Goal: Task Accomplishment & Management: Manage account settings

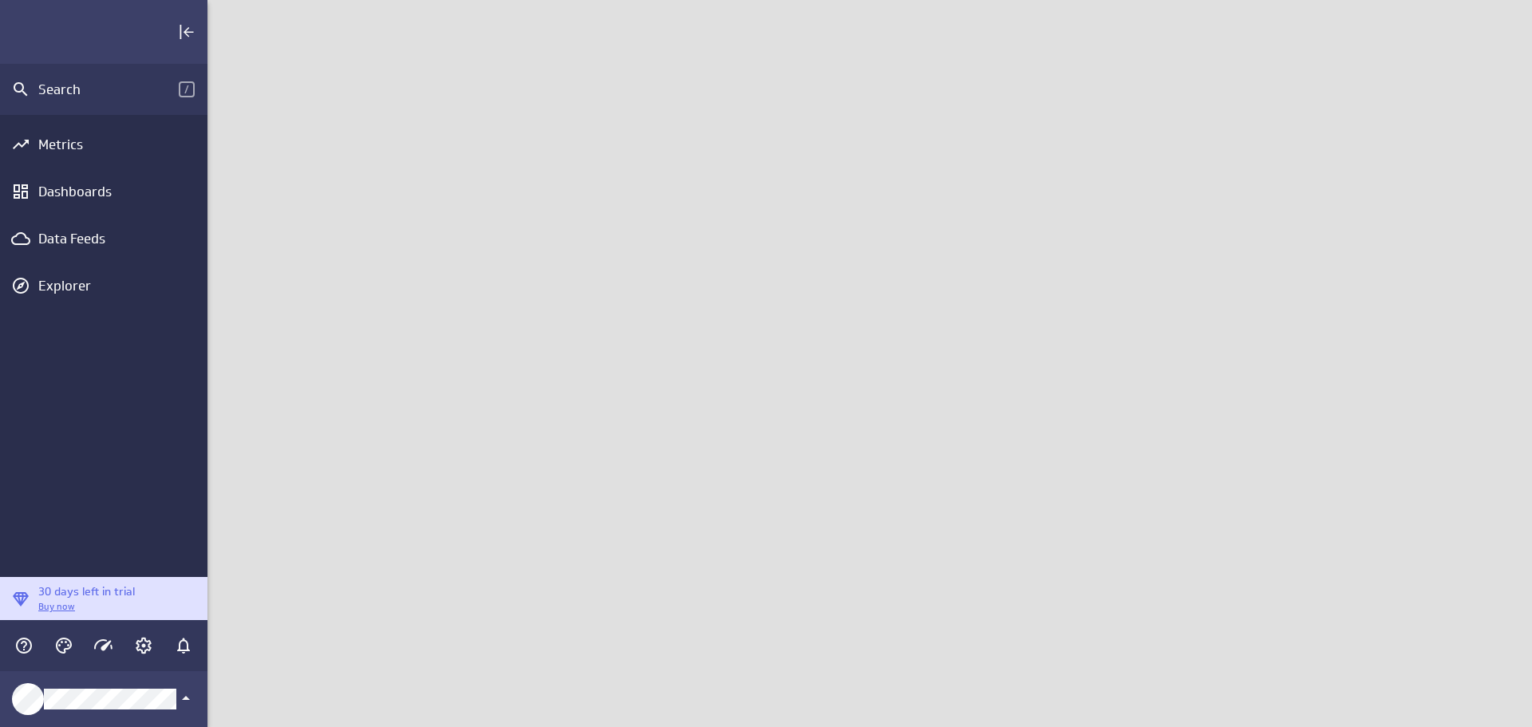
scroll to position [752, 1349]
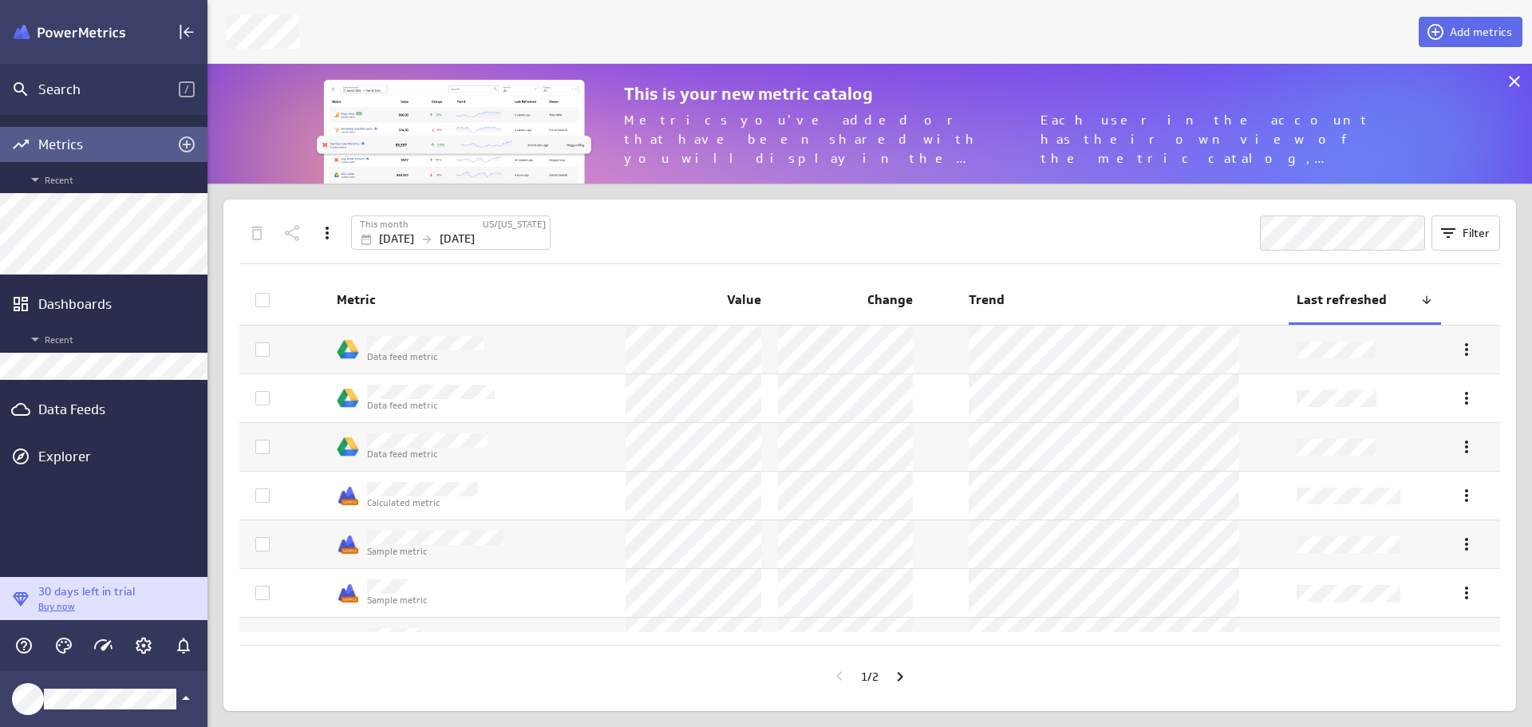
scroll to position [144, 1349]
click at [74, 409] on div "Data Feeds" at bounding box center [103, 410] width 131 height 18
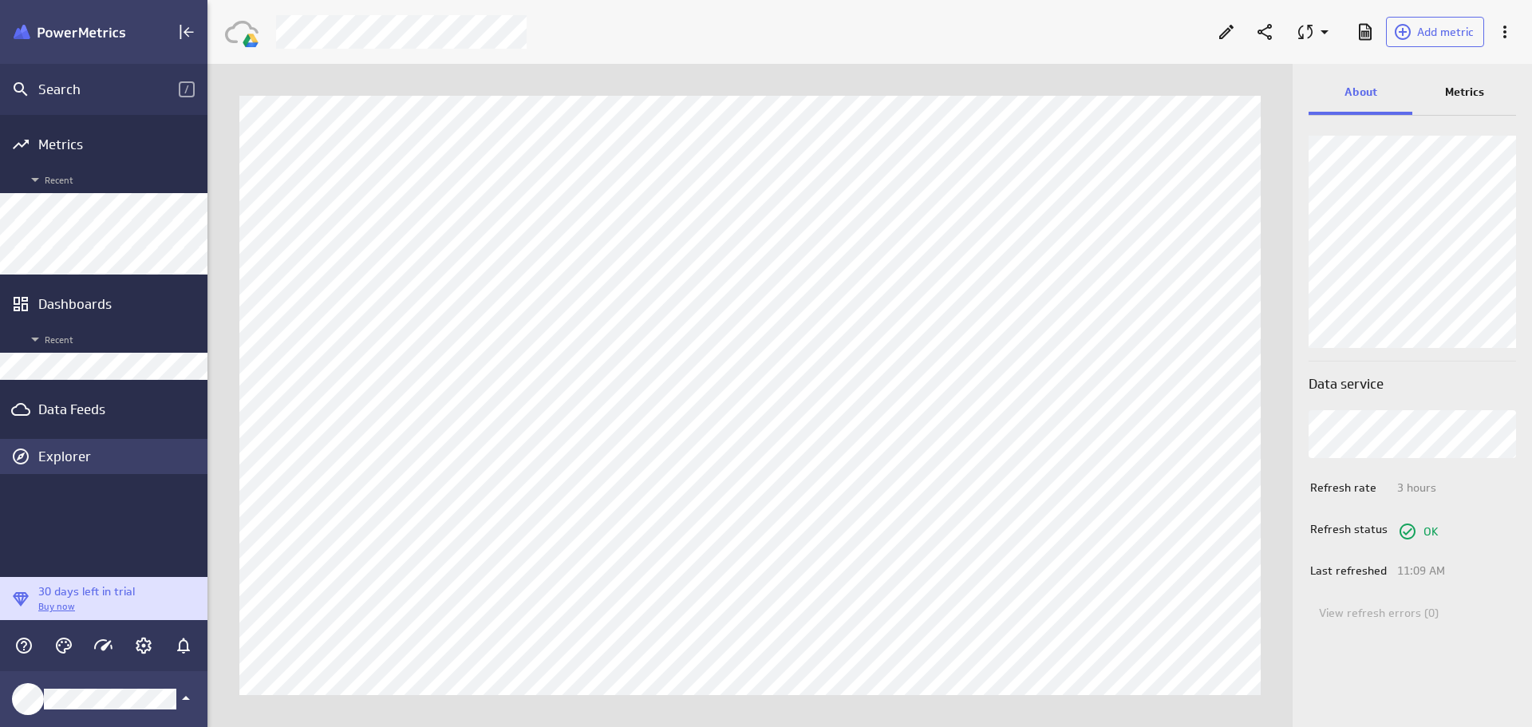
click at [74, 451] on div "Explorer" at bounding box center [120, 457] width 165 height 18
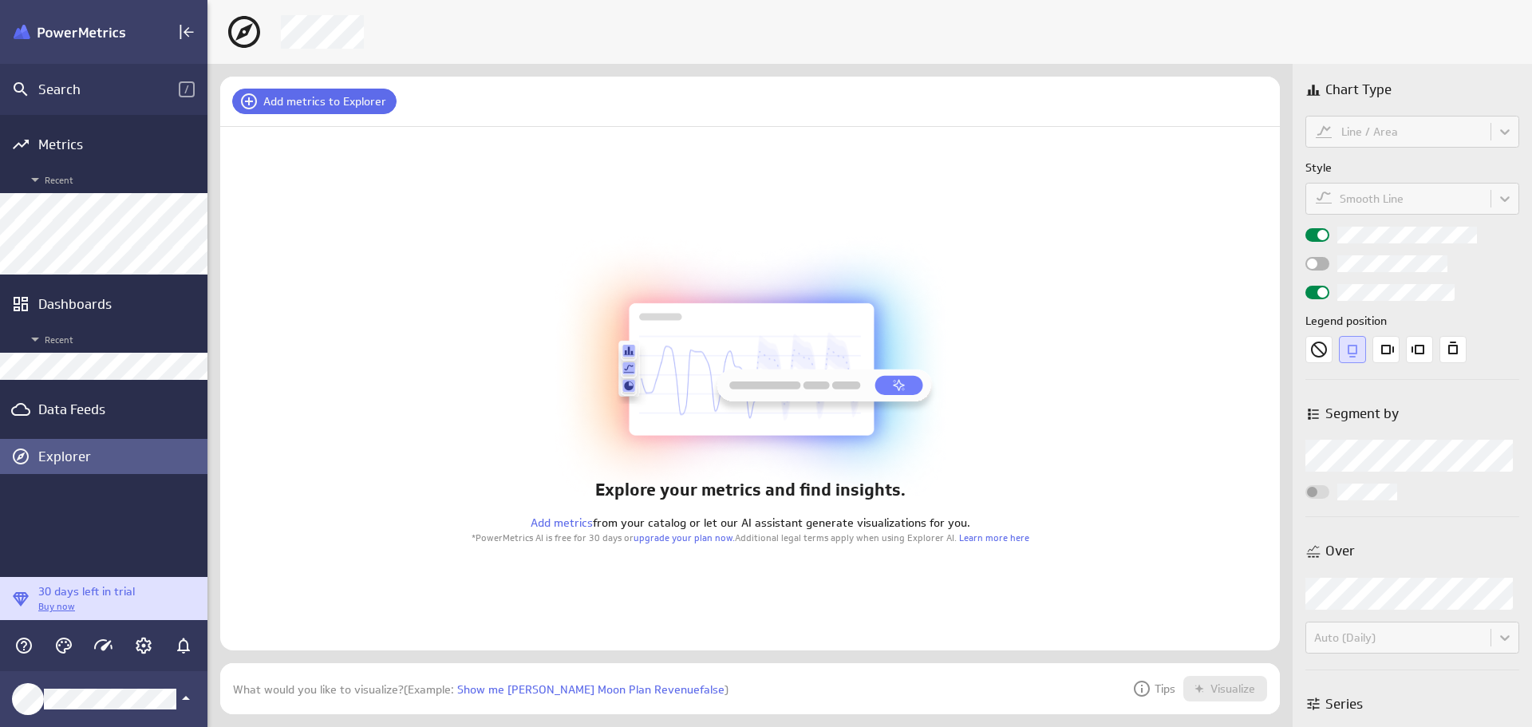
scroll to position [76, 1085]
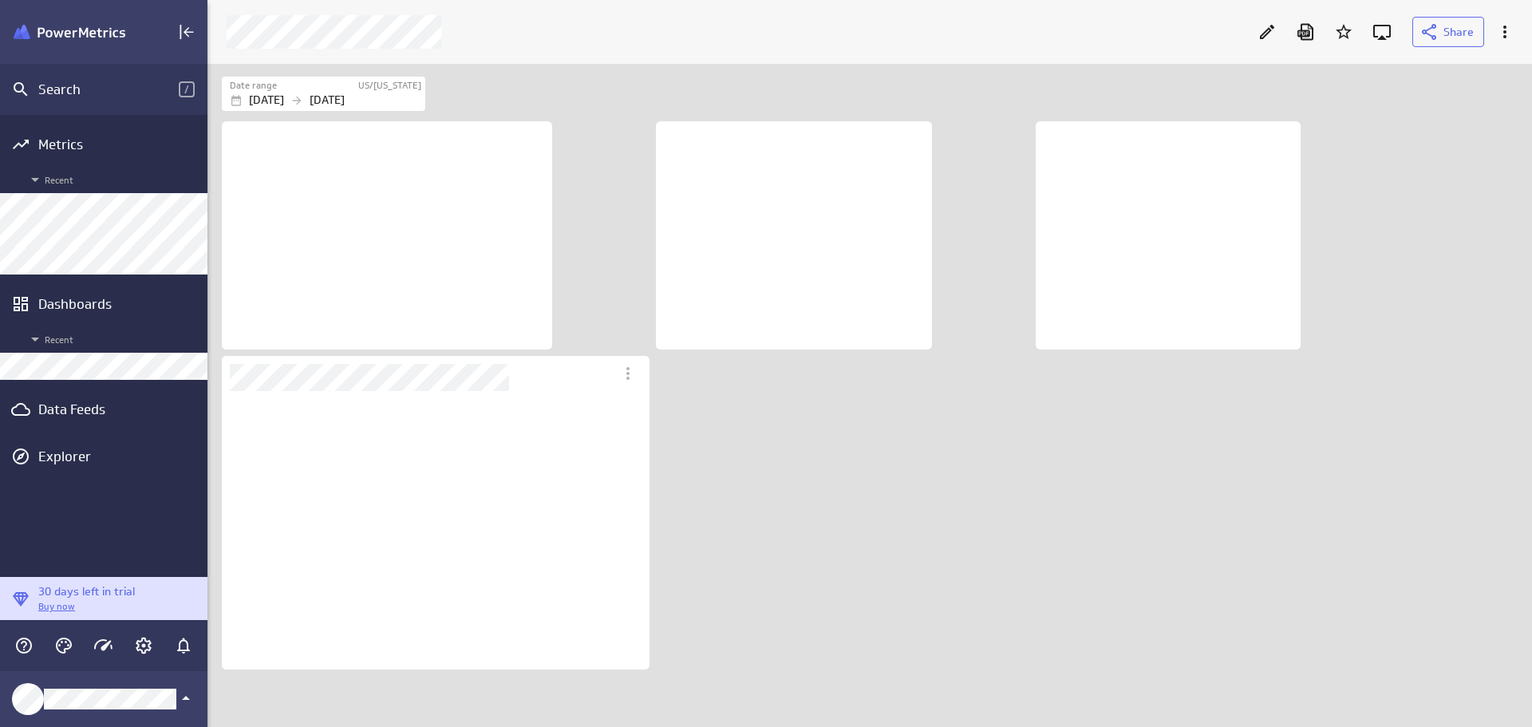
scroll to position [279, 429]
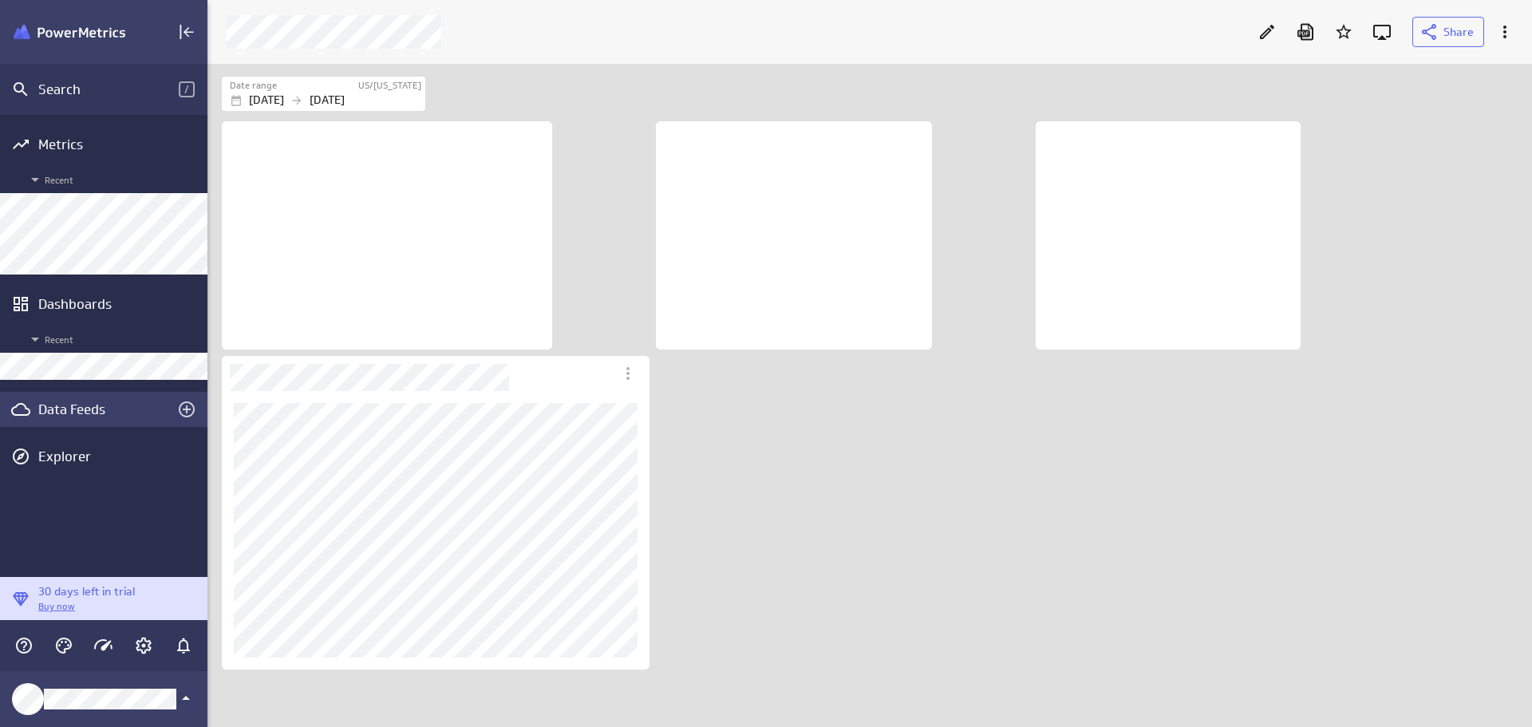
click at [67, 401] on div "Data Feeds" at bounding box center [103, 410] width 131 height 18
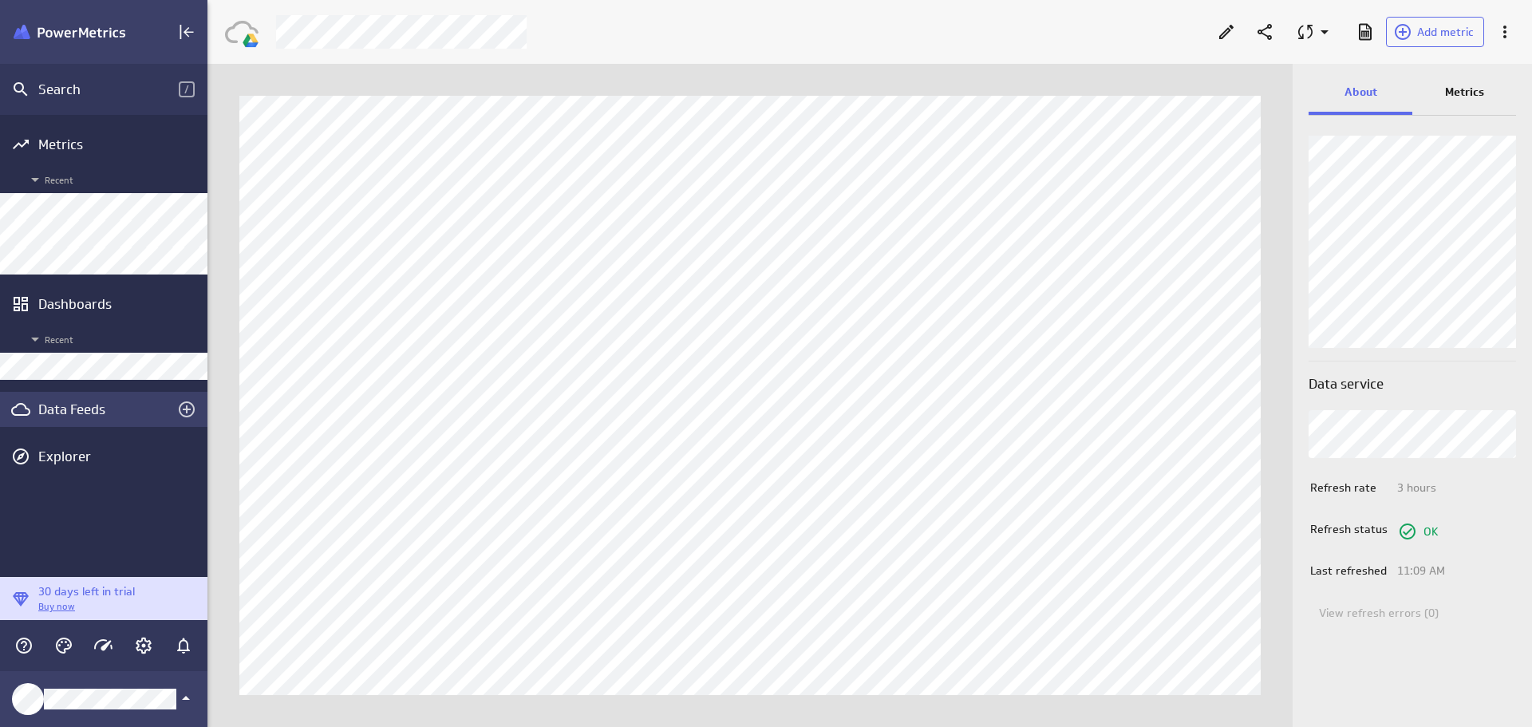
click at [71, 412] on div "Data Feeds" at bounding box center [103, 410] width 131 height 18
click at [1427, 34] on span "Add metric" at bounding box center [1445, 32] width 57 height 14
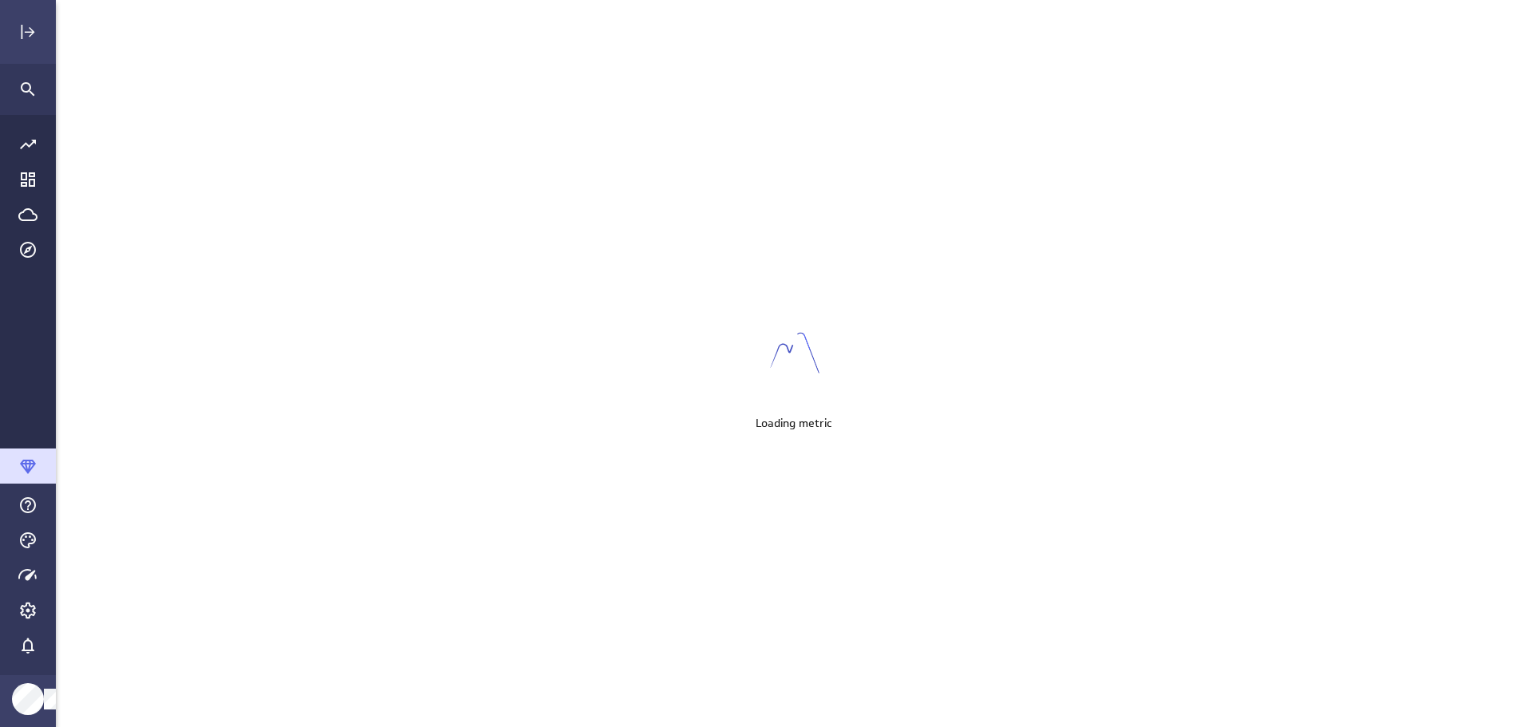
scroll to position [752, 1501]
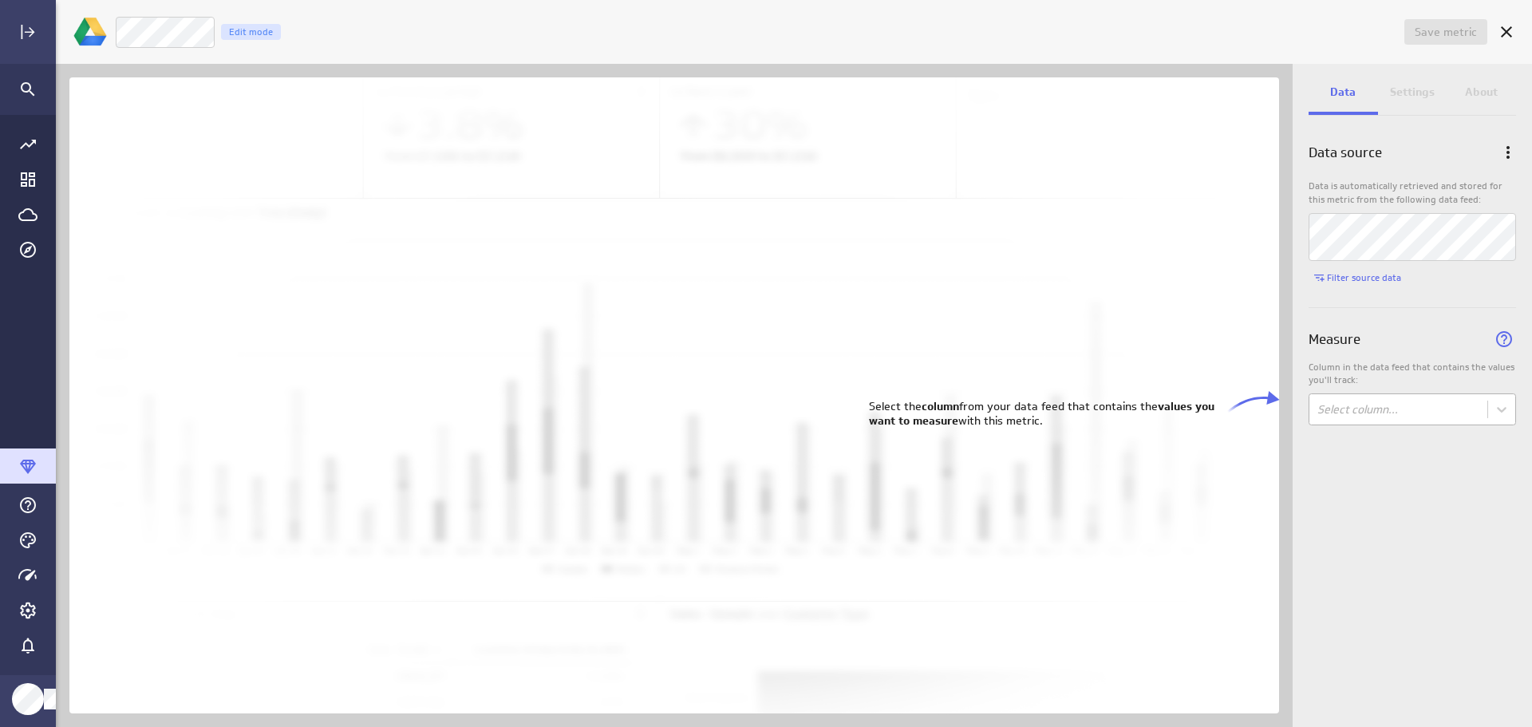
click at [1487, 414] on body "Save metric Untitled Edit mode Data Settings About Data source Data is automati…" at bounding box center [766, 363] width 1532 height 727
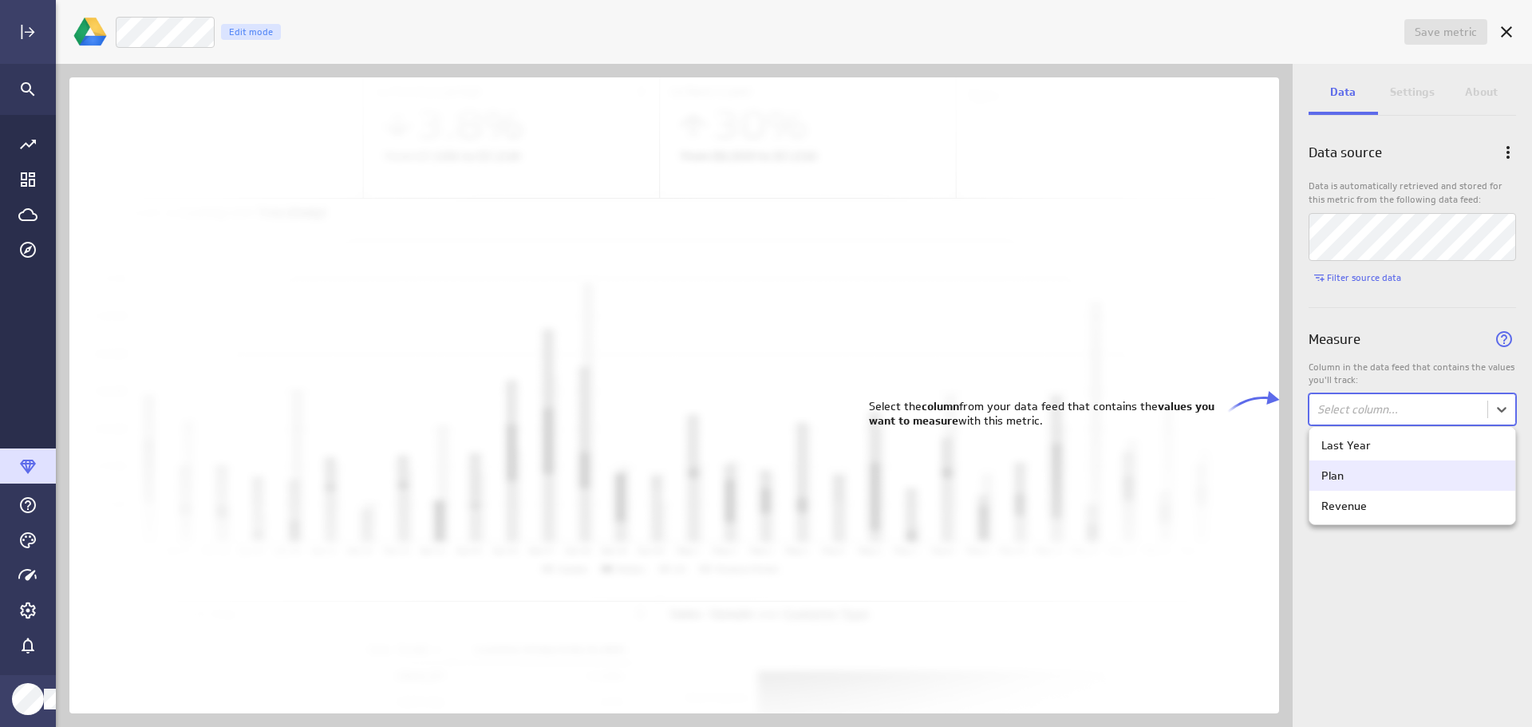
click at [1452, 465] on div "Plan" at bounding box center [1413, 475] width 206 height 30
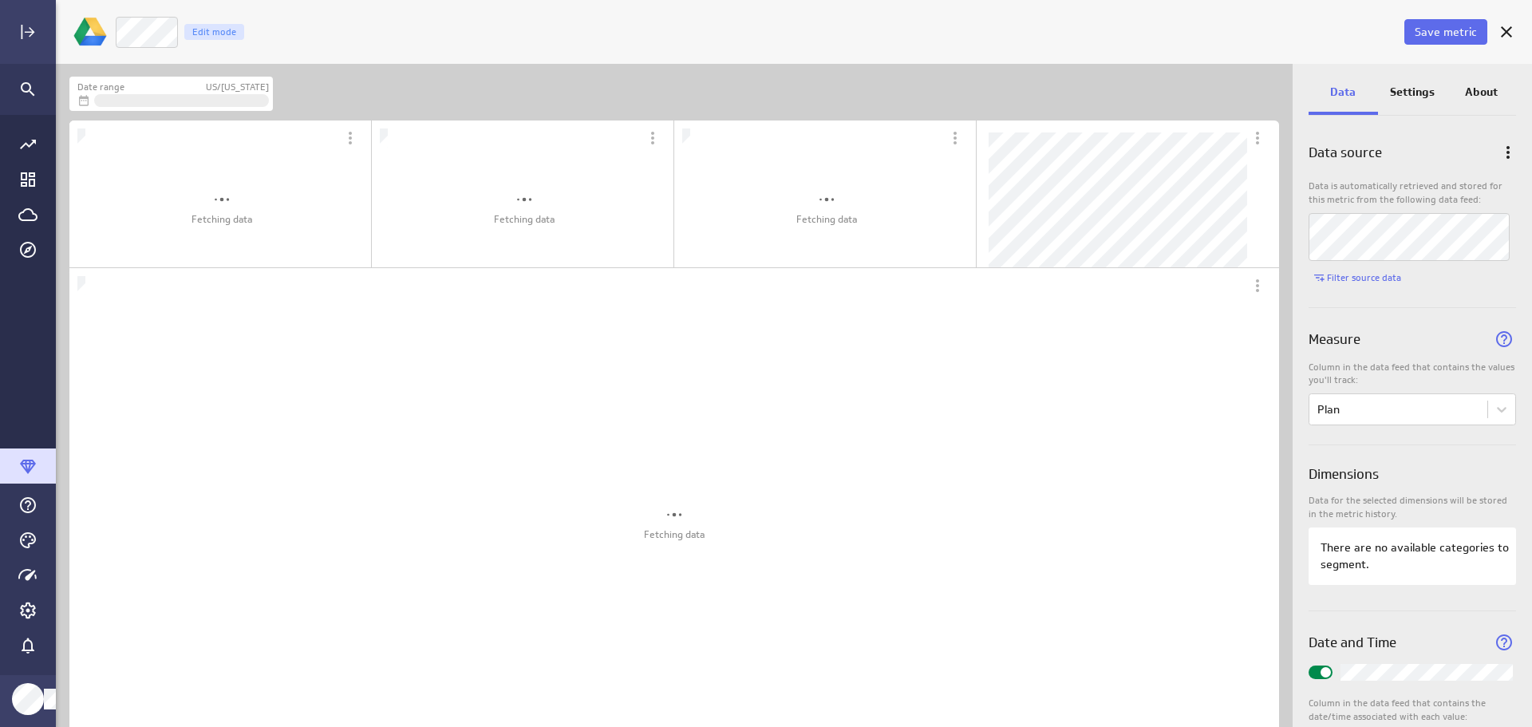
scroll to position [688, 1262]
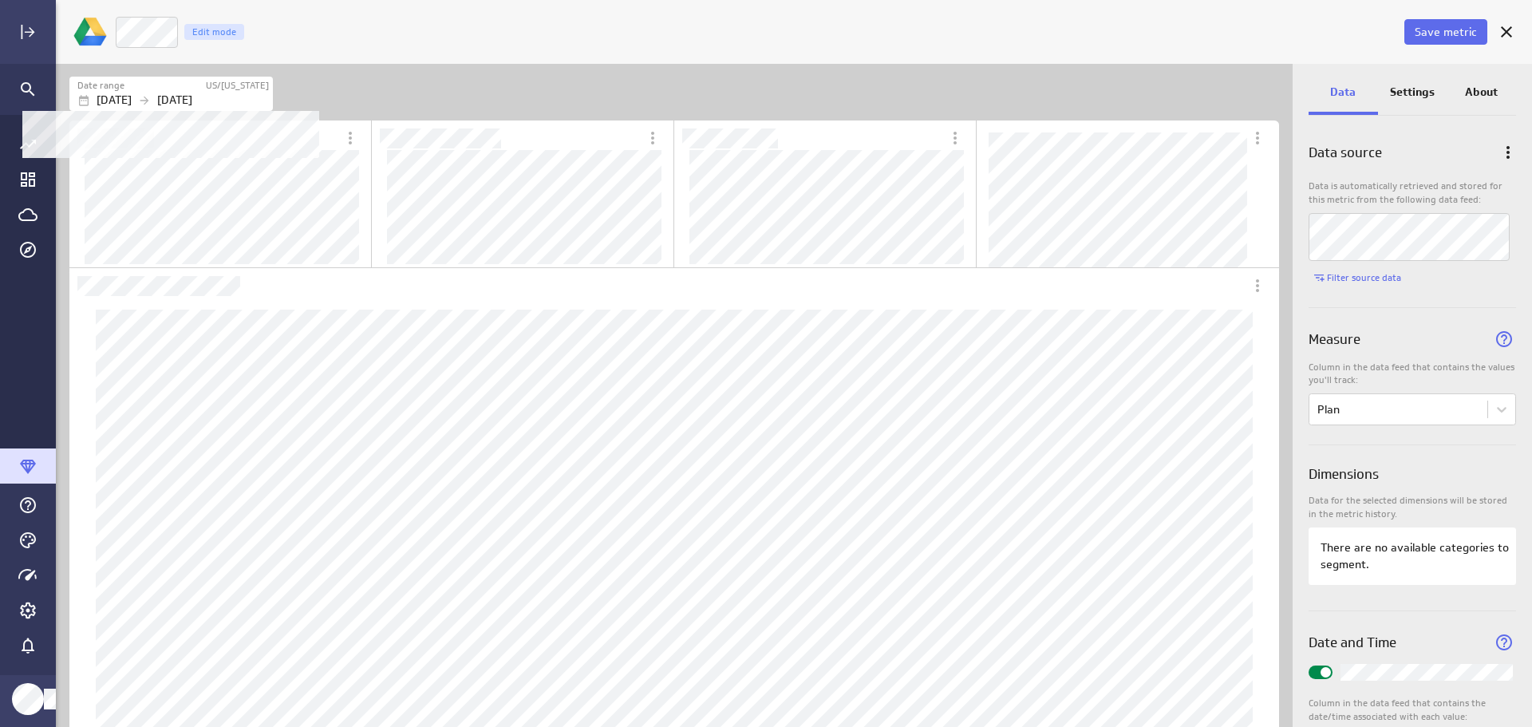
click at [192, 94] on p "[DATE]" at bounding box center [174, 100] width 35 height 17
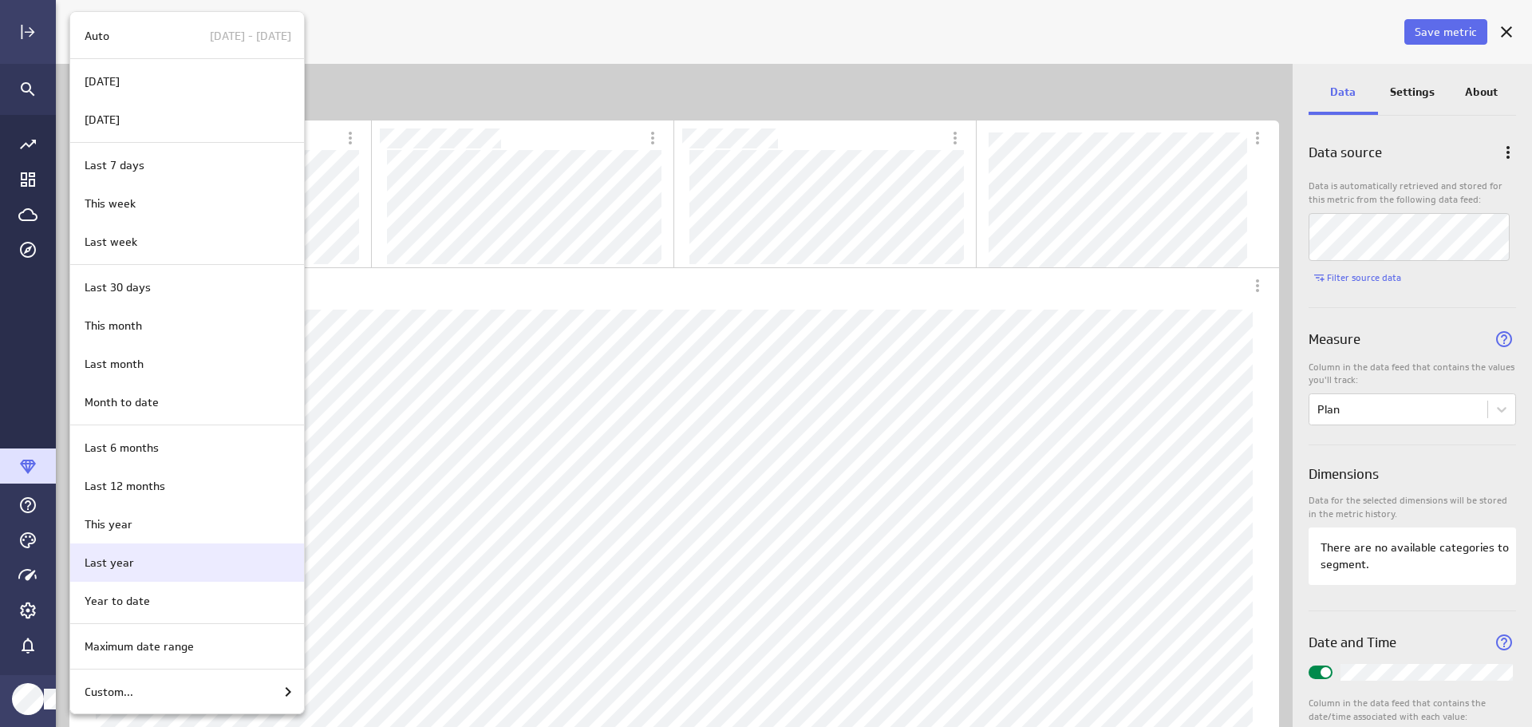
click at [183, 562] on div "Last year" at bounding box center [184, 563] width 213 height 17
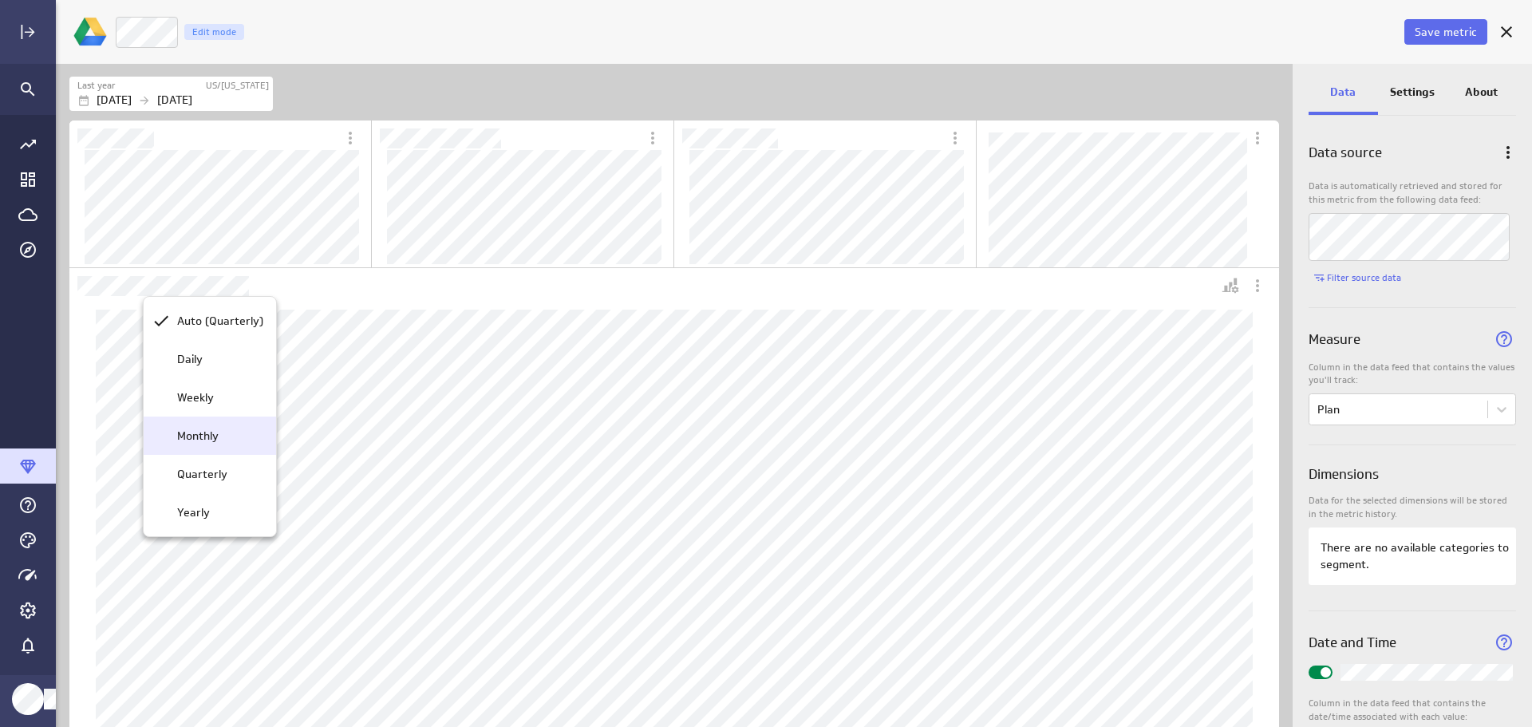
click at [219, 438] on div "Monthly" at bounding box center [217, 436] width 93 height 17
click at [1458, 26] on span "Save metric" at bounding box center [1446, 32] width 62 height 14
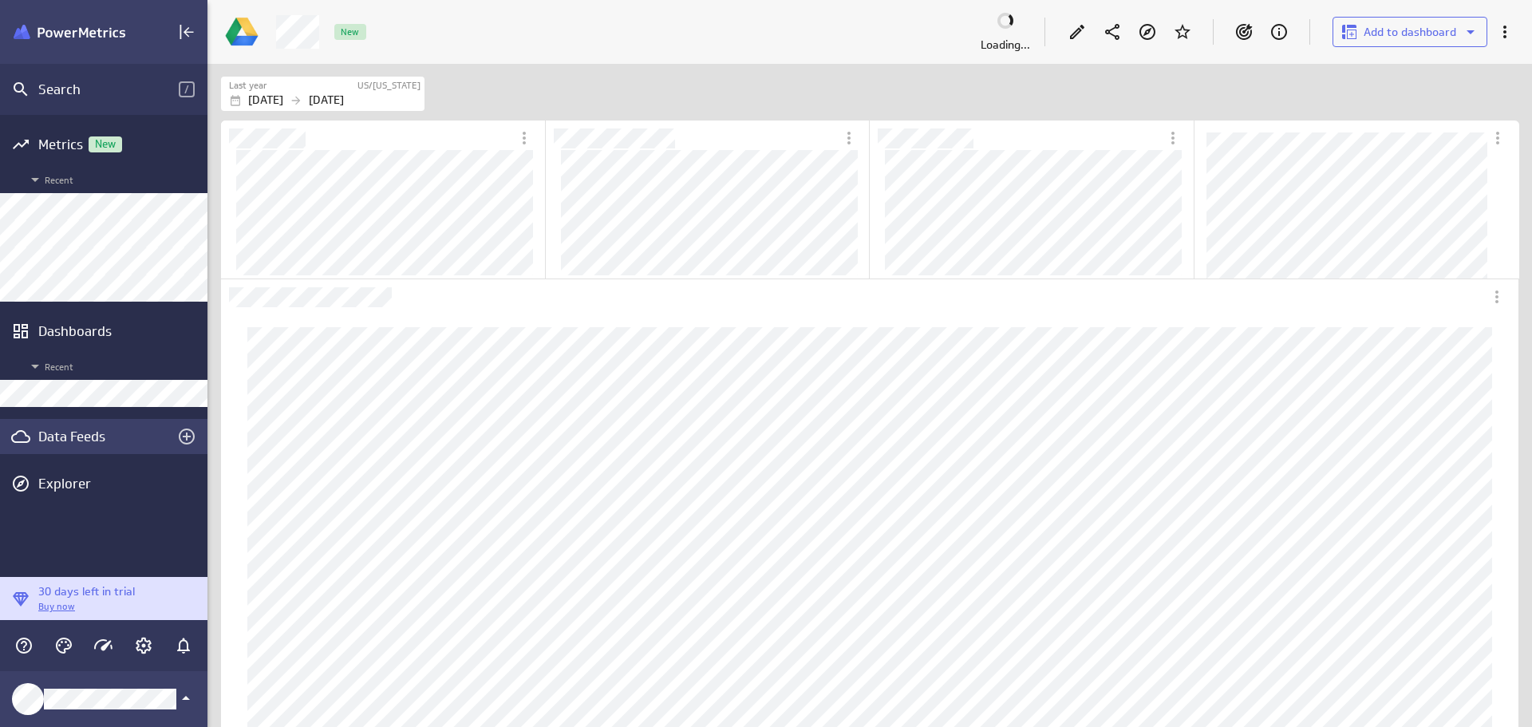
click at [78, 430] on div "Data Feeds" at bounding box center [103, 437] width 131 height 18
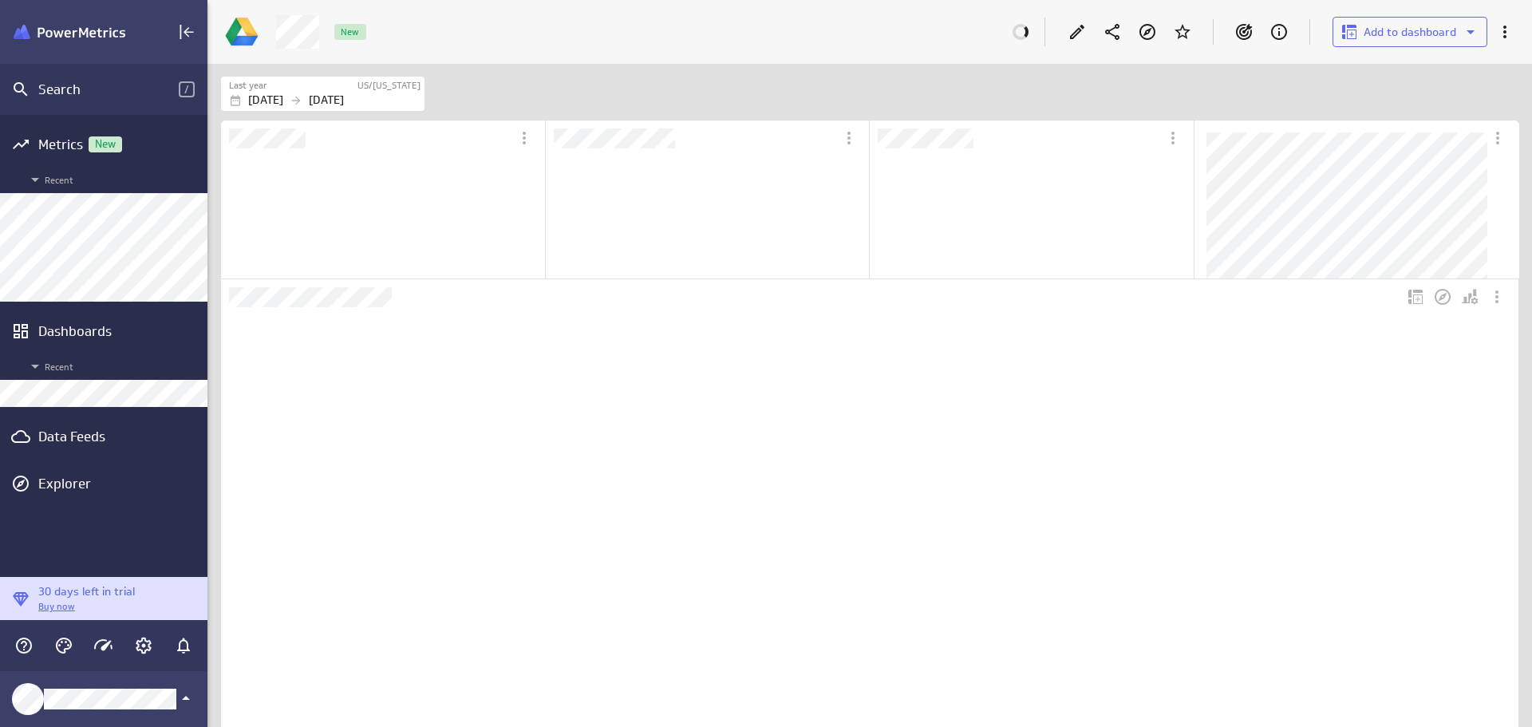
scroll to position [150, 322]
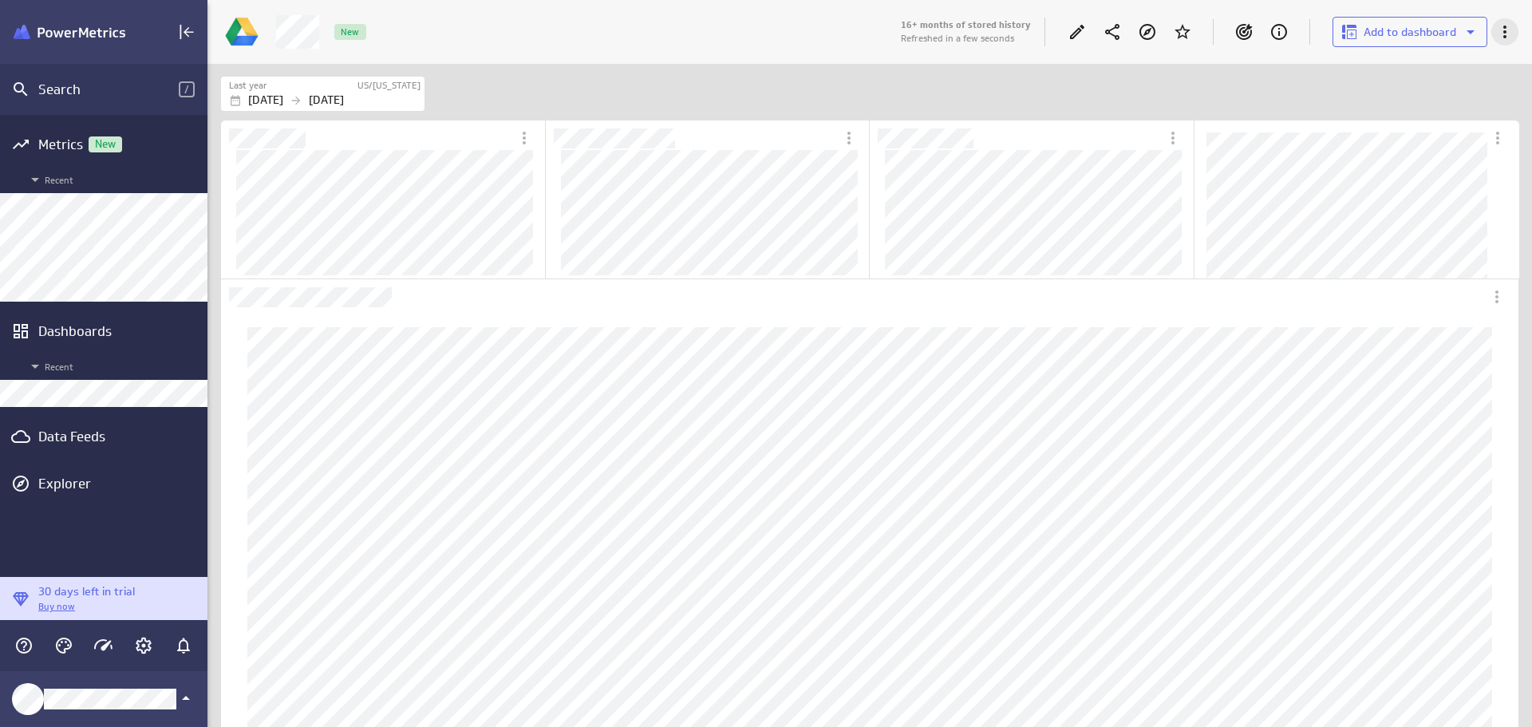
click at [1511, 29] on icon "More actions" at bounding box center [1504, 31] width 19 height 19
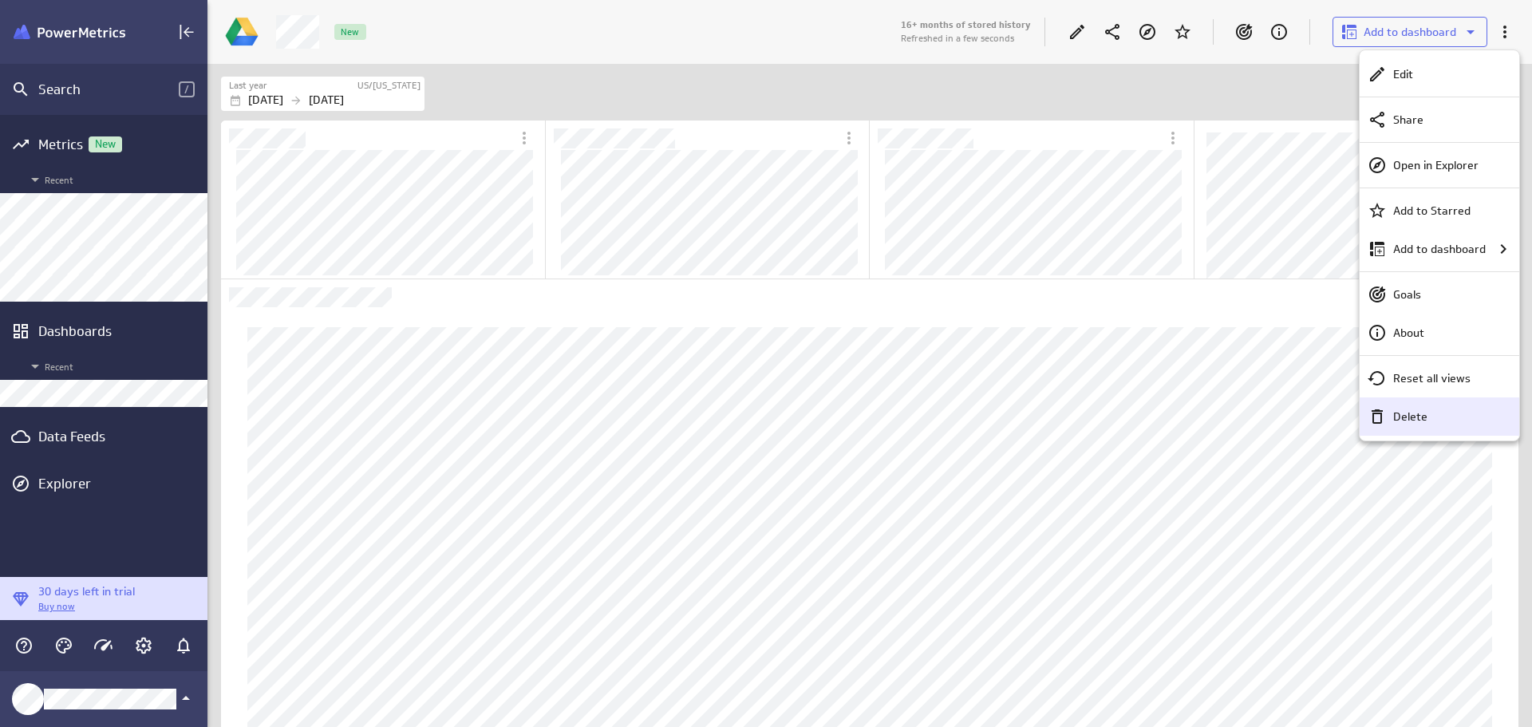
click at [1421, 416] on p "Delete" at bounding box center [1410, 417] width 34 height 17
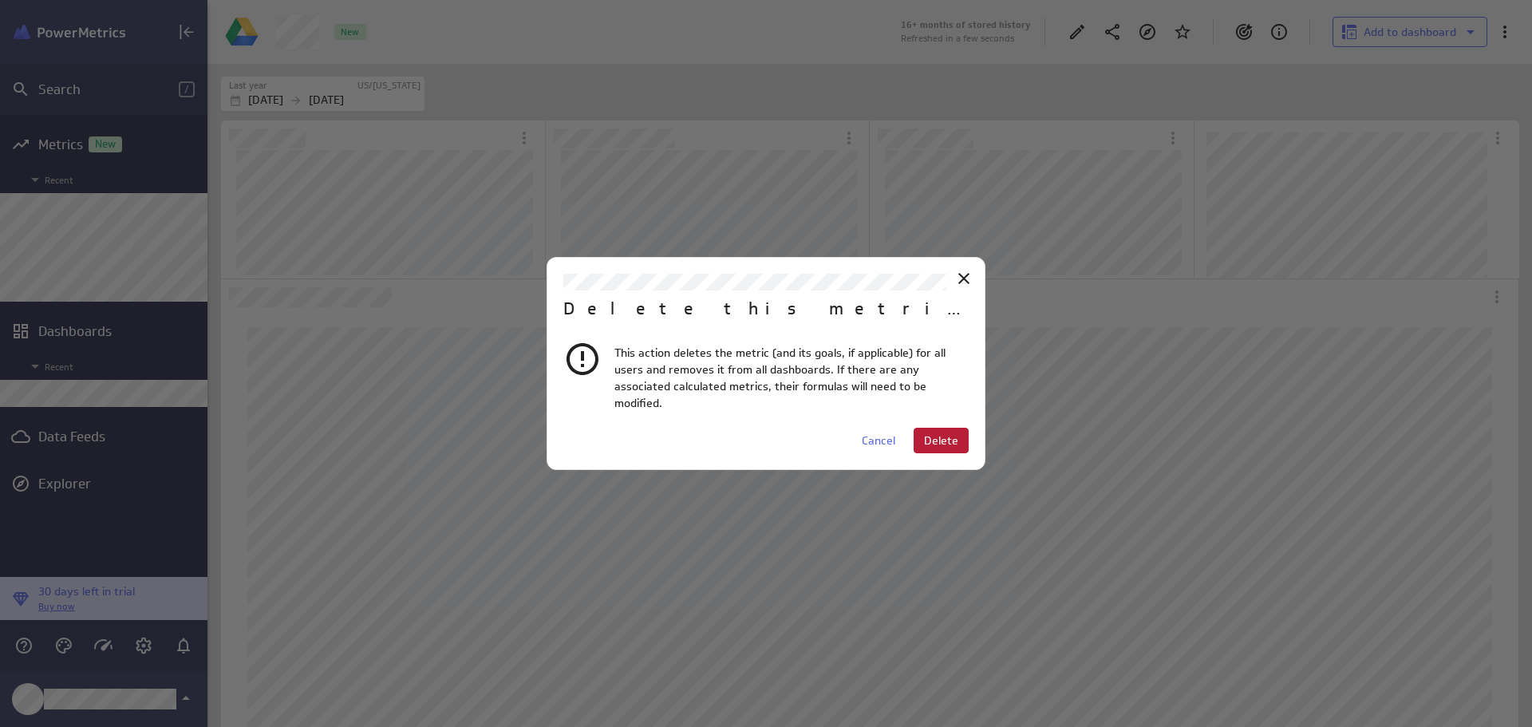
click at [949, 433] on span "Delete" at bounding box center [941, 440] width 34 height 14
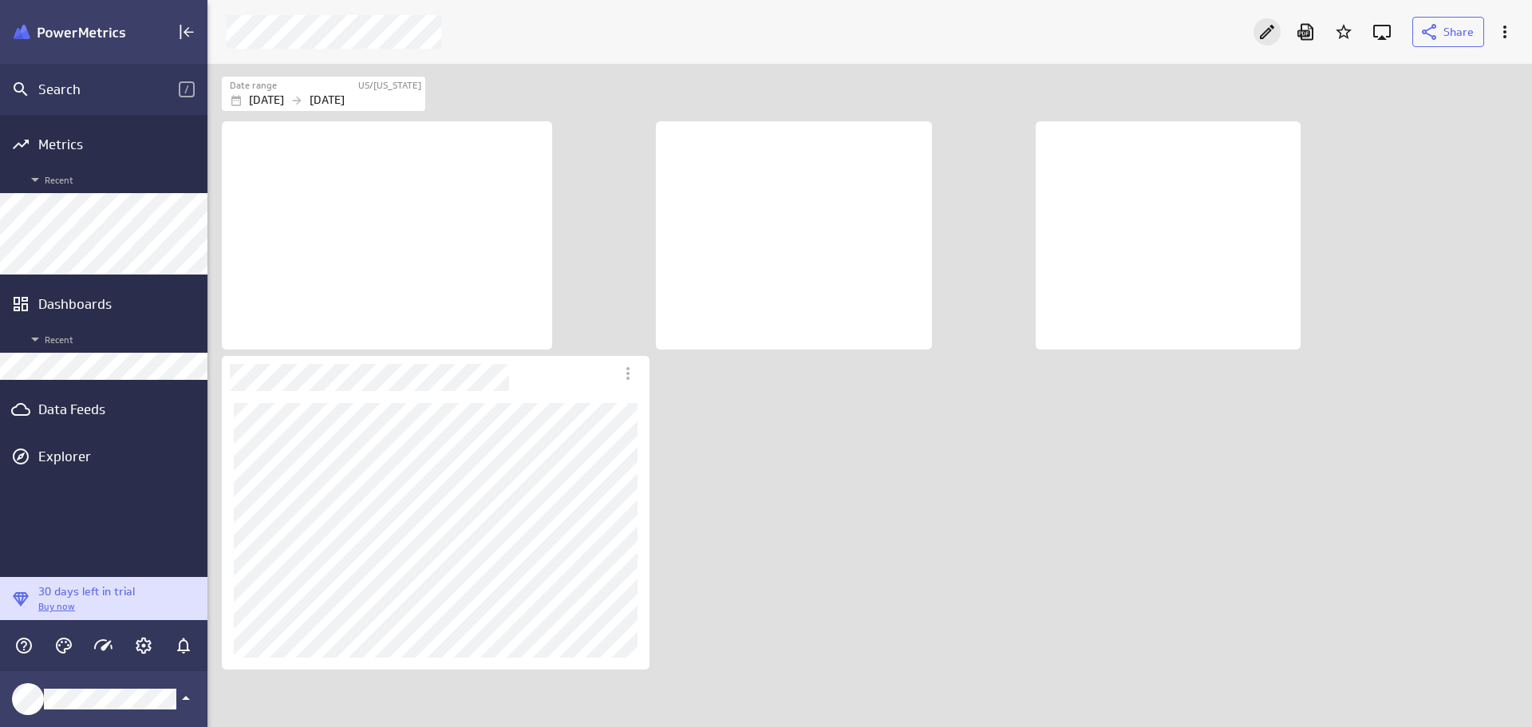
click at [1269, 32] on icon "Edit" at bounding box center [1267, 31] width 19 height 19
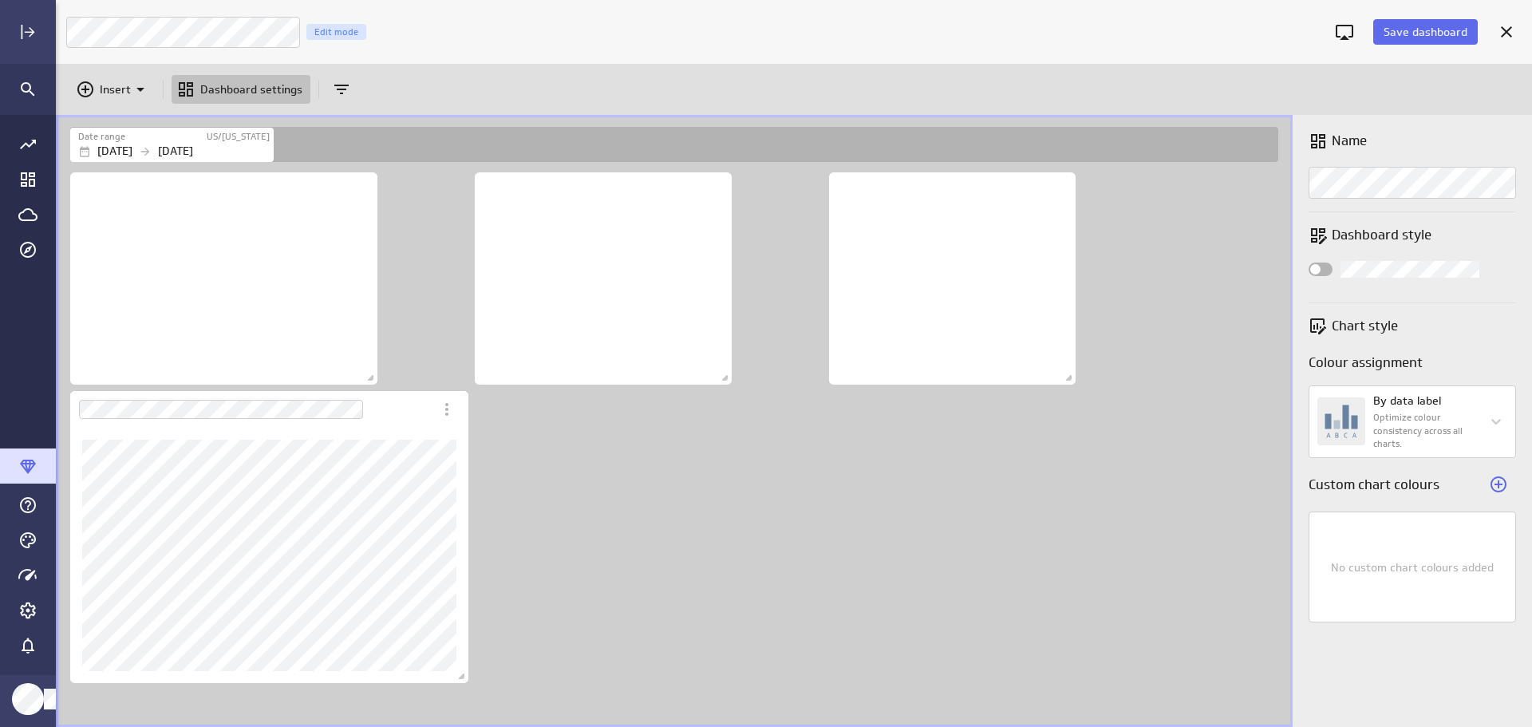
click at [581, 472] on div "Dashboard content with 4 widgets" at bounding box center [677, 448] width 1221 height 558
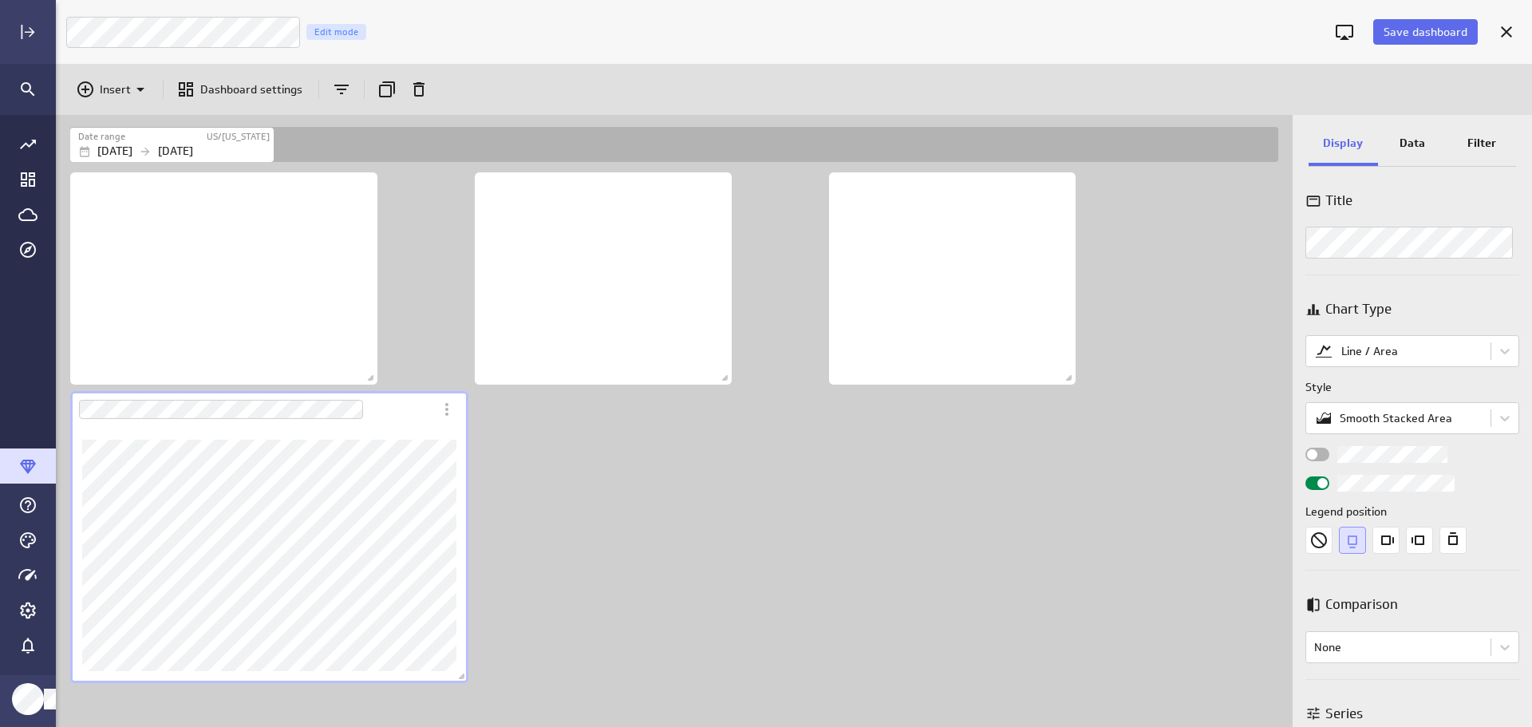
click at [1413, 144] on p "Data" at bounding box center [1413, 143] width 26 height 17
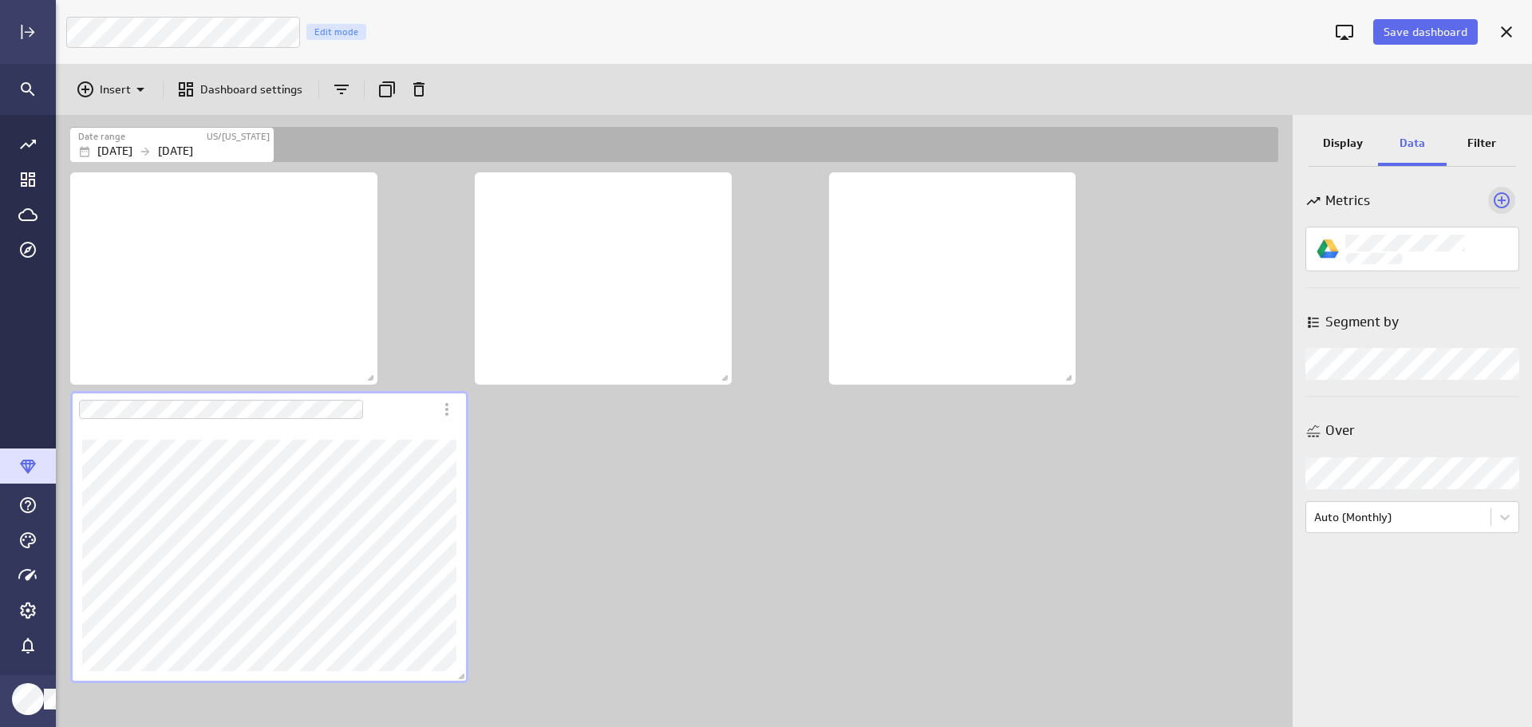
click at [1501, 200] on icon "Add a metric to this visualization" at bounding box center [1502, 200] width 16 height 16
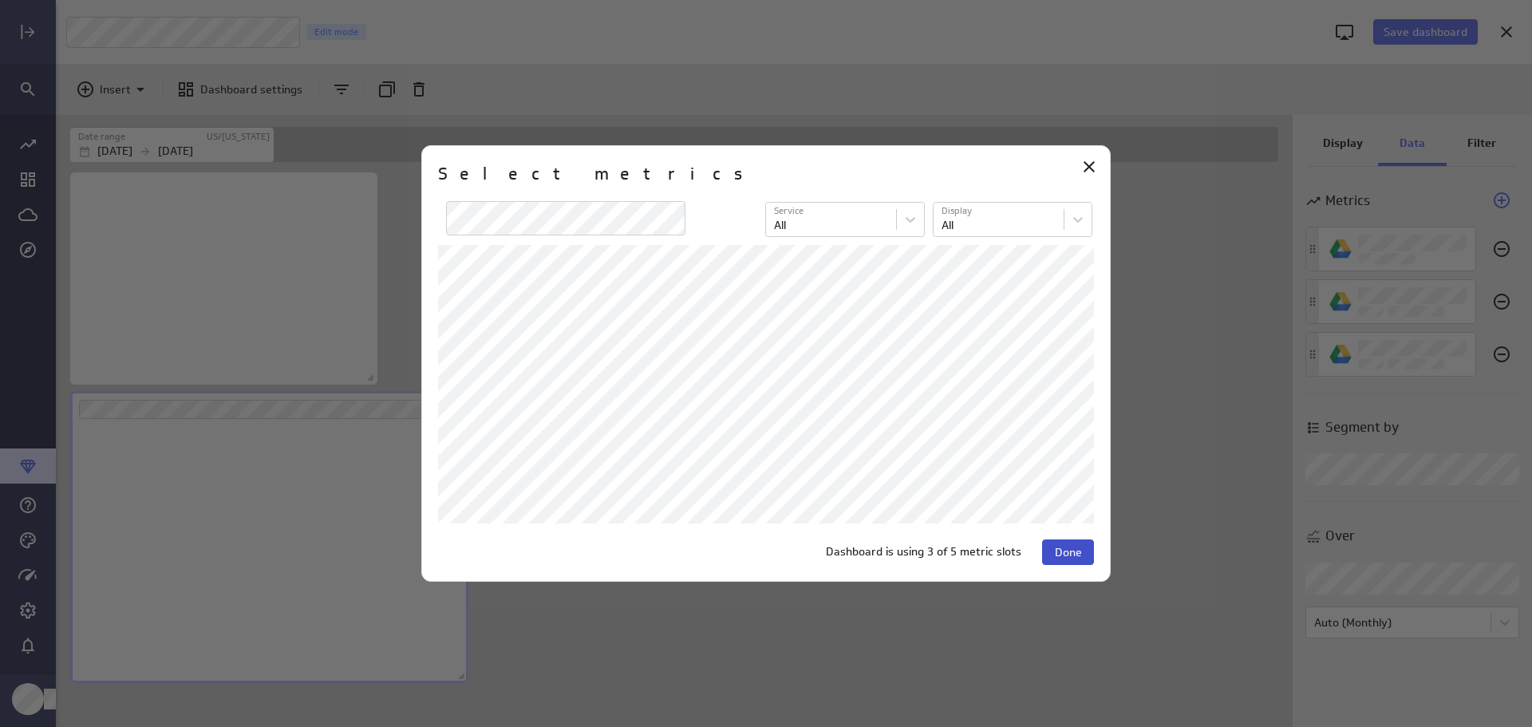
scroll to position [256, 399]
click at [1073, 551] on span "Done" at bounding box center [1068, 552] width 27 height 14
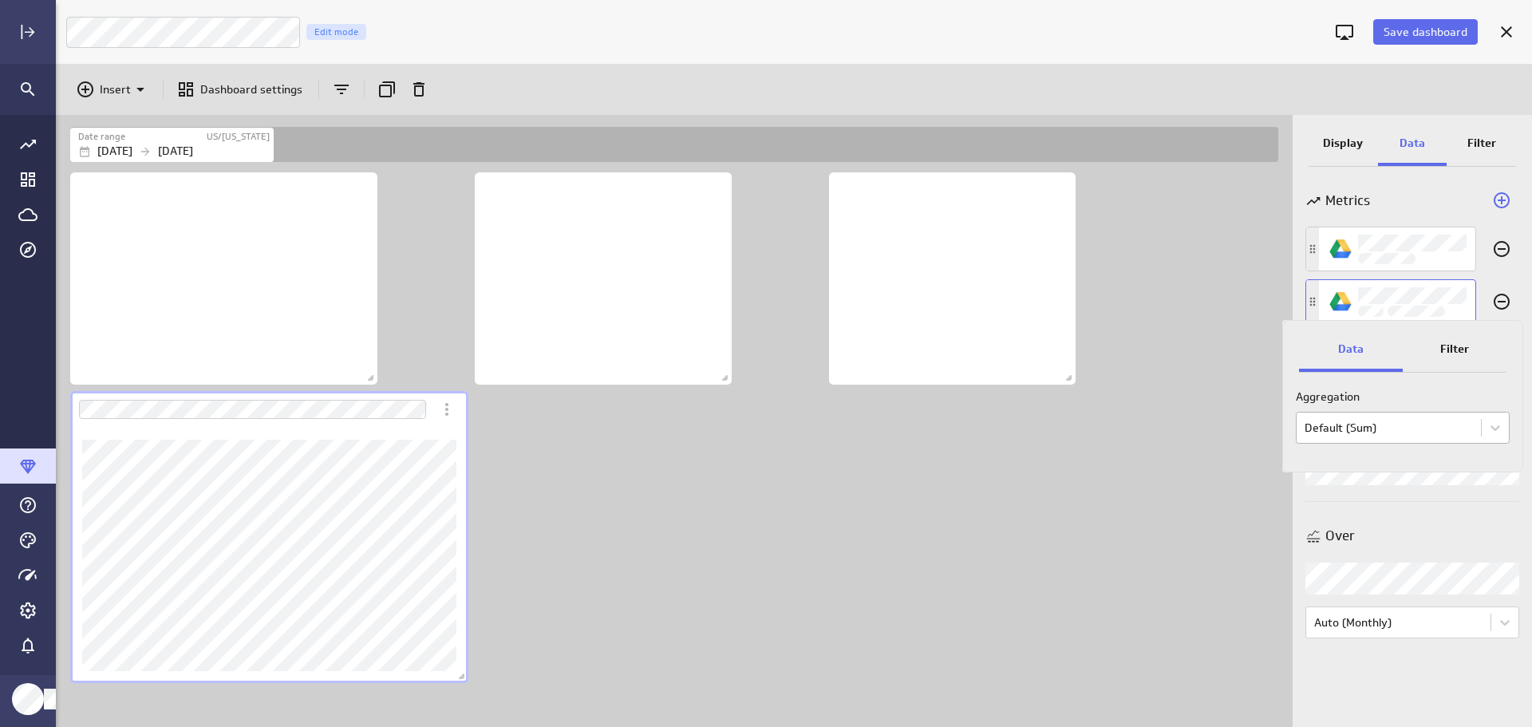
click at [1436, 429] on body "Save dashboard [PERSON_NAME] Moon Marketing Edit mode Insert Dashboard settings…" at bounding box center [766, 363] width 1532 height 727
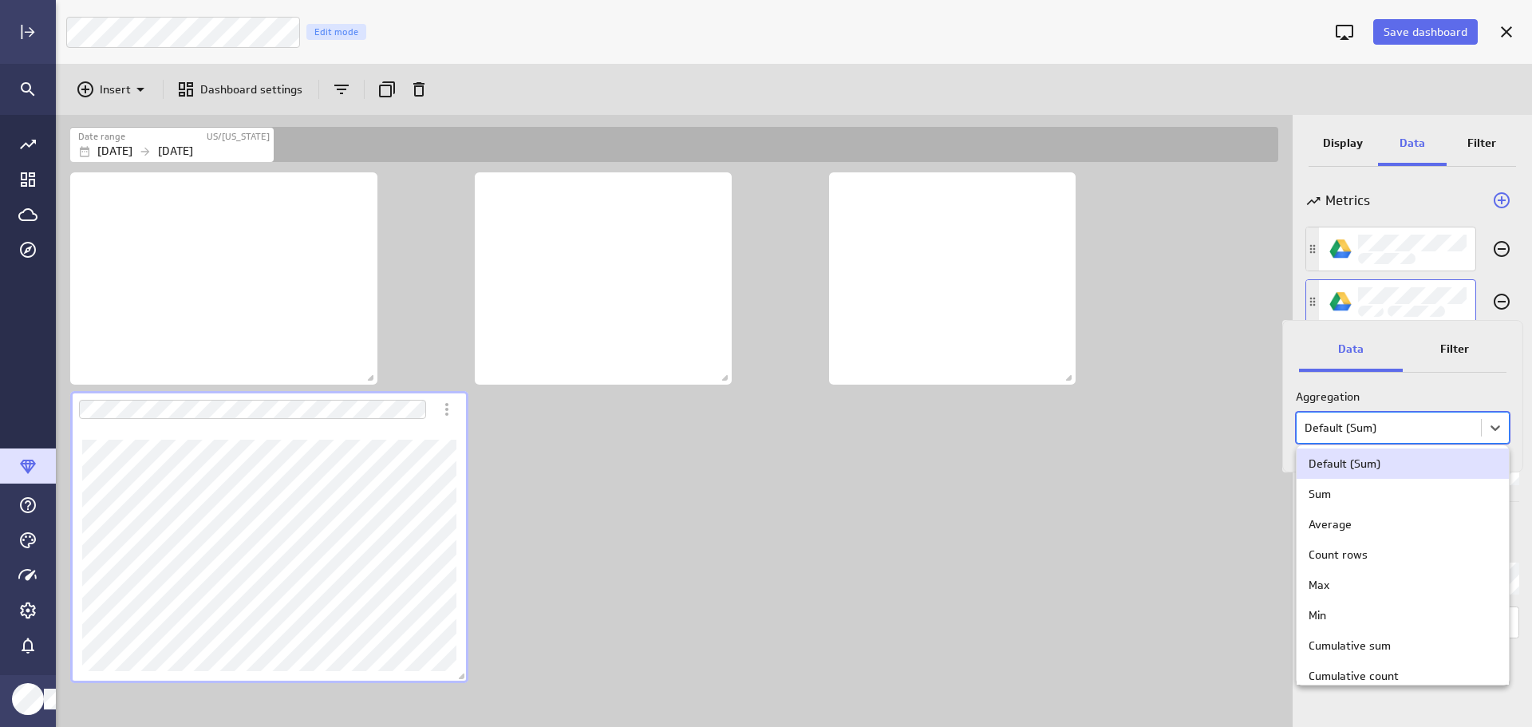
click at [1436, 429] on div at bounding box center [766, 363] width 1532 height 727
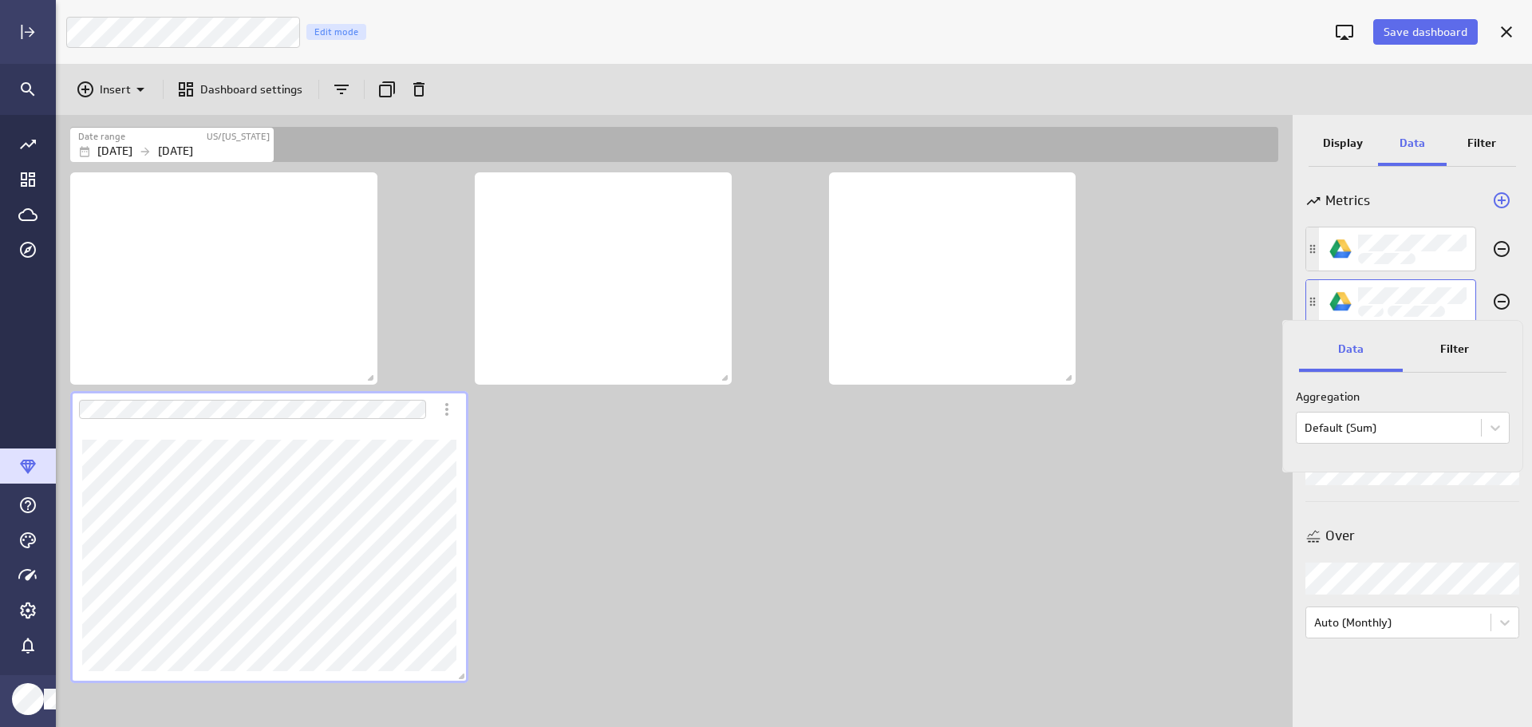
click at [1466, 346] on p "Filter" at bounding box center [1454, 349] width 29 height 17
click at [1407, 192] on div at bounding box center [766, 363] width 1532 height 727
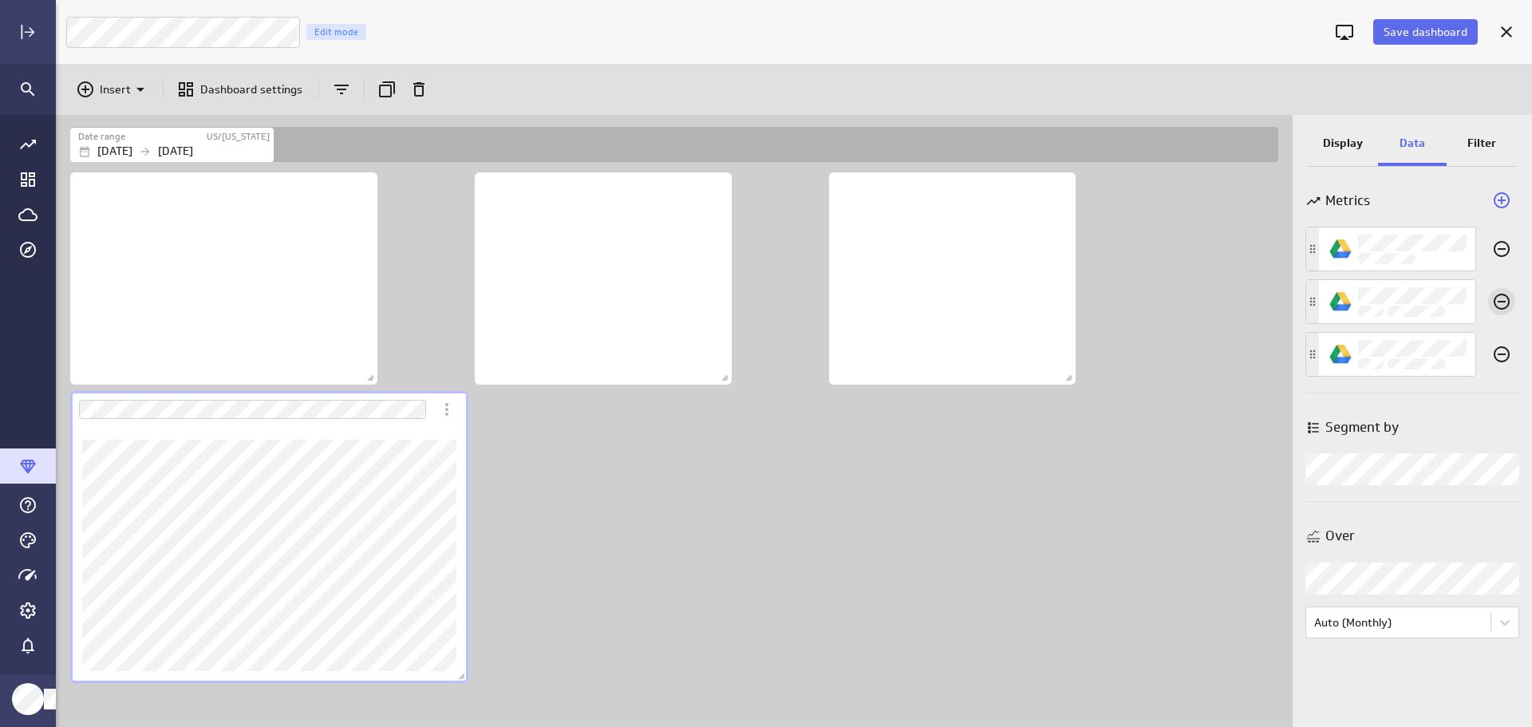
click at [1507, 300] on icon "Remove this metric from this visualization" at bounding box center [1501, 301] width 19 height 19
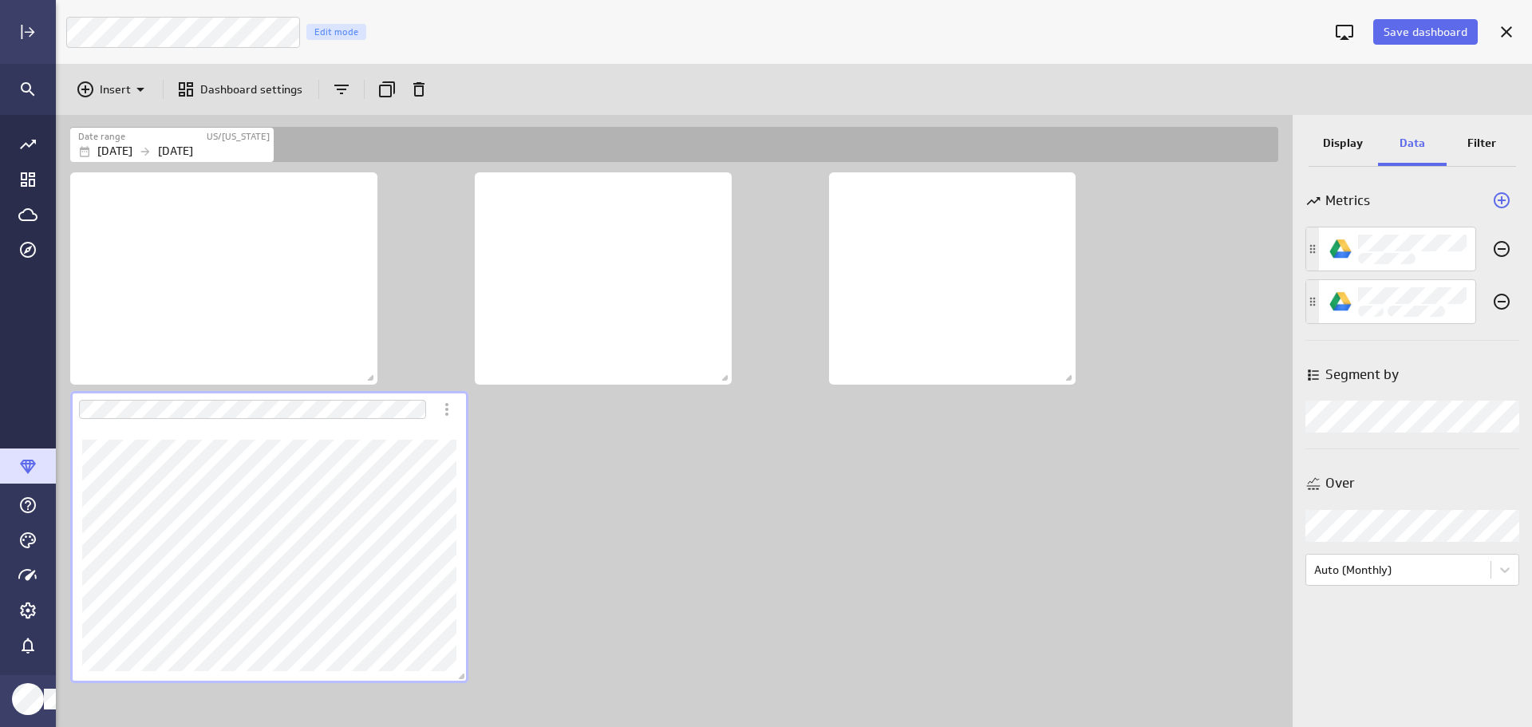
click at [1343, 146] on p "Display" at bounding box center [1343, 143] width 40 height 17
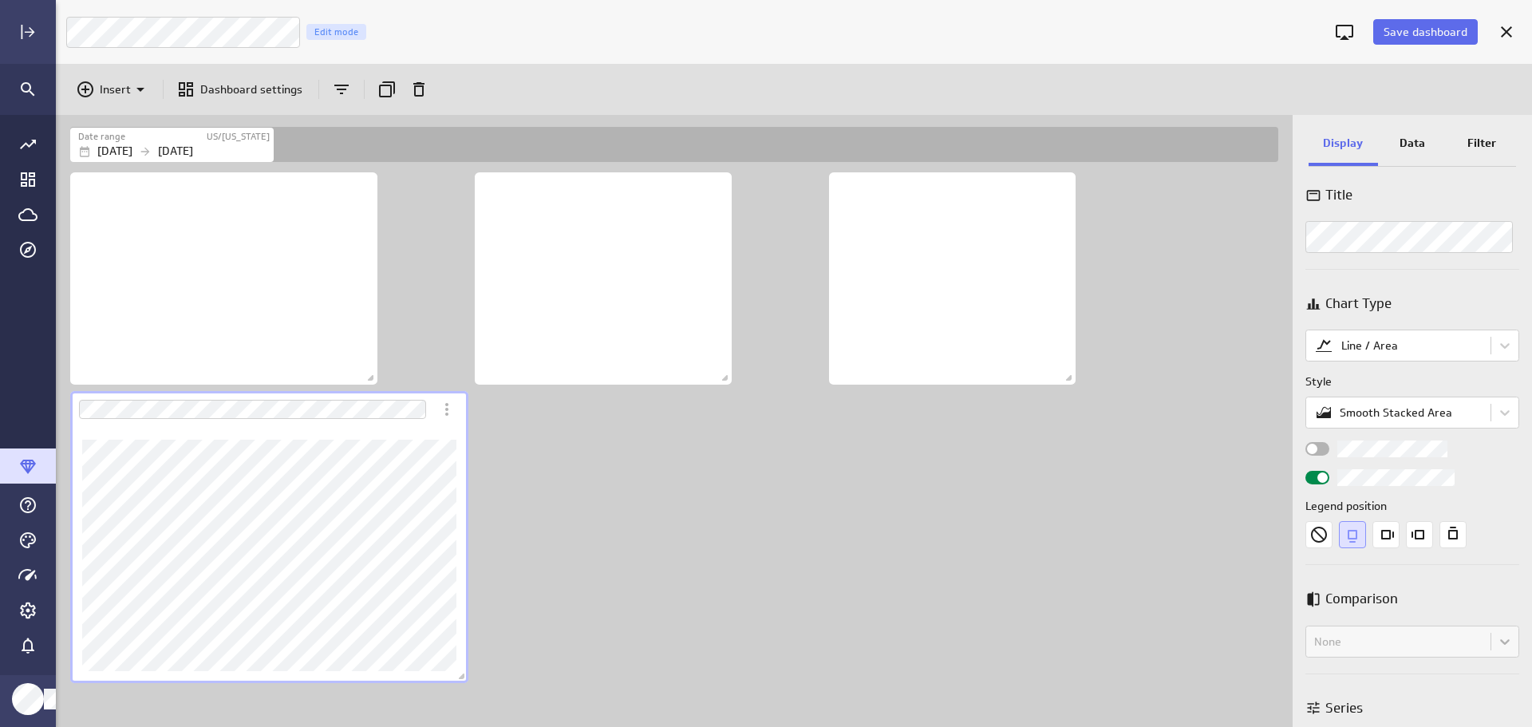
scroll to position [0, 0]
click at [1417, 139] on p "Data" at bounding box center [1413, 143] width 26 height 17
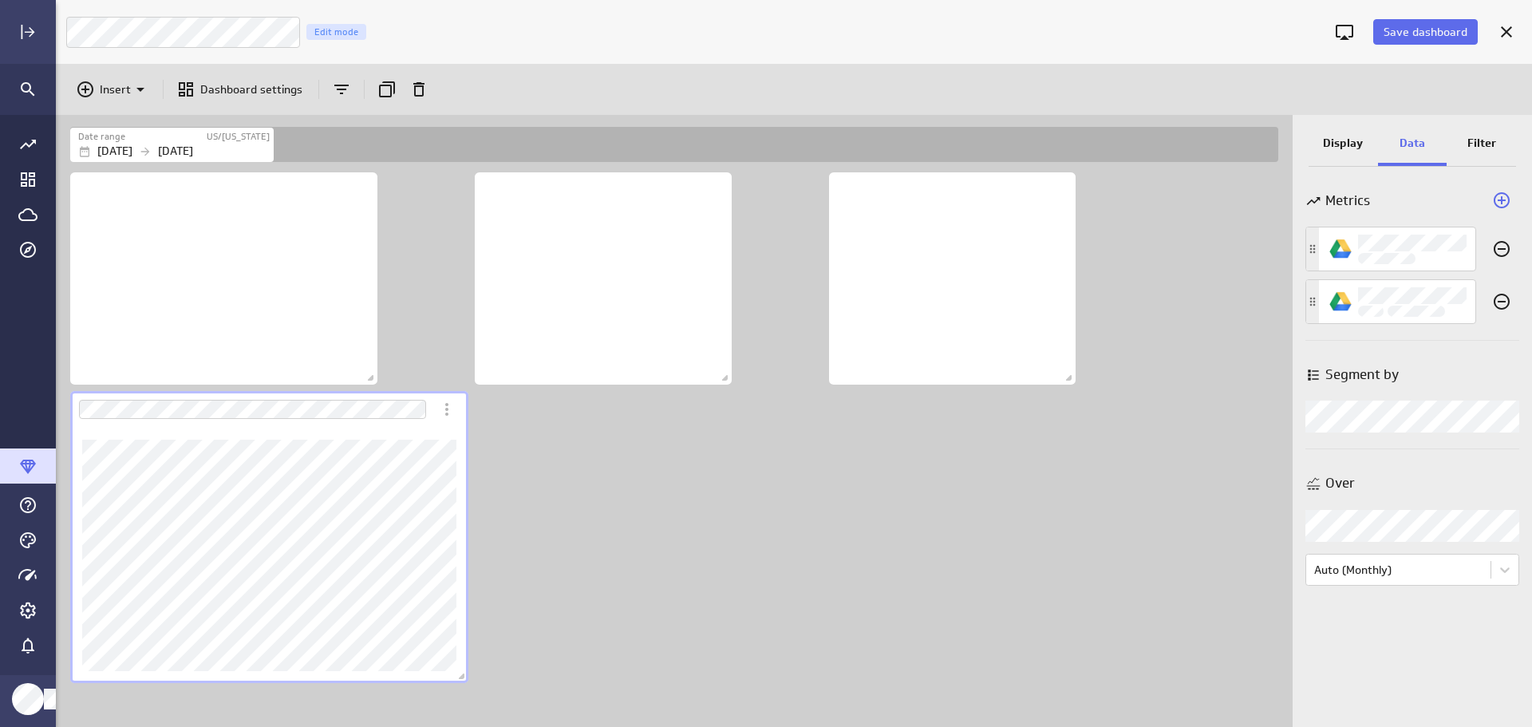
click at [1484, 142] on p "Filter" at bounding box center [1482, 143] width 29 height 17
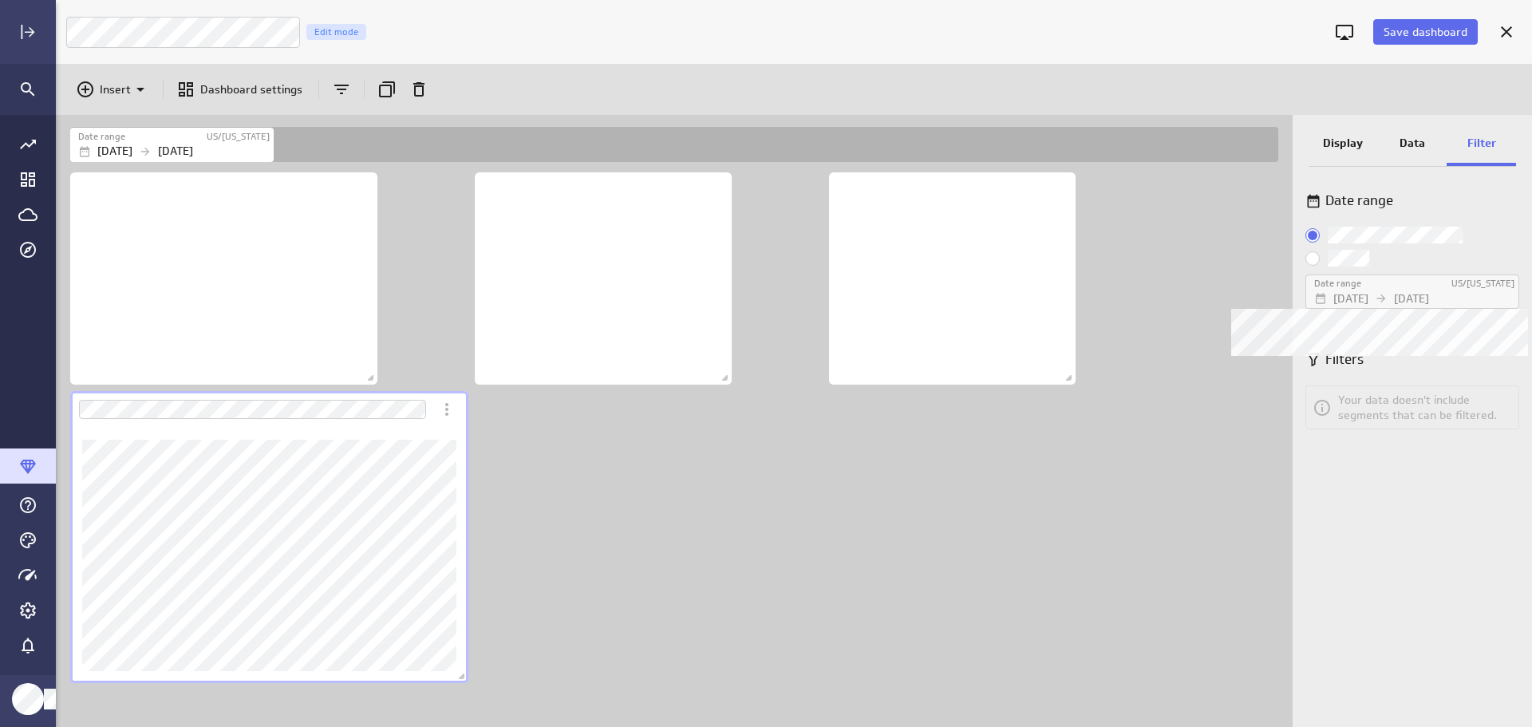
click at [1369, 295] on p "[DATE]" at bounding box center [1350, 298] width 35 height 17
click at [0, 0] on input "Custom:" at bounding box center [0, 0] width 0 height 0
click at [1429, 298] on p "[DATE]" at bounding box center [1411, 298] width 35 height 17
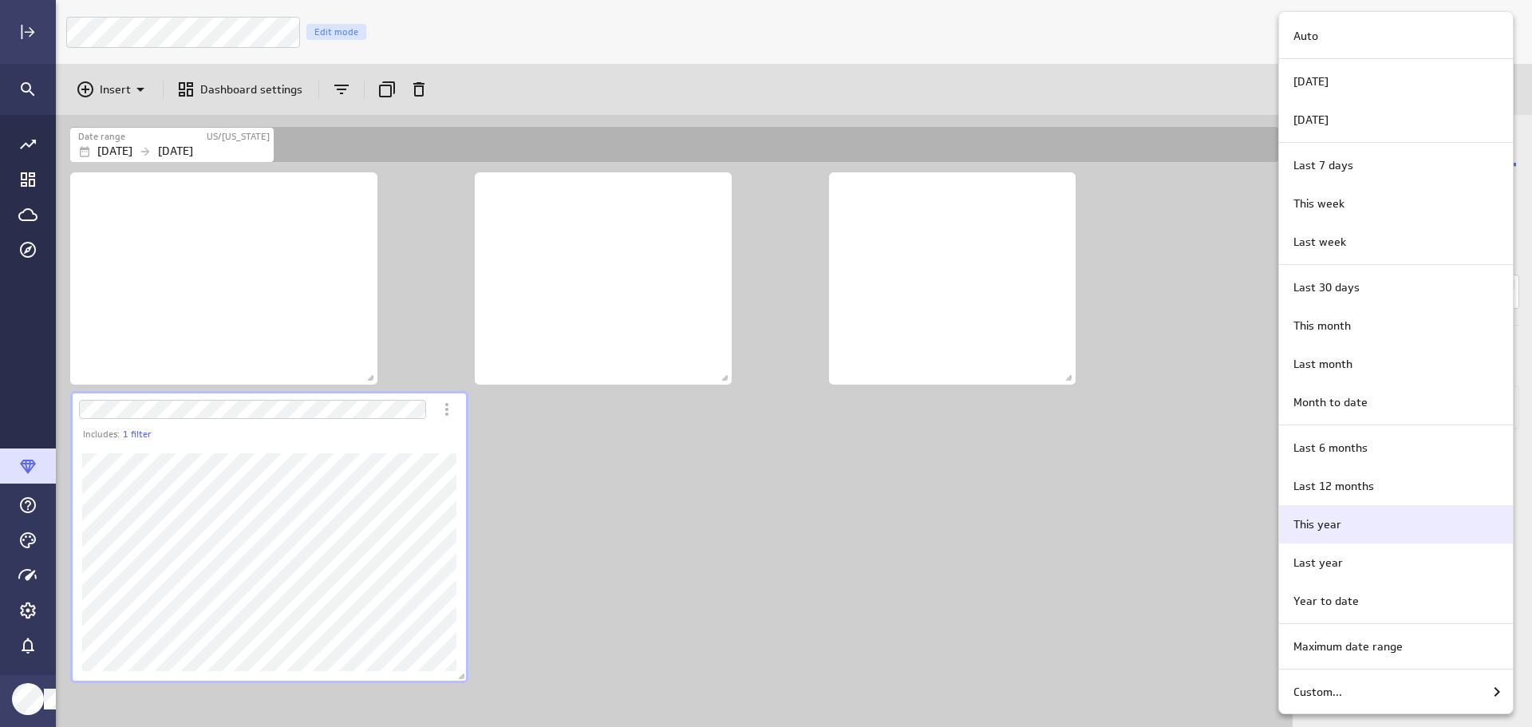
click at [1349, 525] on div "This year" at bounding box center [1393, 524] width 213 height 17
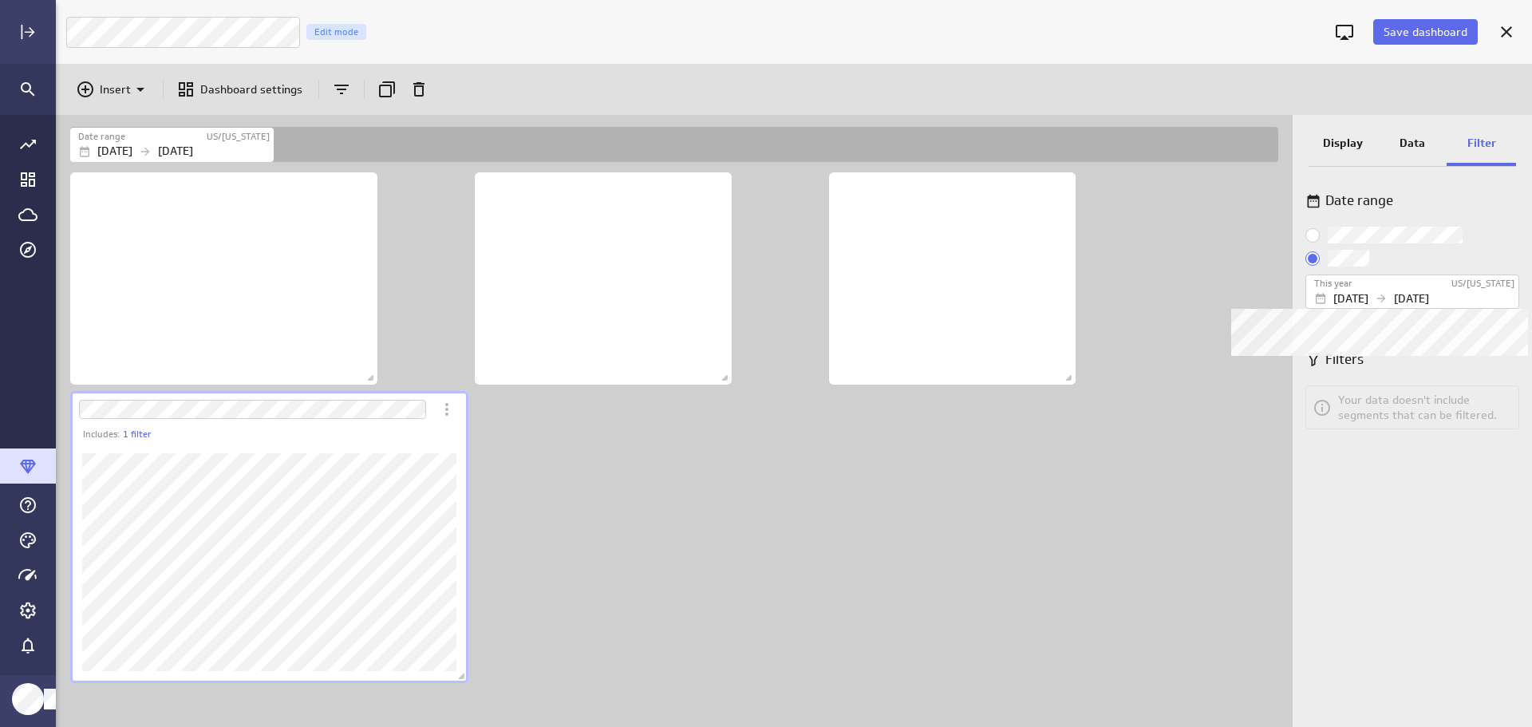
click at [1376, 288] on div "This year" at bounding box center [1382, 284] width 136 height 14
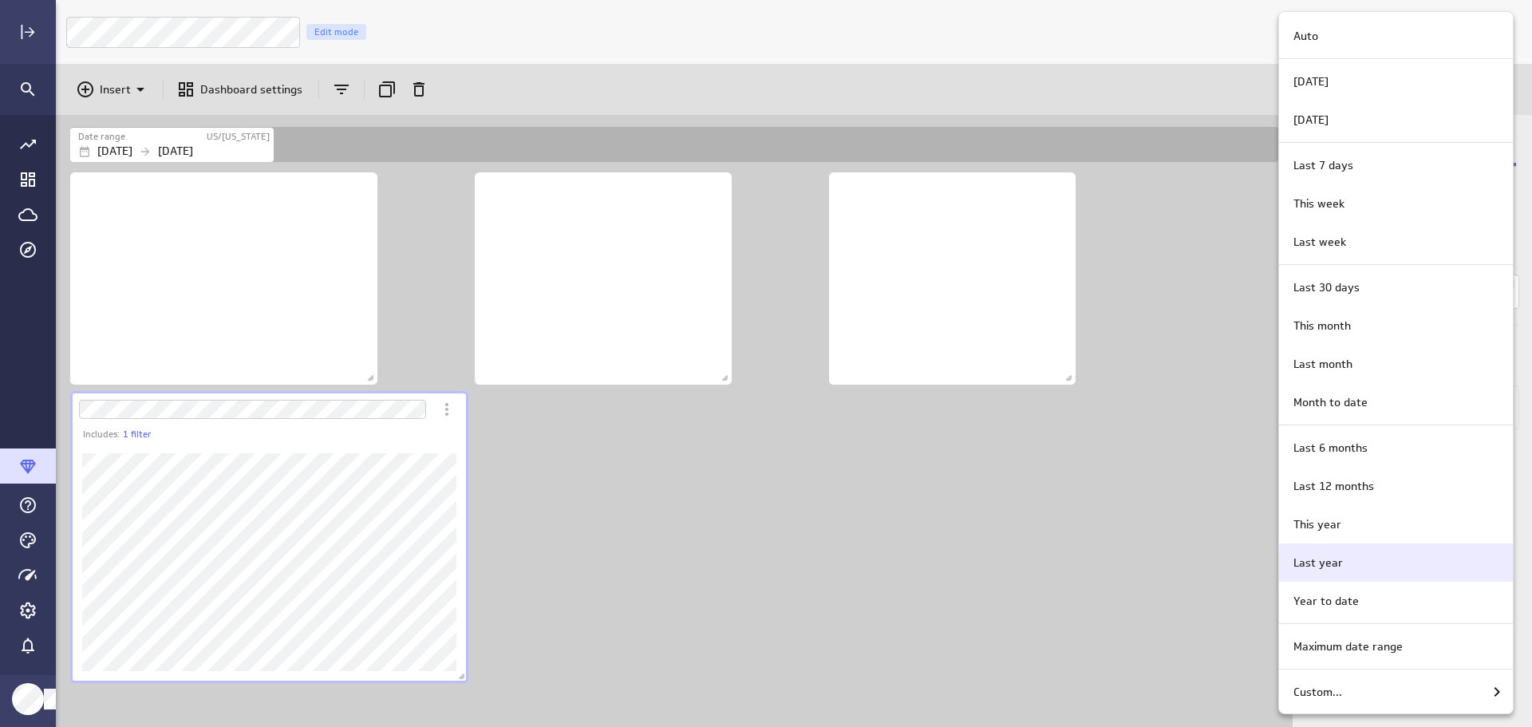
click at [1353, 556] on div "Last year" at bounding box center [1393, 563] width 213 height 17
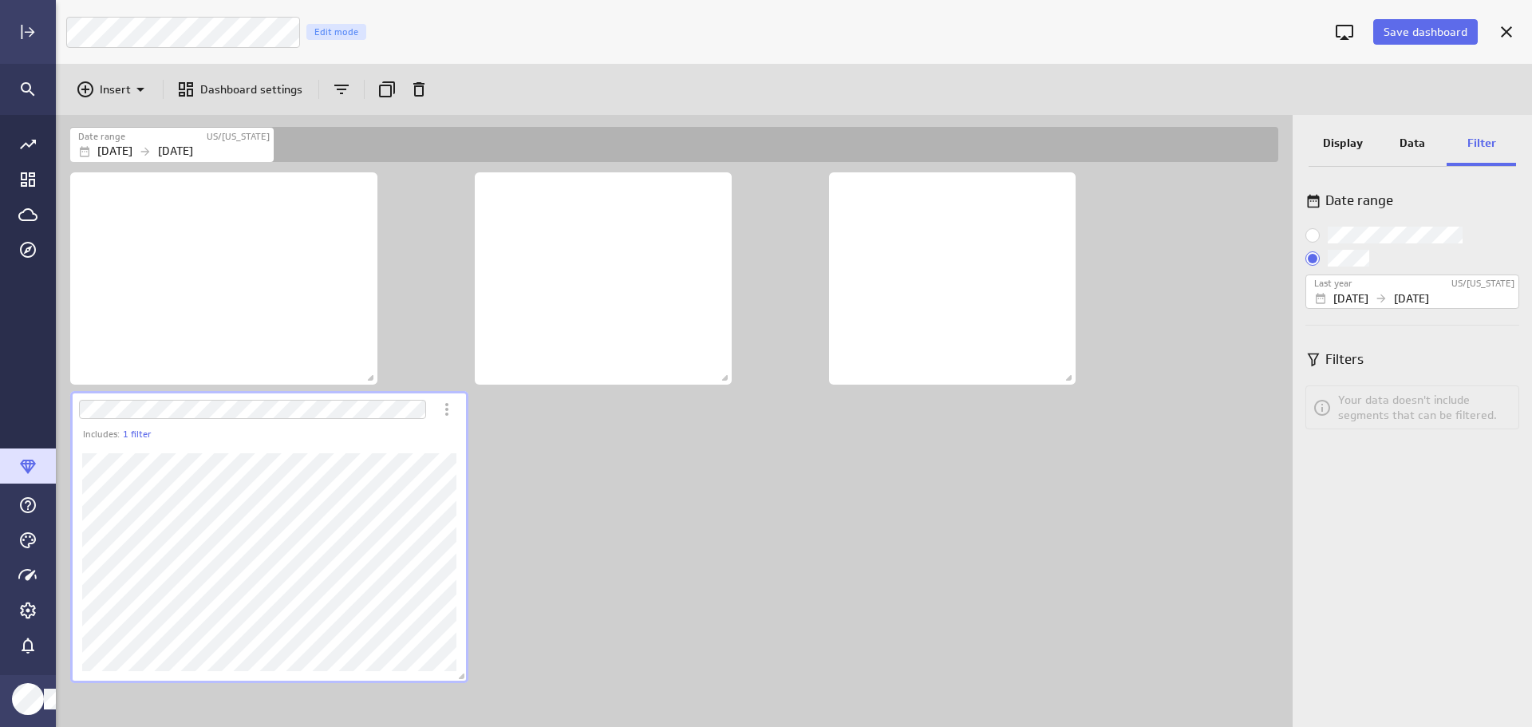
click at [1414, 142] on p "Data" at bounding box center [1413, 143] width 26 height 17
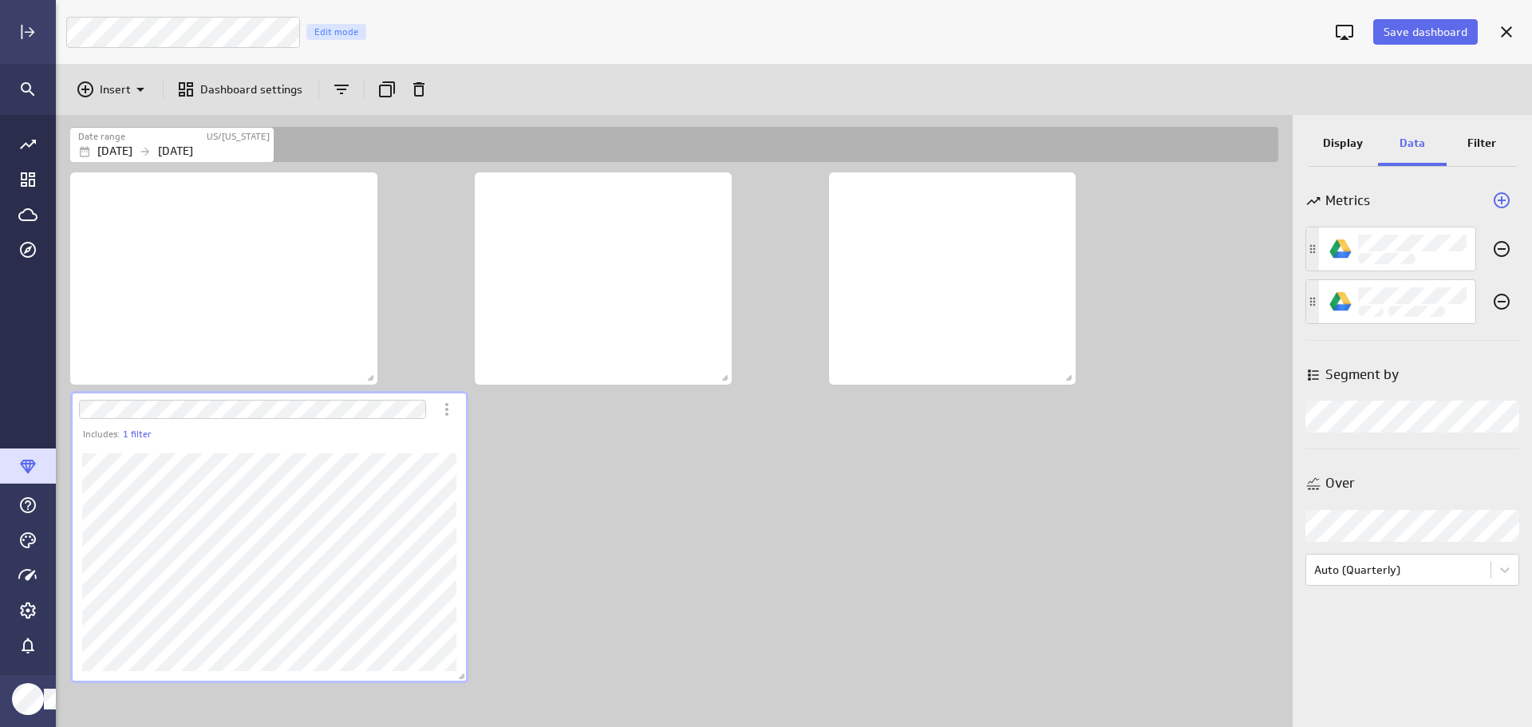
click at [1335, 139] on p "Display" at bounding box center [1343, 143] width 40 height 17
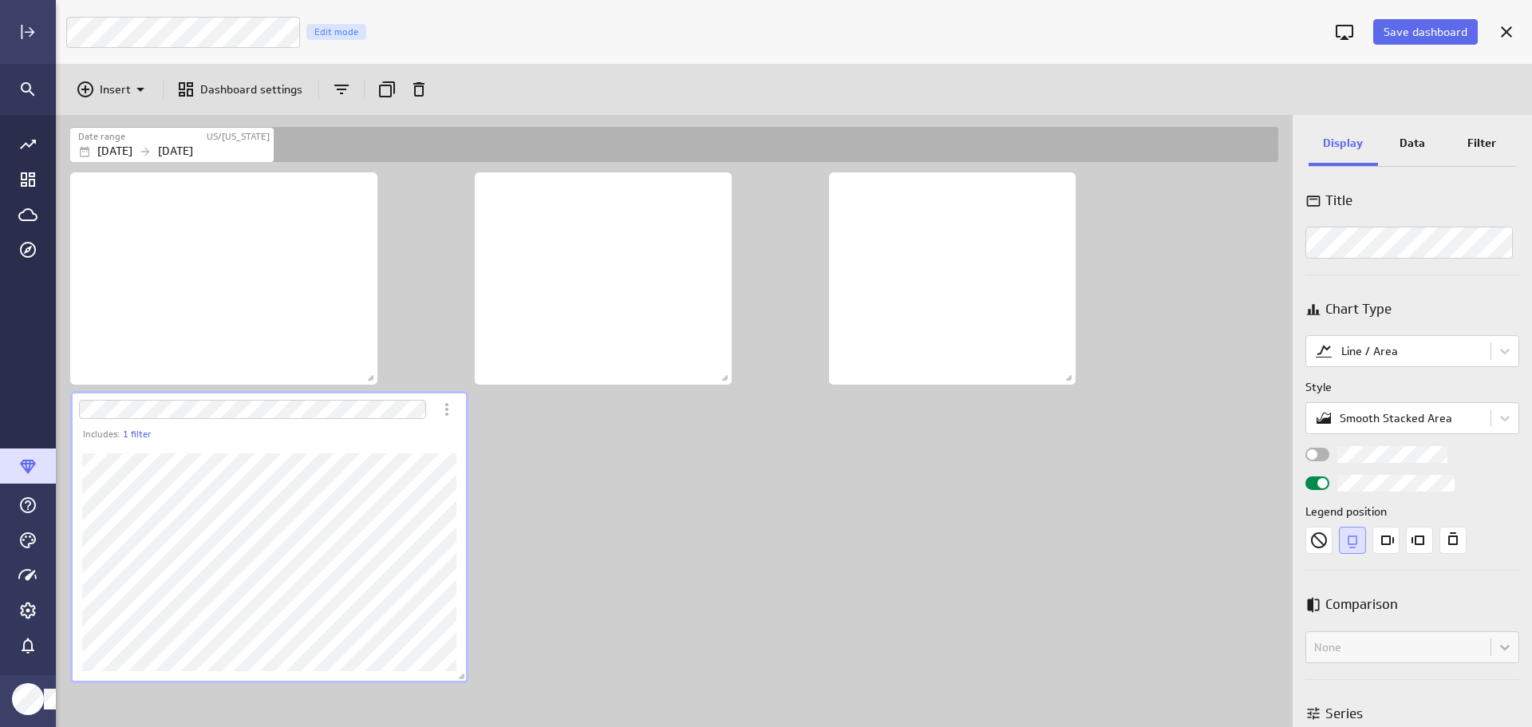
click at [1480, 144] on p "Filter" at bounding box center [1482, 143] width 29 height 17
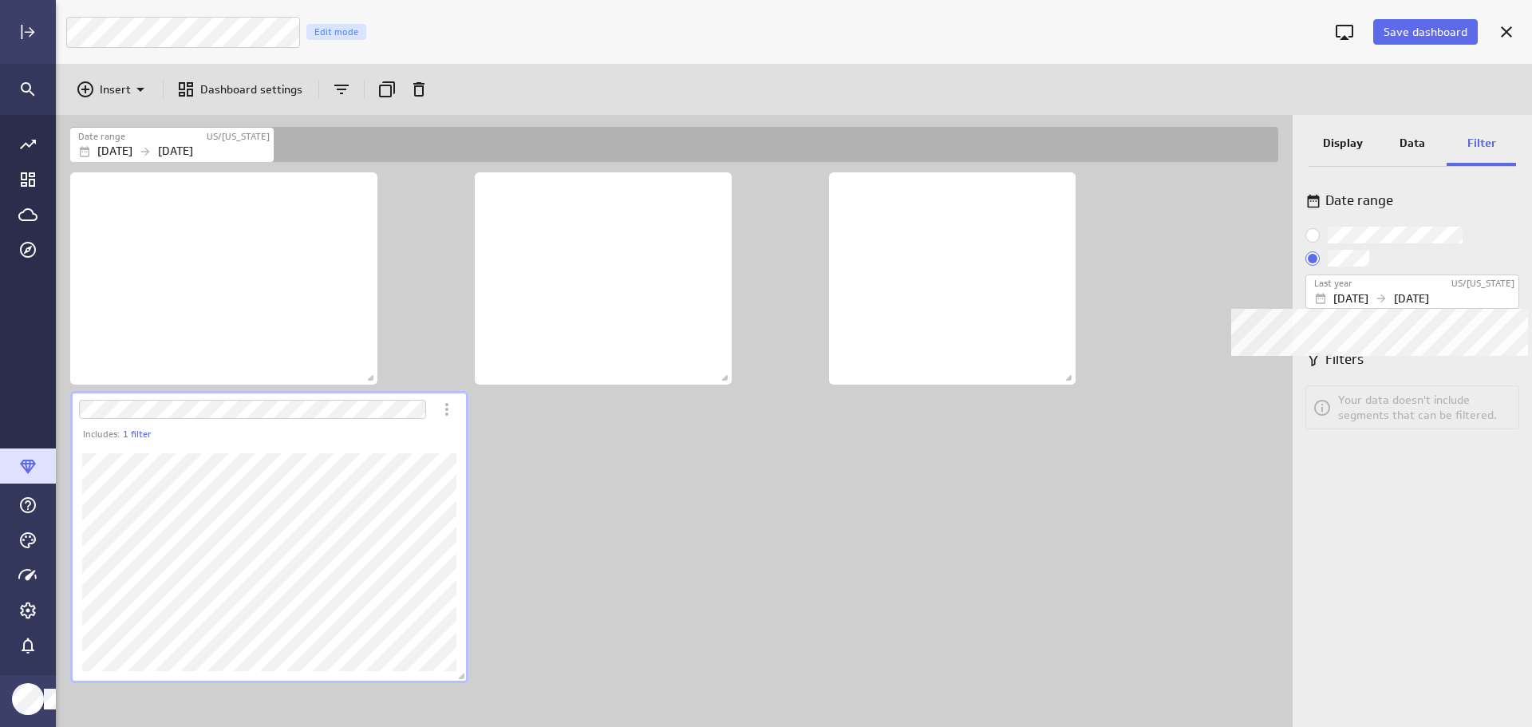
click at [1369, 298] on p "[DATE]" at bounding box center [1350, 298] width 35 height 17
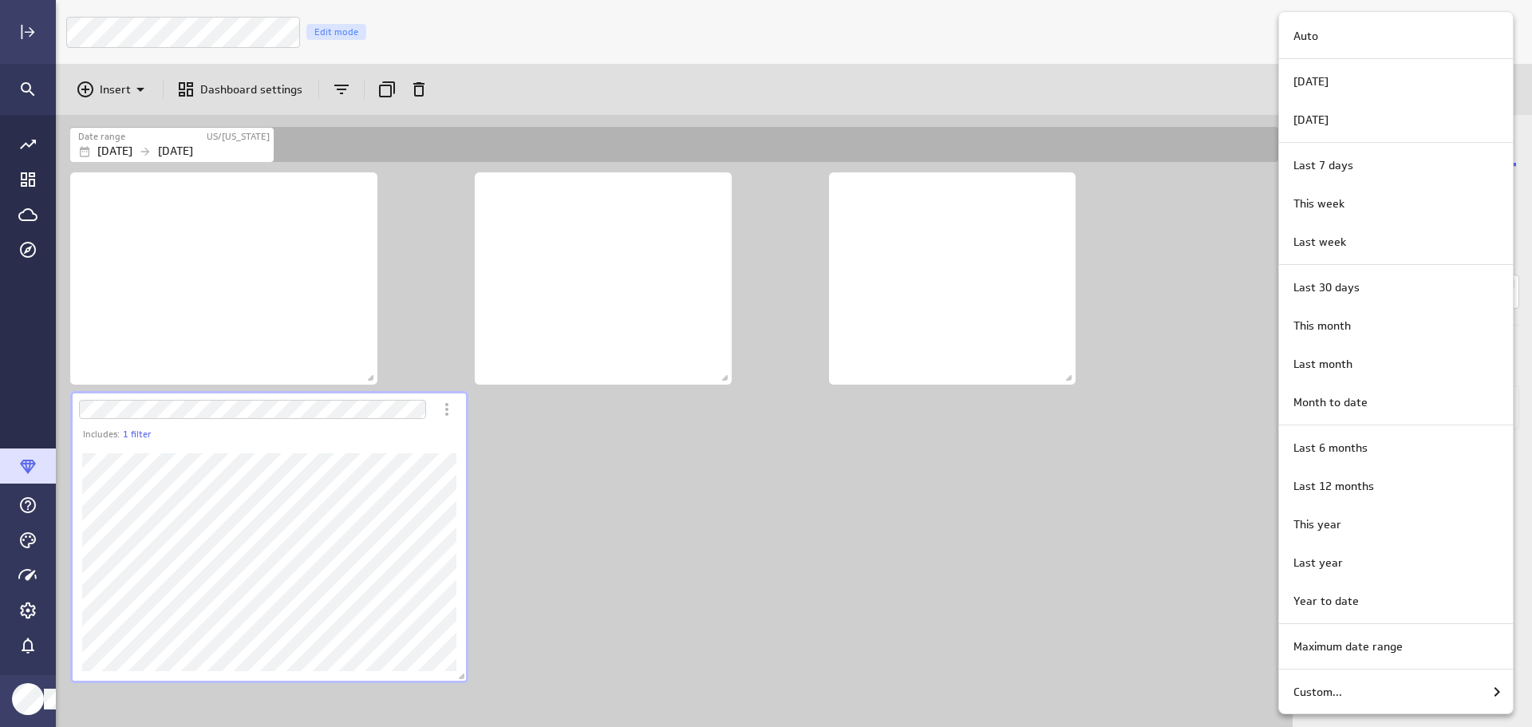
click at [1213, 277] on div at bounding box center [766, 363] width 1532 height 727
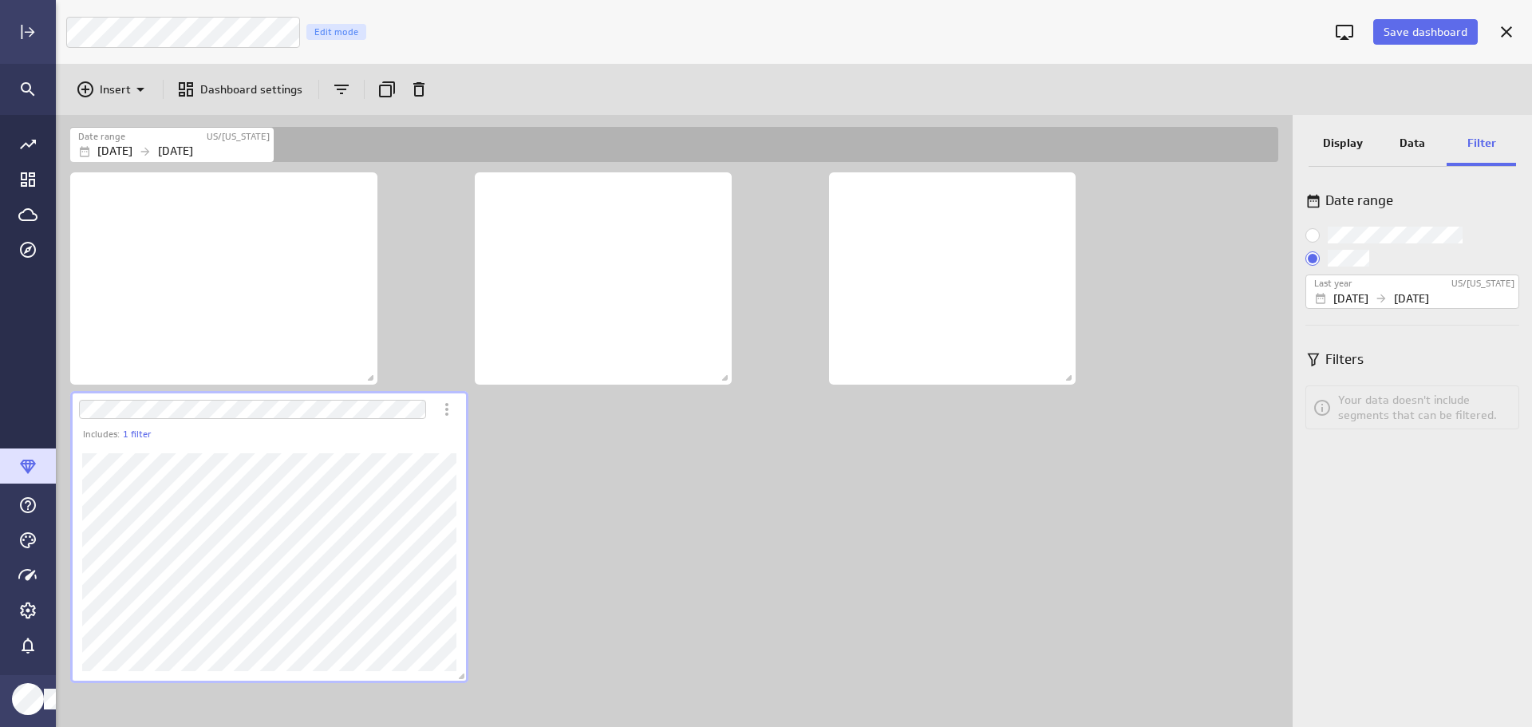
click at [1410, 145] on p "Data" at bounding box center [1413, 143] width 26 height 17
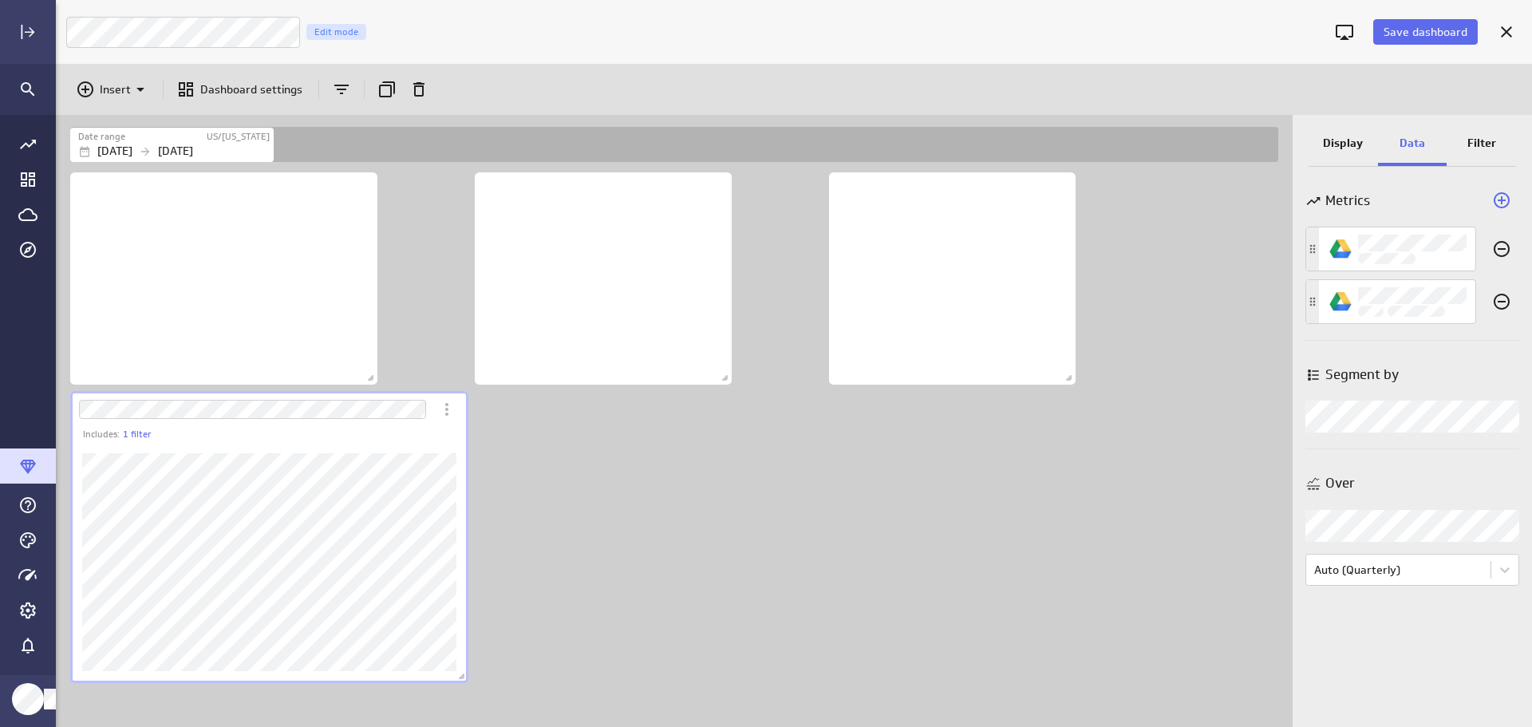
click at [1457, 412] on div "Widget Properties" at bounding box center [1413, 417] width 214 height 32
click at [1496, 569] on body "Save dashboard [PERSON_NAME] Moon Marketing Edit mode Insert Dashboard settings…" at bounding box center [766, 363] width 1532 height 727
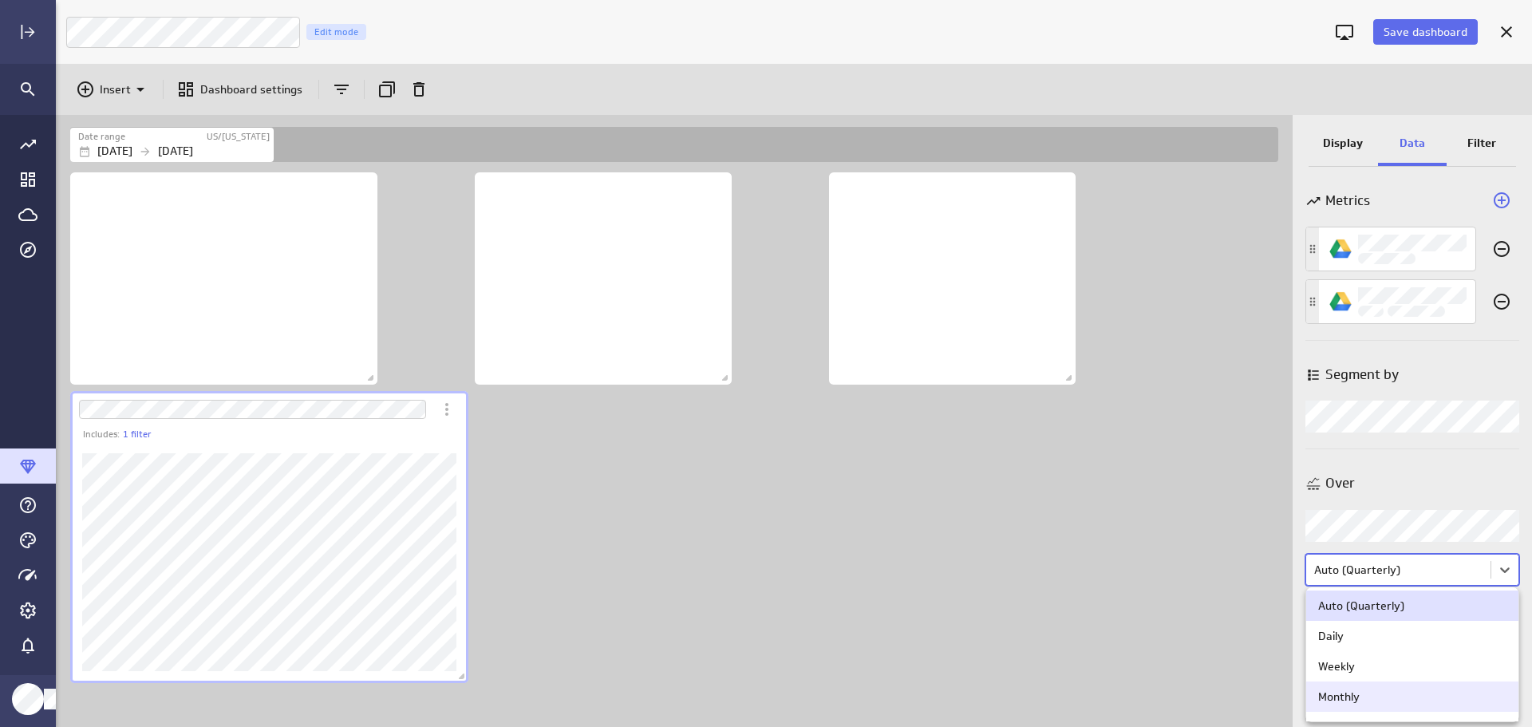
click at [1432, 698] on div "Monthly" at bounding box center [1412, 696] width 188 height 14
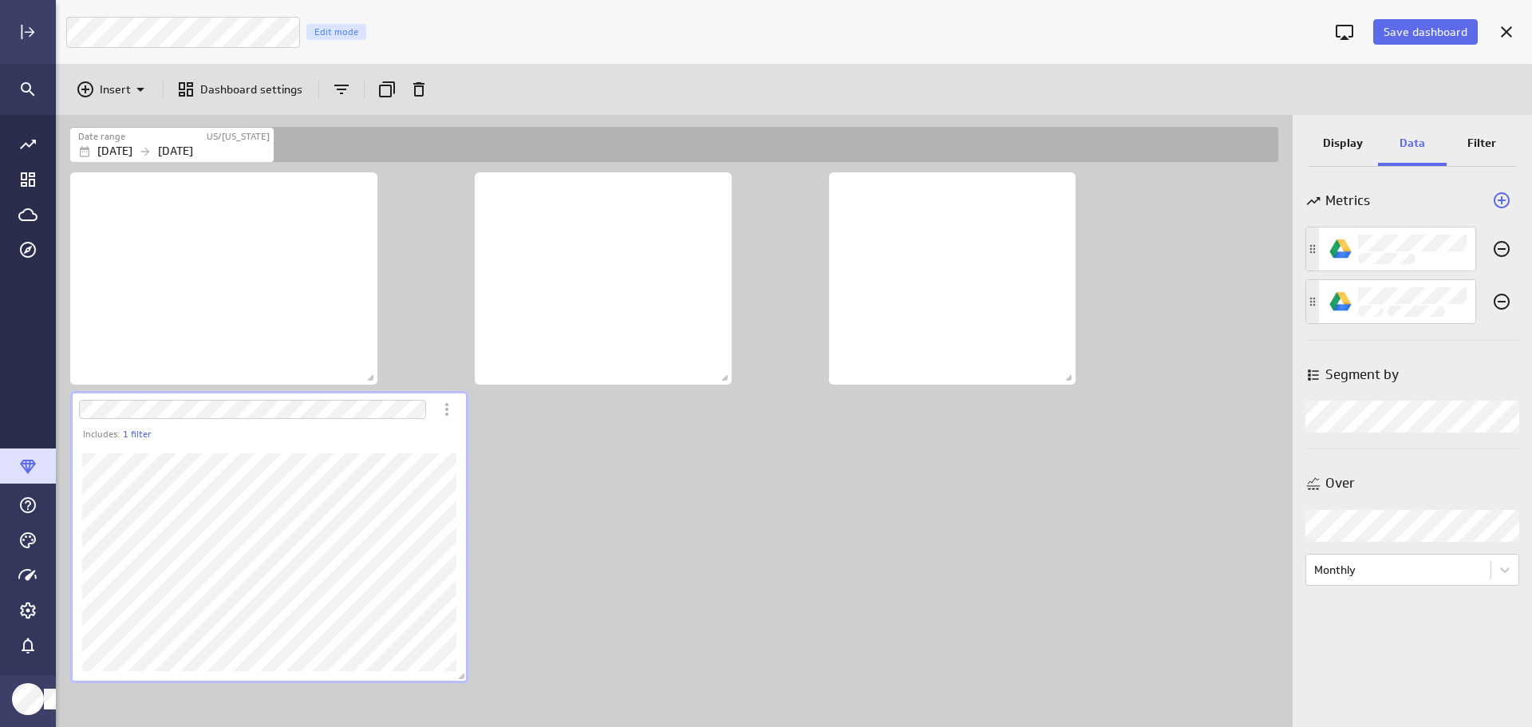
click at [1192, 556] on div "Includes: 1 filter" at bounding box center [677, 448] width 1221 height 558
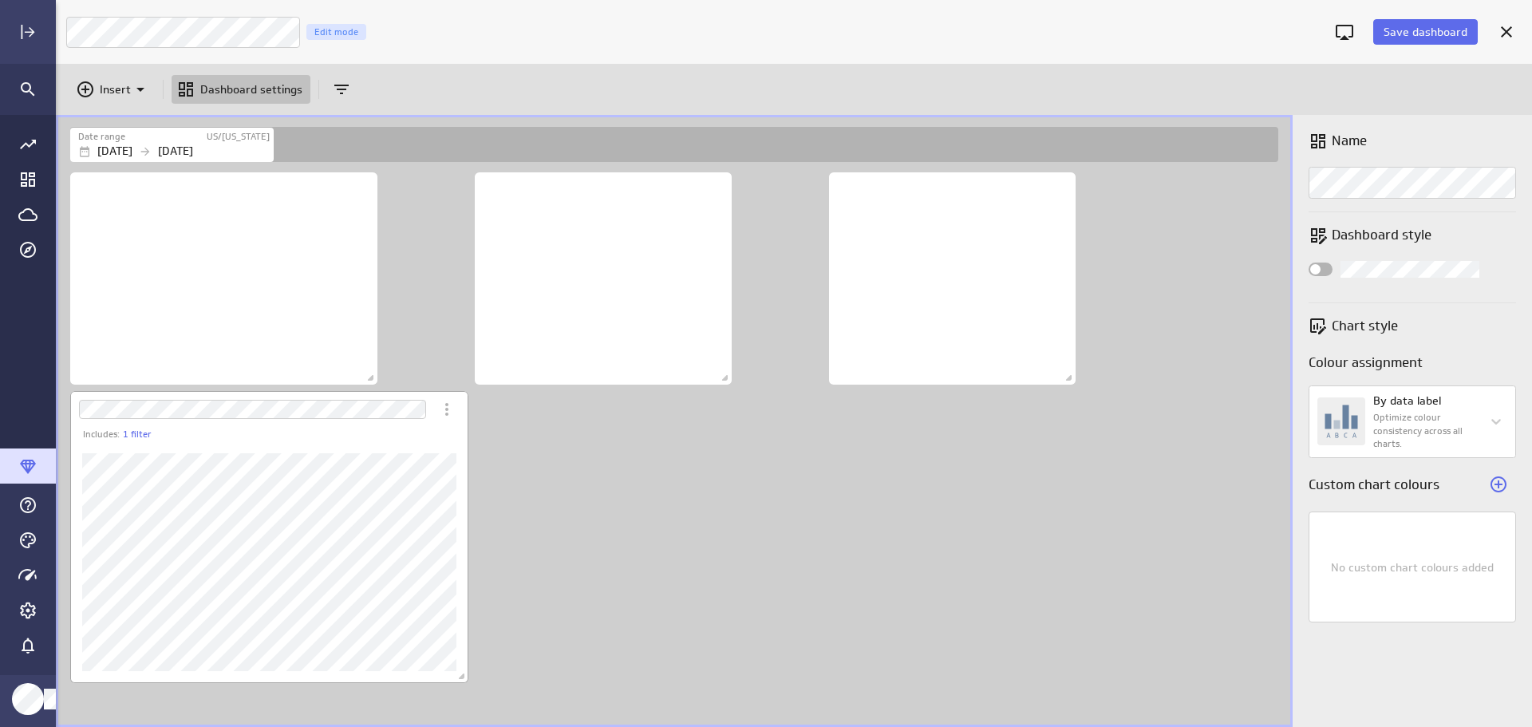
click at [439, 452] on div "Dashboard Widget" at bounding box center [269, 562] width 398 height 242
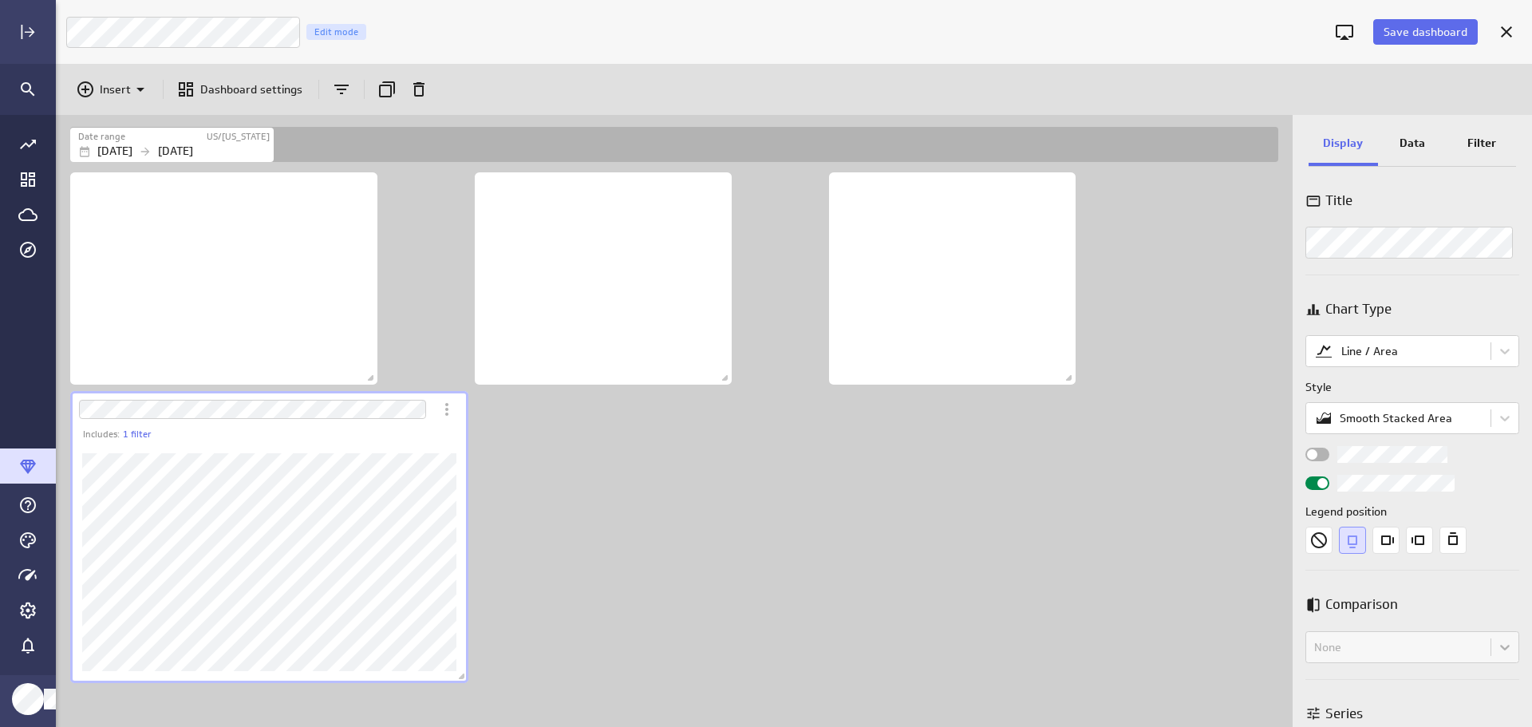
click at [436, 436] on div "Includes: 1 filter" at bounding box center [275, 435] width 385 height 14
click at [133, 440] on link "1 filter" at bounding box center [137, 435] width 29 height 14
click at [323, 437] on div at bounding box center [766, 363] width 1532 height 727
click at [1420, 140] on p "Data" at bounding box center [1413, 143] width 26 height 17
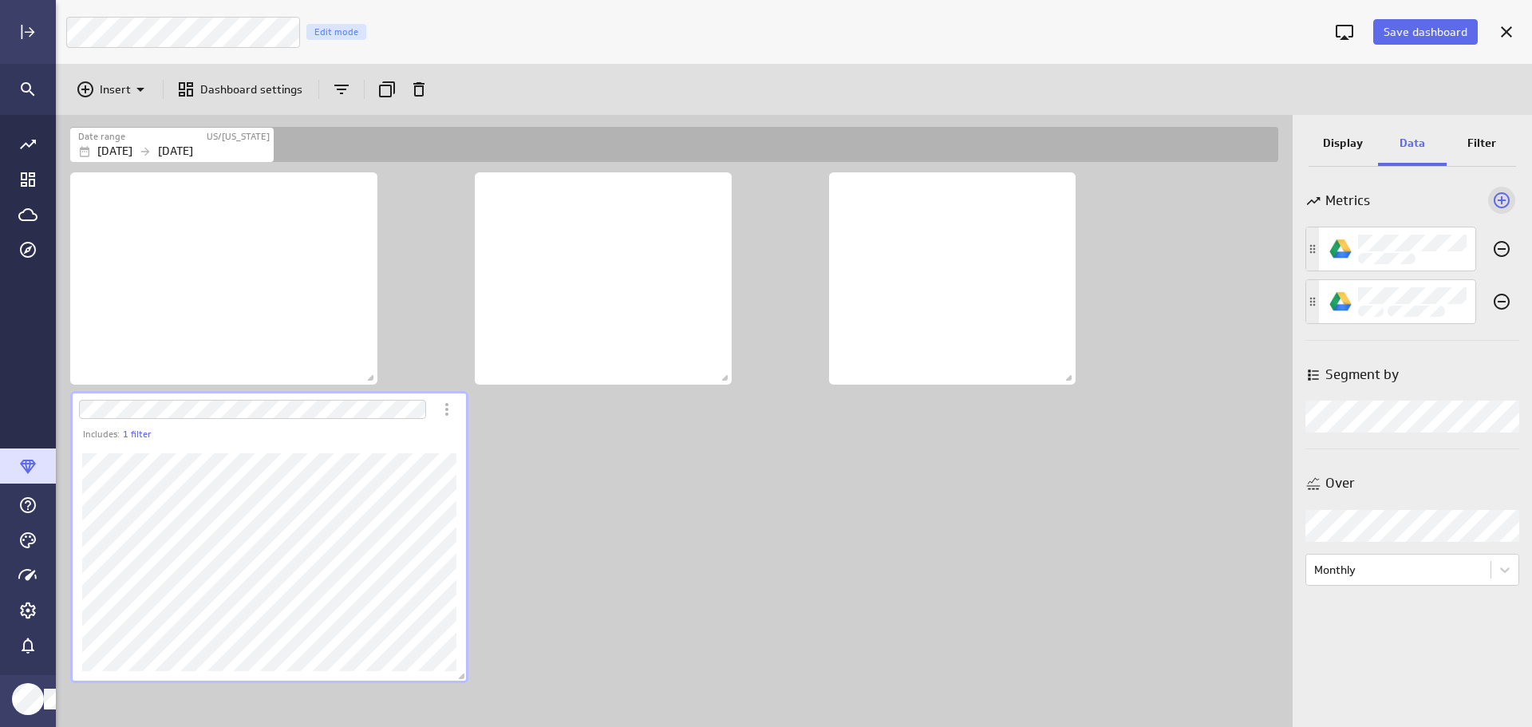
click at [1502, 194] on icon "Add a metric to this visualization" at bounding box center [1502, 200] width 16 height 16
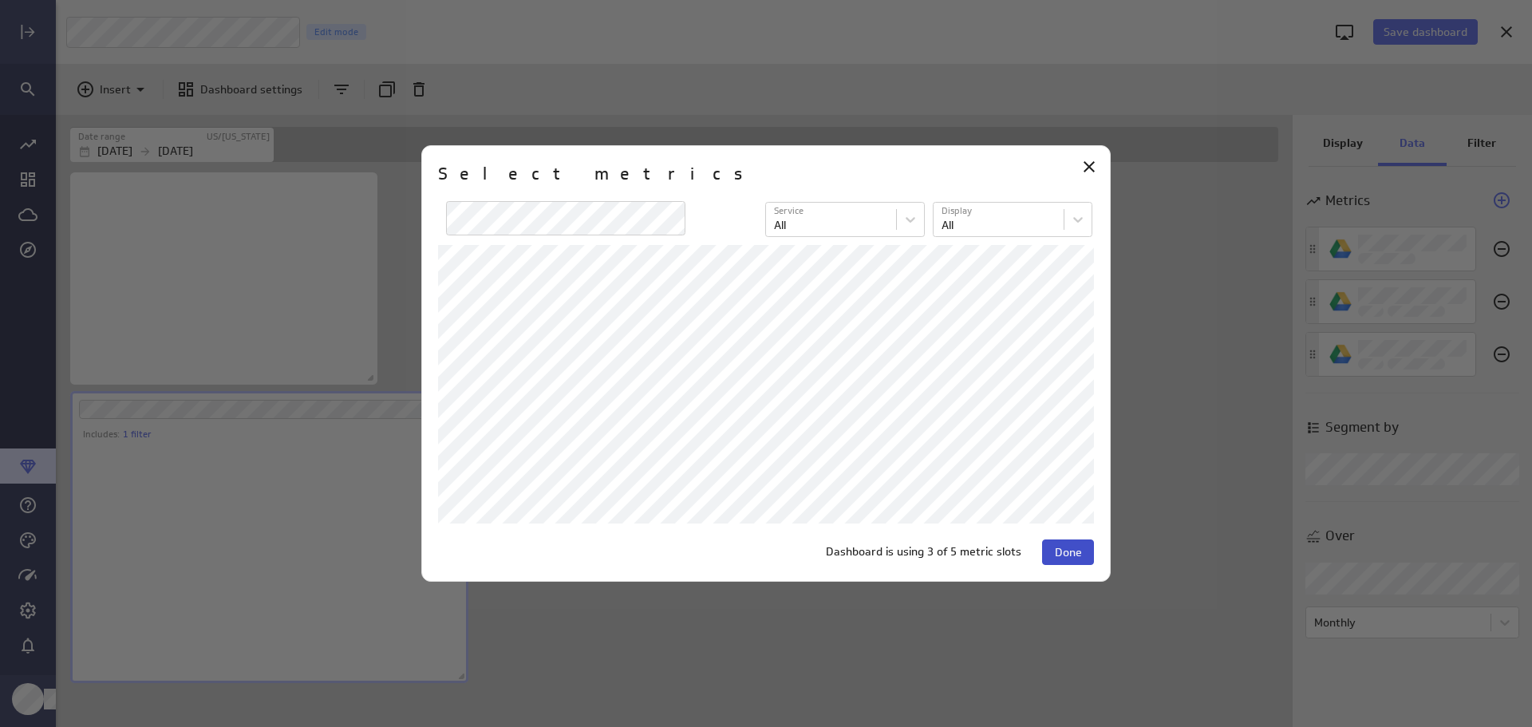
scroll to position [243, 399]
click at [1066, 554] on span "Done" at bounding box center [1068, 552] width 27 height 14
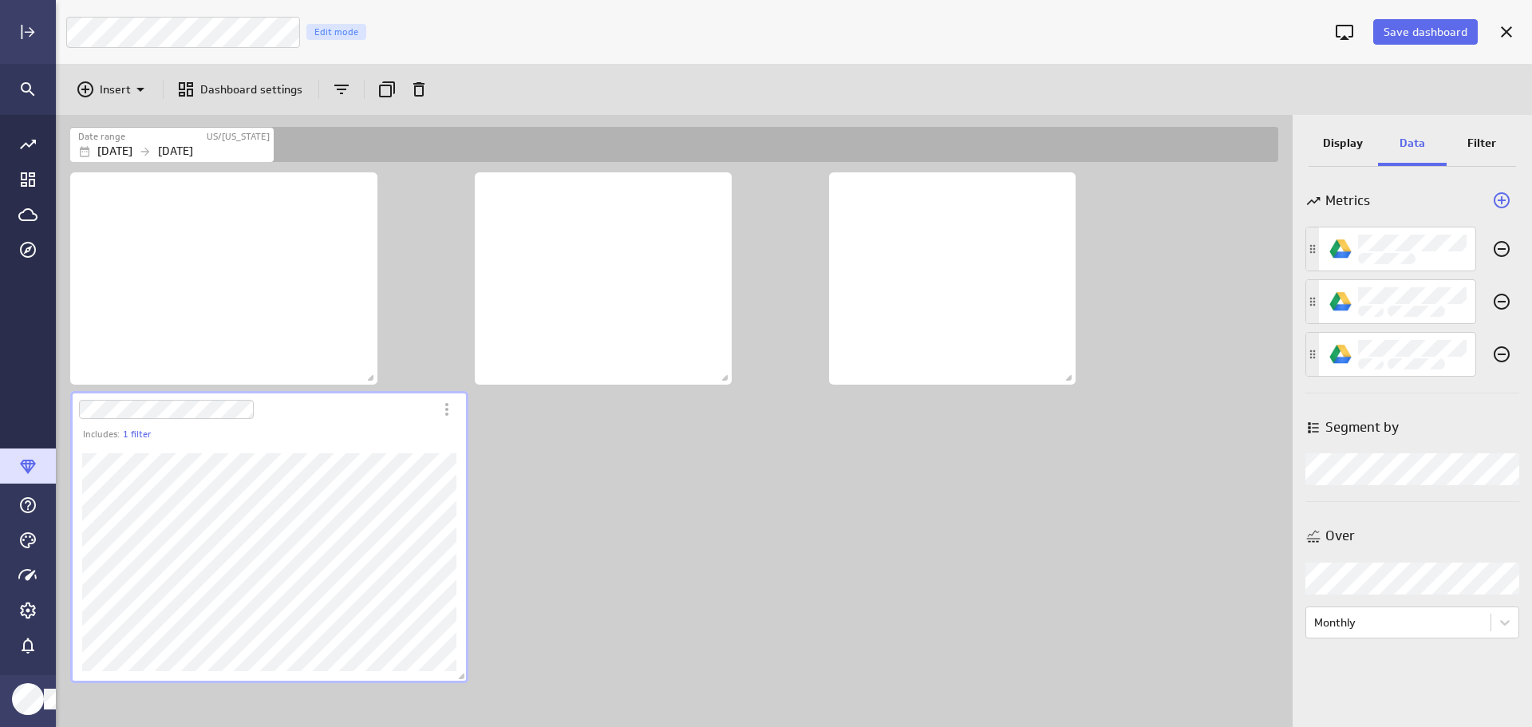
click at [614, 467] on div "Includes: 1 filter" at bounding box center [677, 448] width 1221 height 558
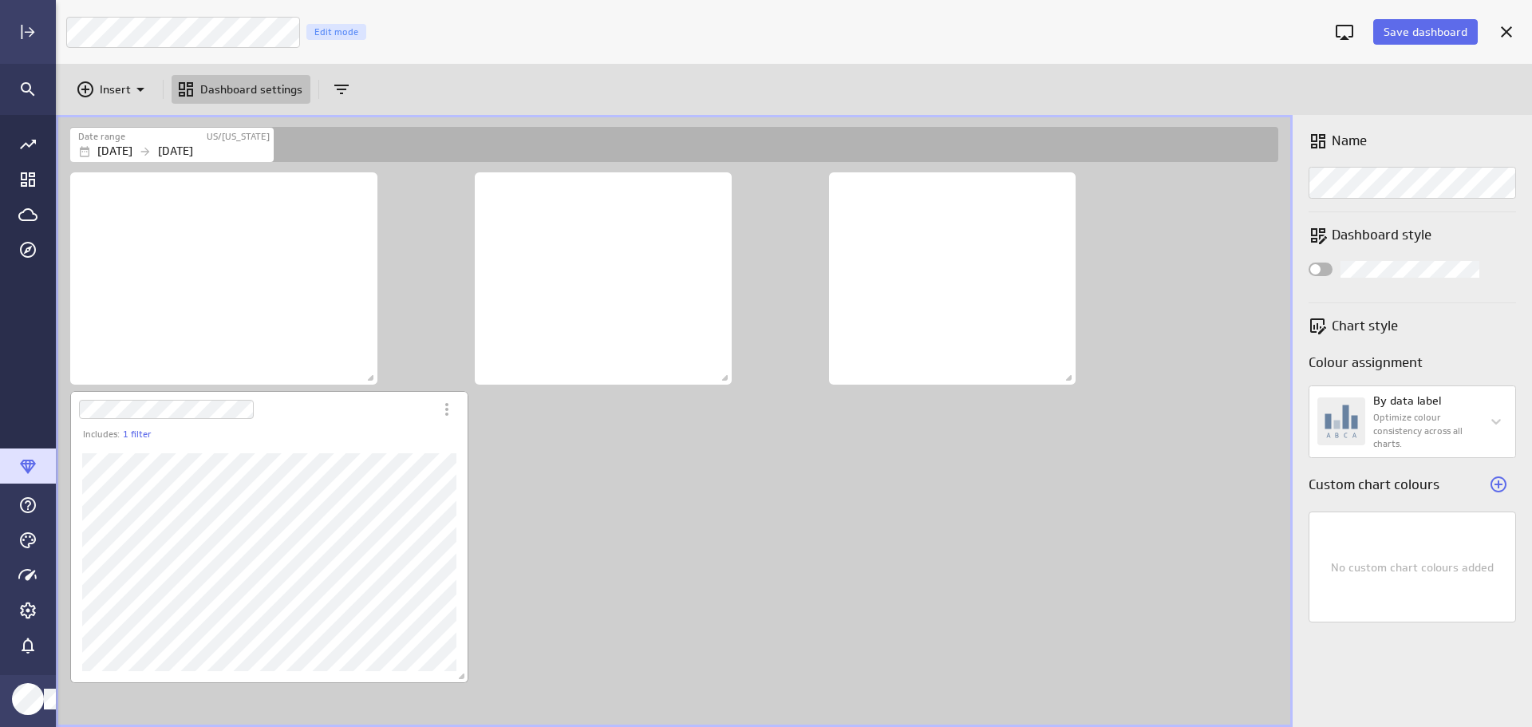
click at [401, 442] on div "Dashboard Widget" at bounding box center [269, 562] width 398 height 242
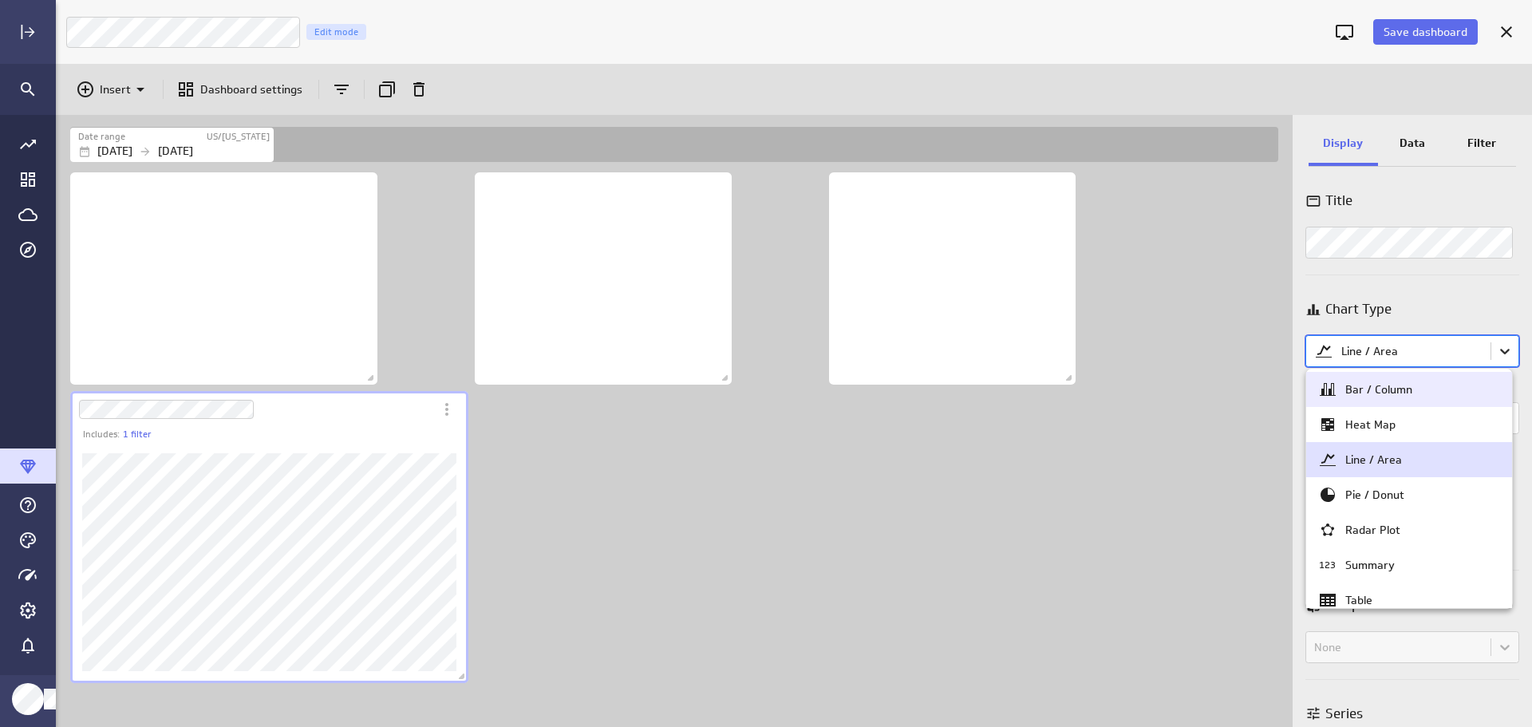
click at [1503, 344] on body "Save dashboard [PERSON_NAME] Moon Marketing Edit mode Insert Dashboard settings…" at bounding box center [766, 363] width 1532 height 727
click at [1452, 389] on div "Bar / Column" at bounding box center [1409, 389] width 182 height 19
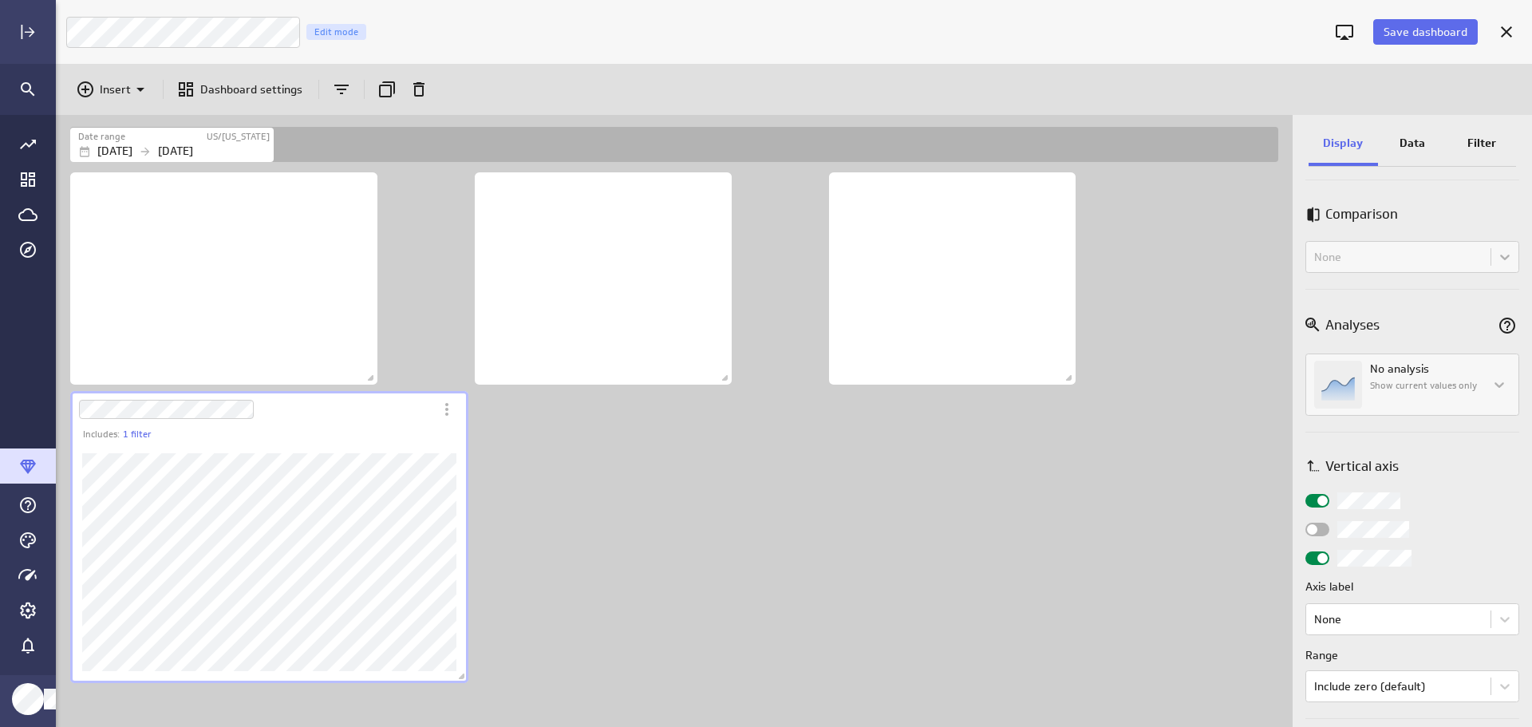
scroll to position [559, 0]
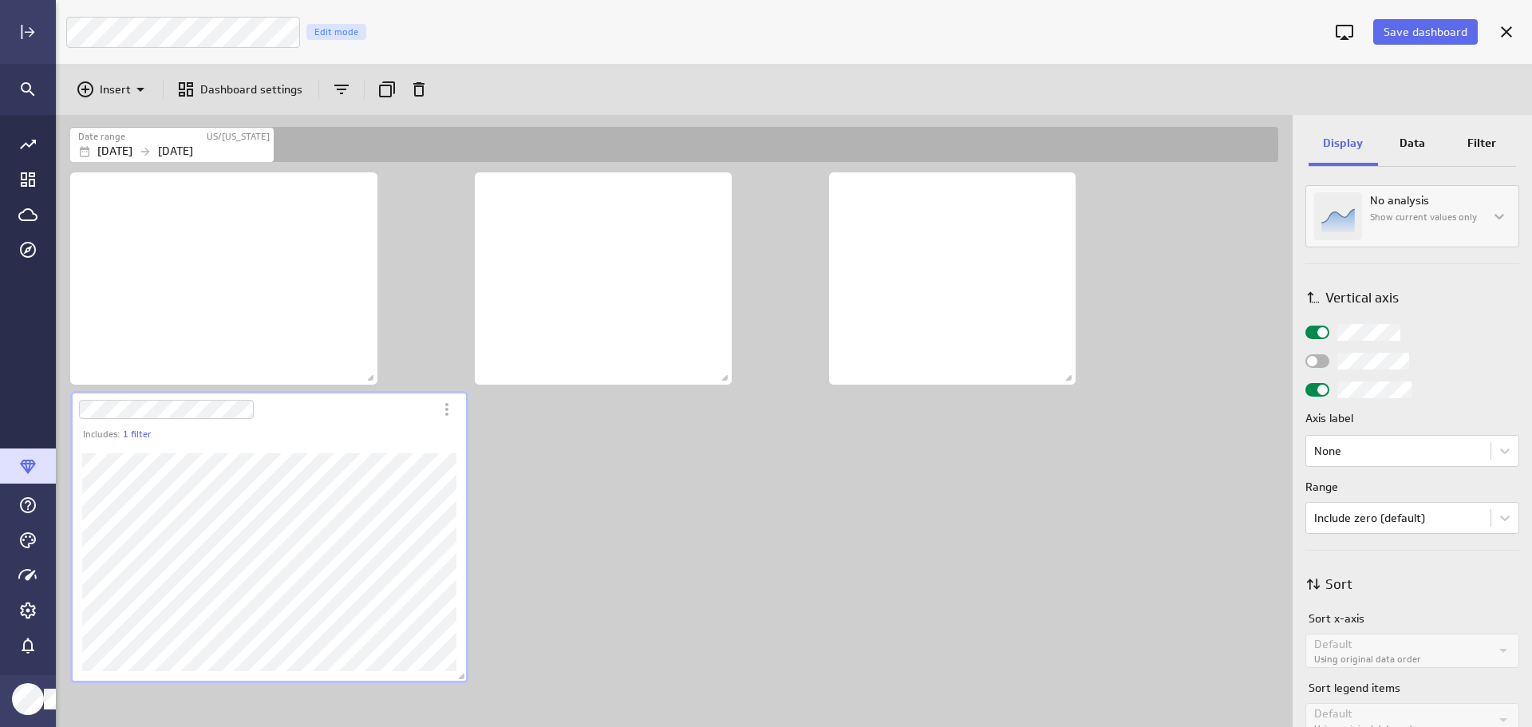
click at [1421, 140] on p "Data" at bounding box center [1413, 143] width 26 height 17
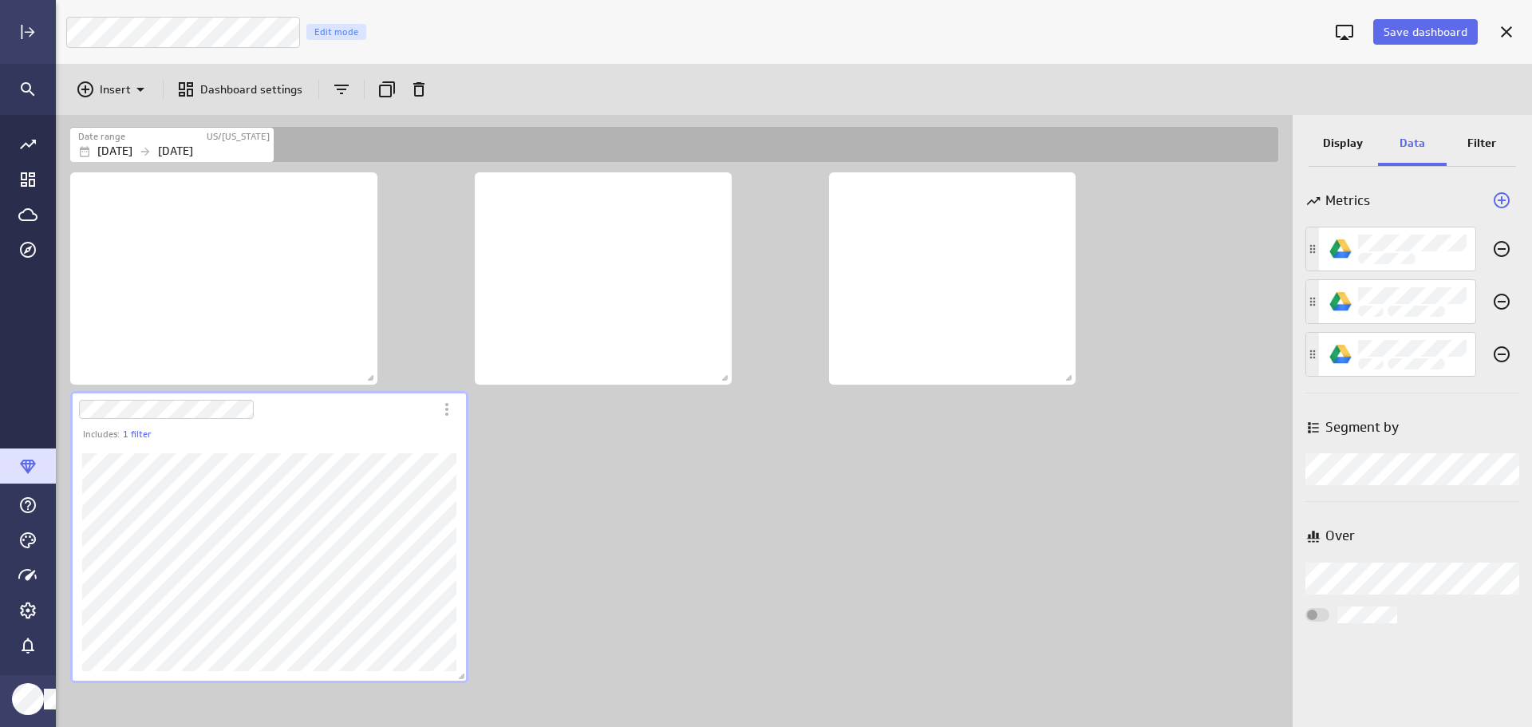
scroll to position [0, 0]
click at [1488, 569] on body "Save dashboard [PERSON_NAME] Moon Marketing Edit mode Insert Dashboard settings…" at bounding box center [766, 363] width 1532 height 727
click at [1440, 617] on div "Date/Time" at bounding box center [1412, 614] width 188 height 14
click at [1357, 142] on p "Display" at bounding box center [1343, 143] width 40 height 17
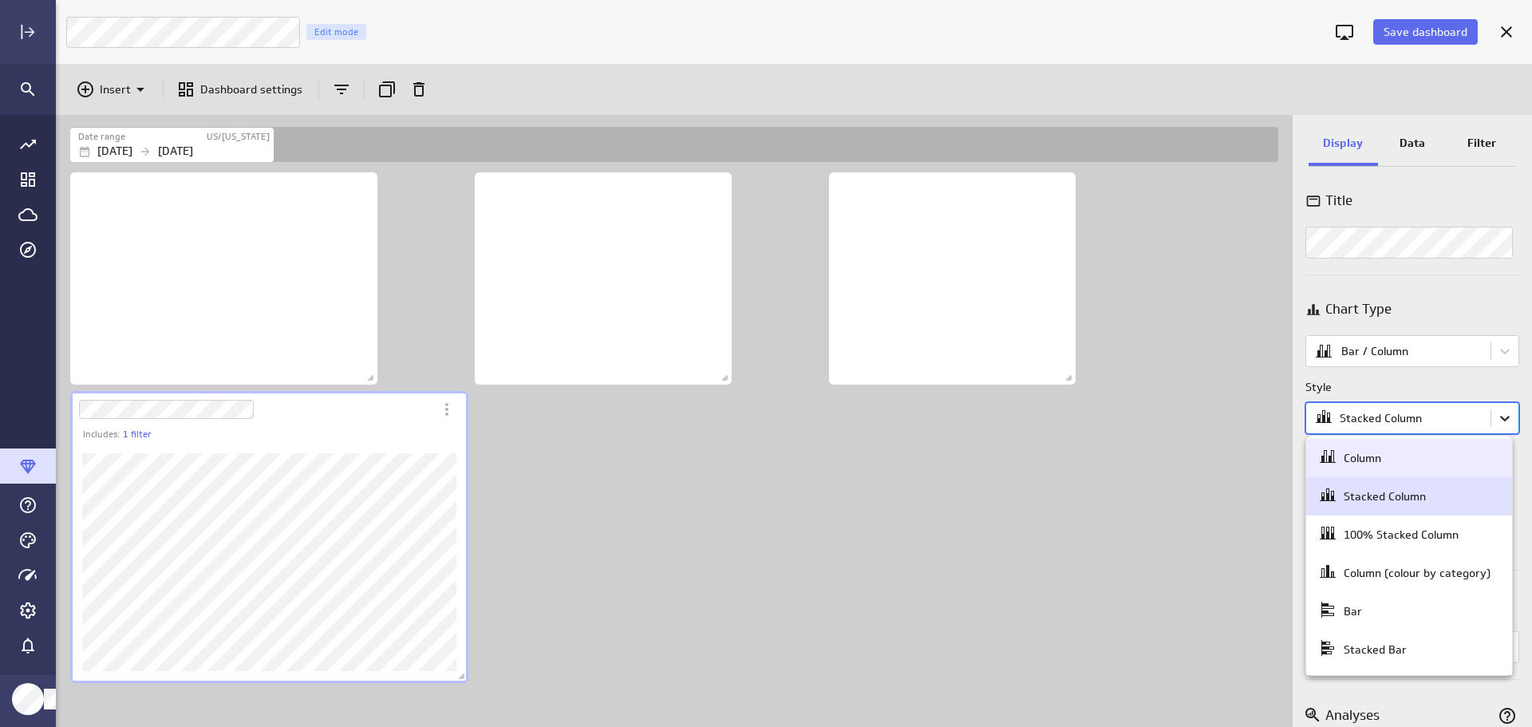
click at [1487, 420] on body "Save dashboard [PERSON_NAME] Moon Marketing Edit mode Insert Dashboard settings…" at bounding box center [766, 363] width 1532 height 727
click at [1424, 458] on div "Column" at bounding box center [1409, 458] width 182 height 22
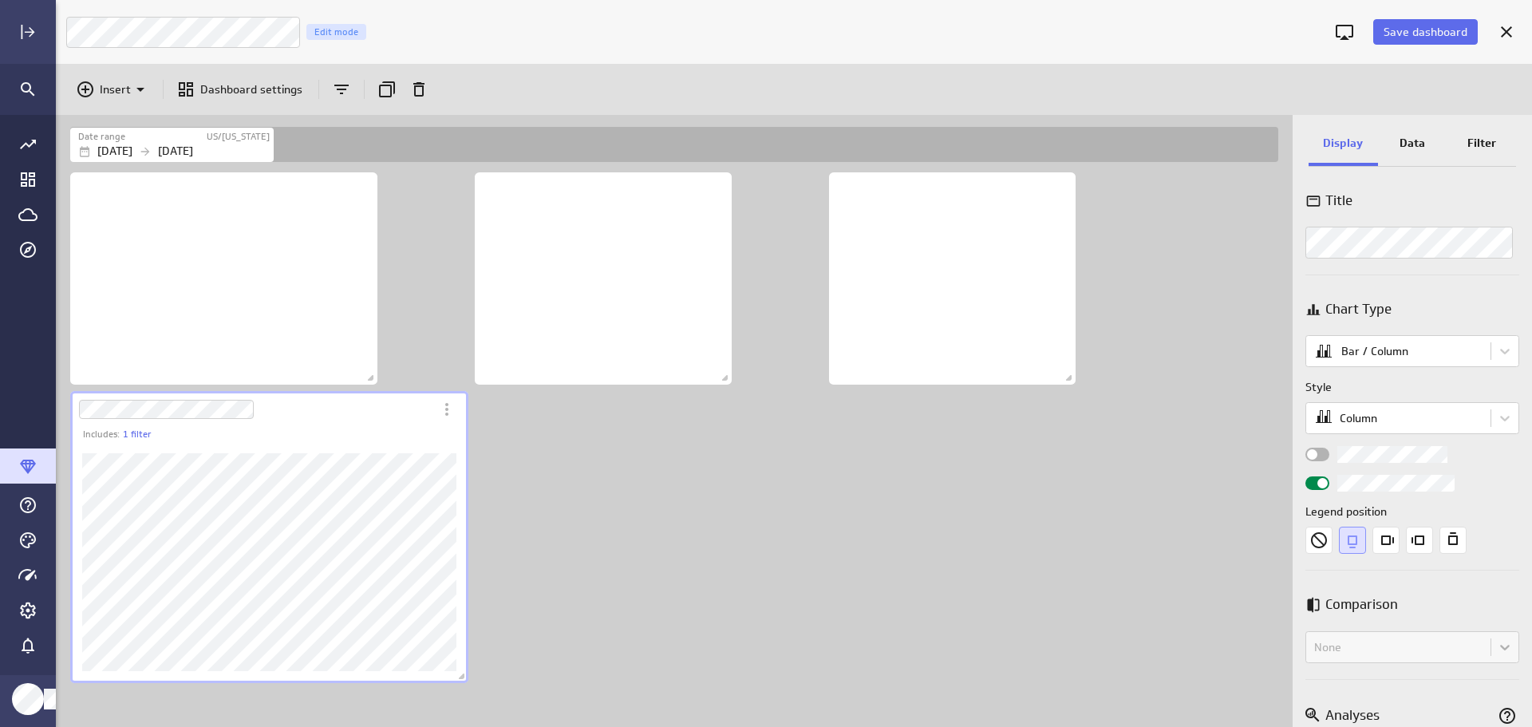
click at [1481, 146] on p "Filter" at bounding box center [1482, 143] width 29 height 17
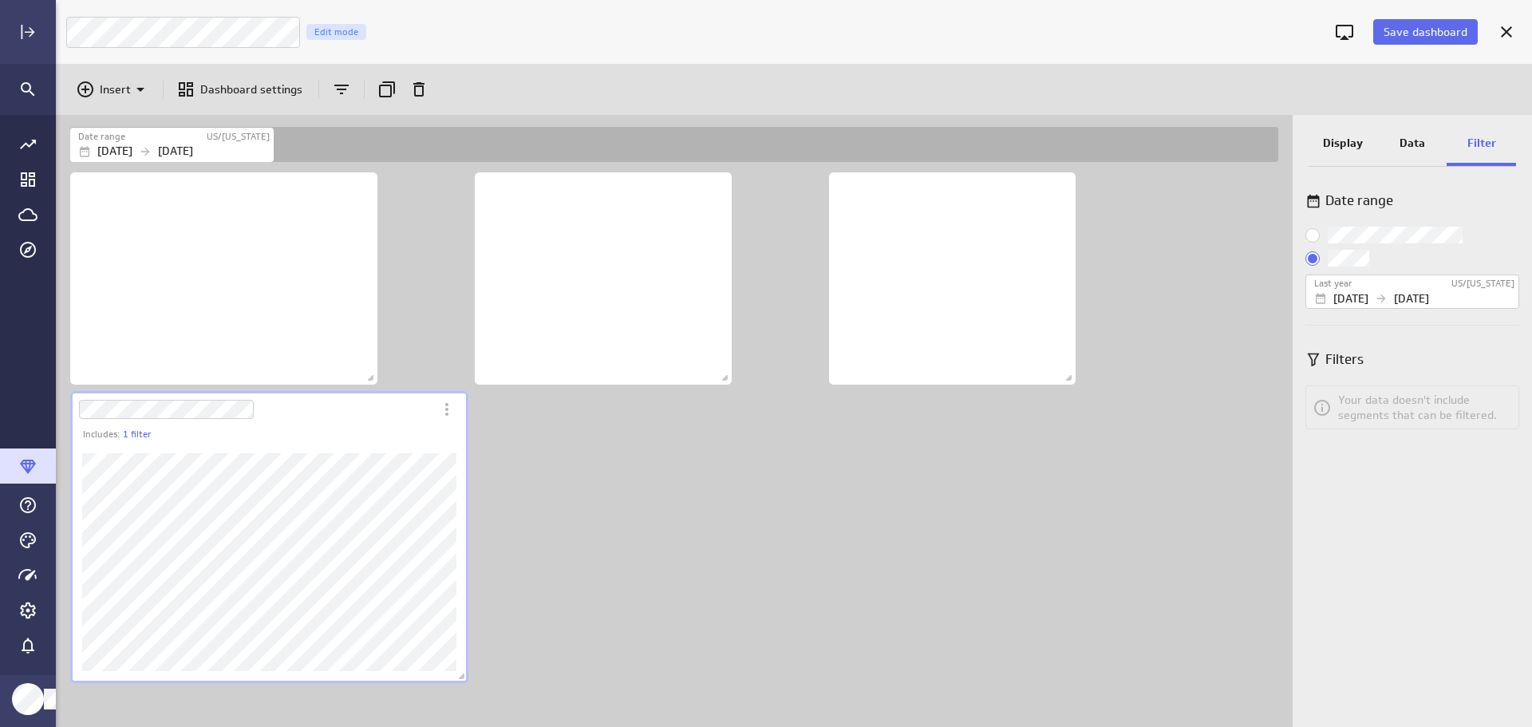
click at [1403, 135] on p "Data" at bounding box center [1413, 143] width 26 height 17
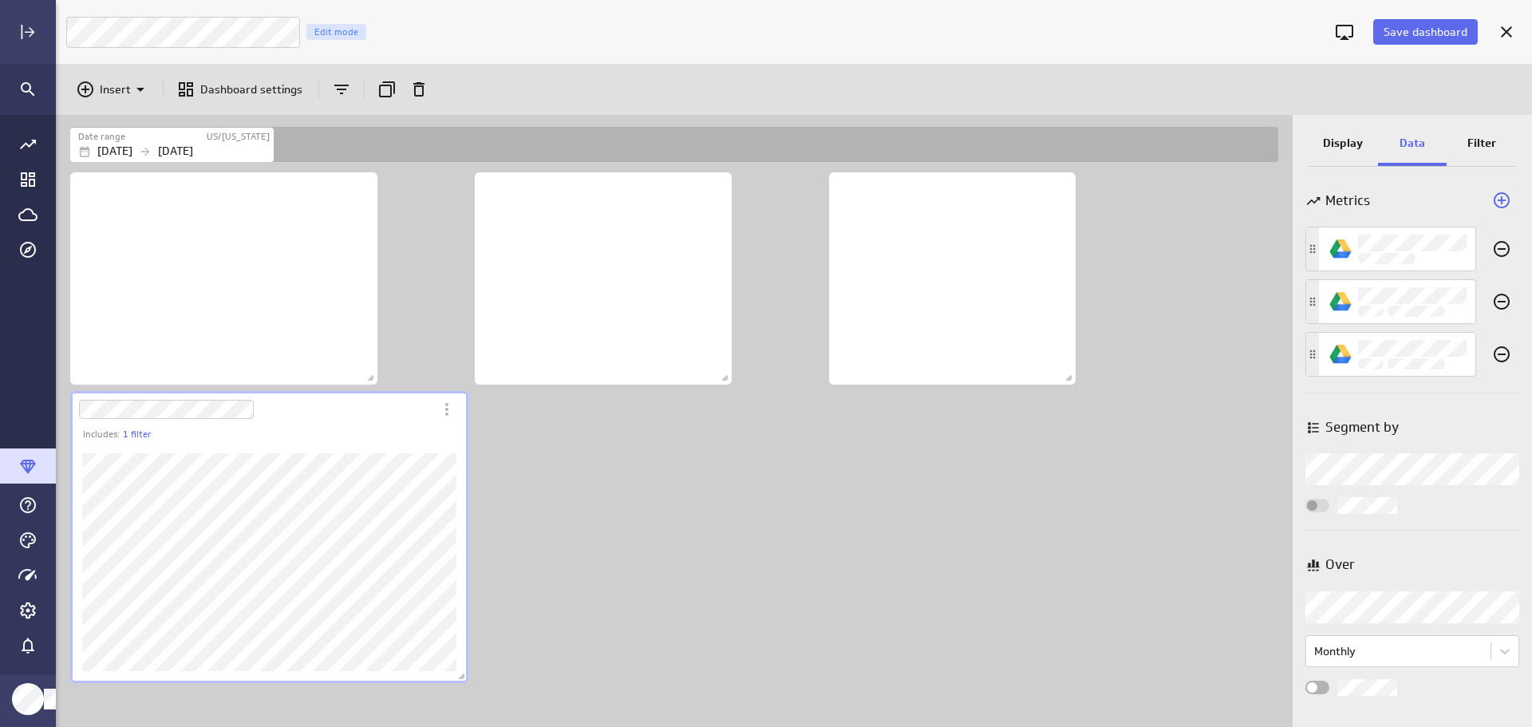
click at [1345, 142] on p "Display" at bounding box center [1343, 143] width 40 height 17
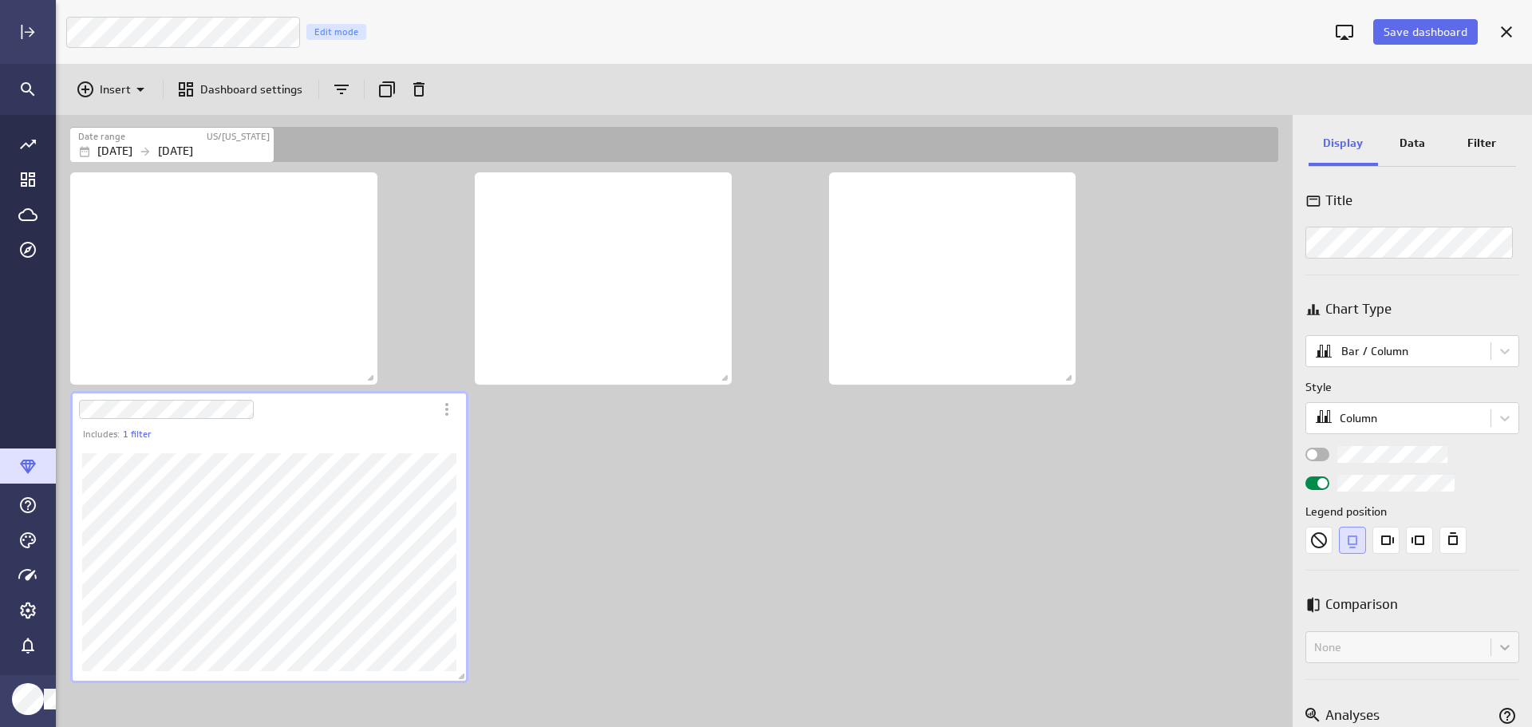
click at [1327, 455] on div "Widget Properties" at bounding box center [1318, 455] width 24 height 14
click at [0, 0] on input "Widget Properties" at bounding box center [0, 0] width 0 height 0
click at [1487, 140] on p "Filter" at bounding box center [1482, 143] width 29 height 17
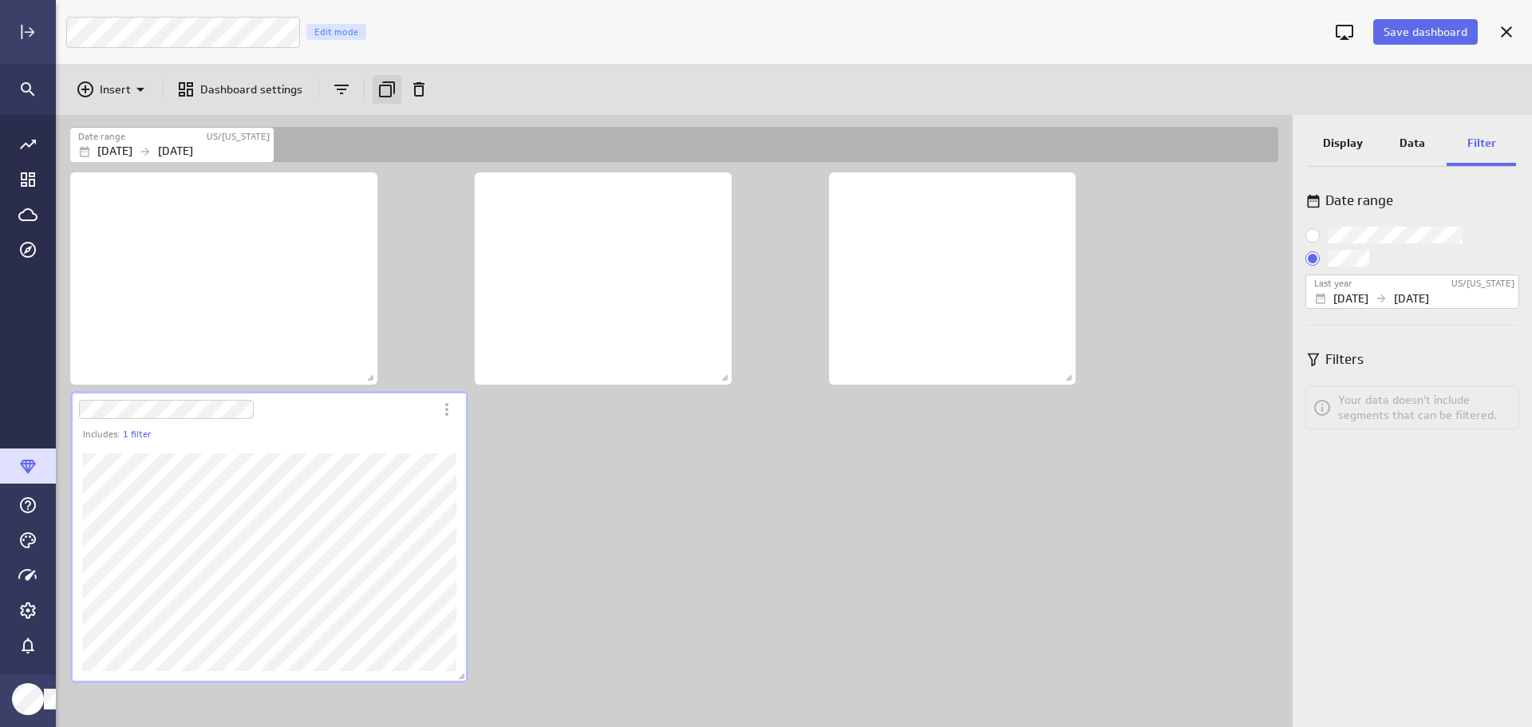
click at [384, 89] on icon "Duplicate" at bounding box center [386, 89] width 19 height 19
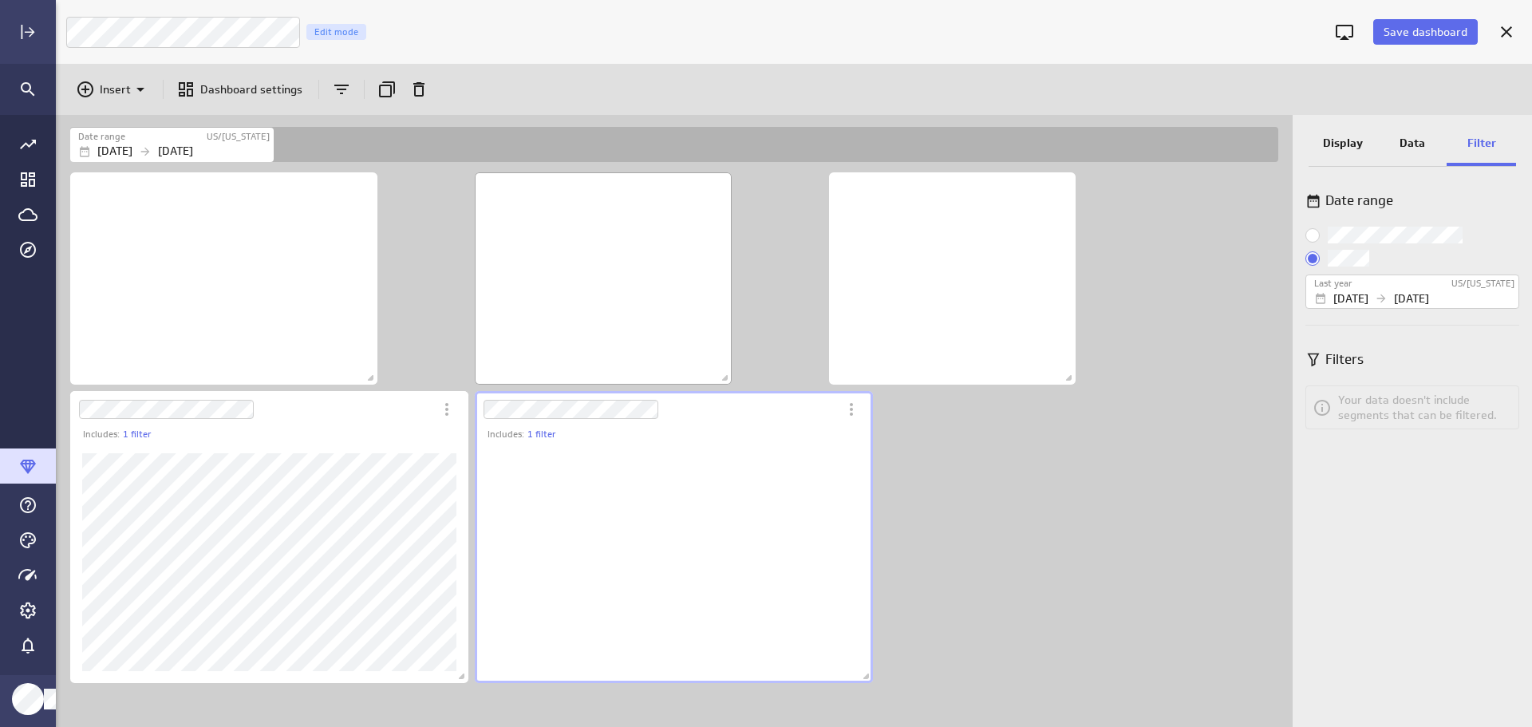
scroll to position [243, 399]
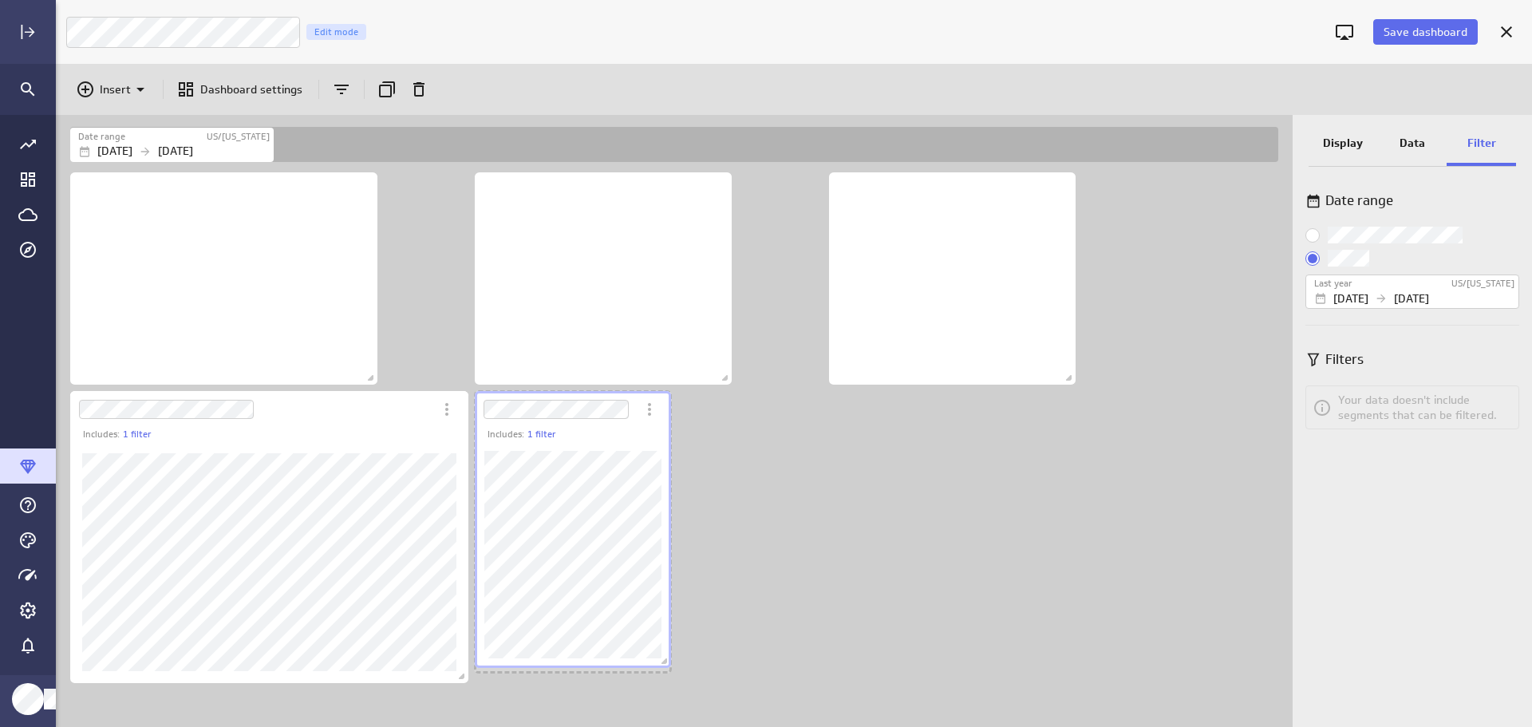
click at [634, 666] on div "Includes: 1 filter" at bounding box center [573, 529] width 203 height 283
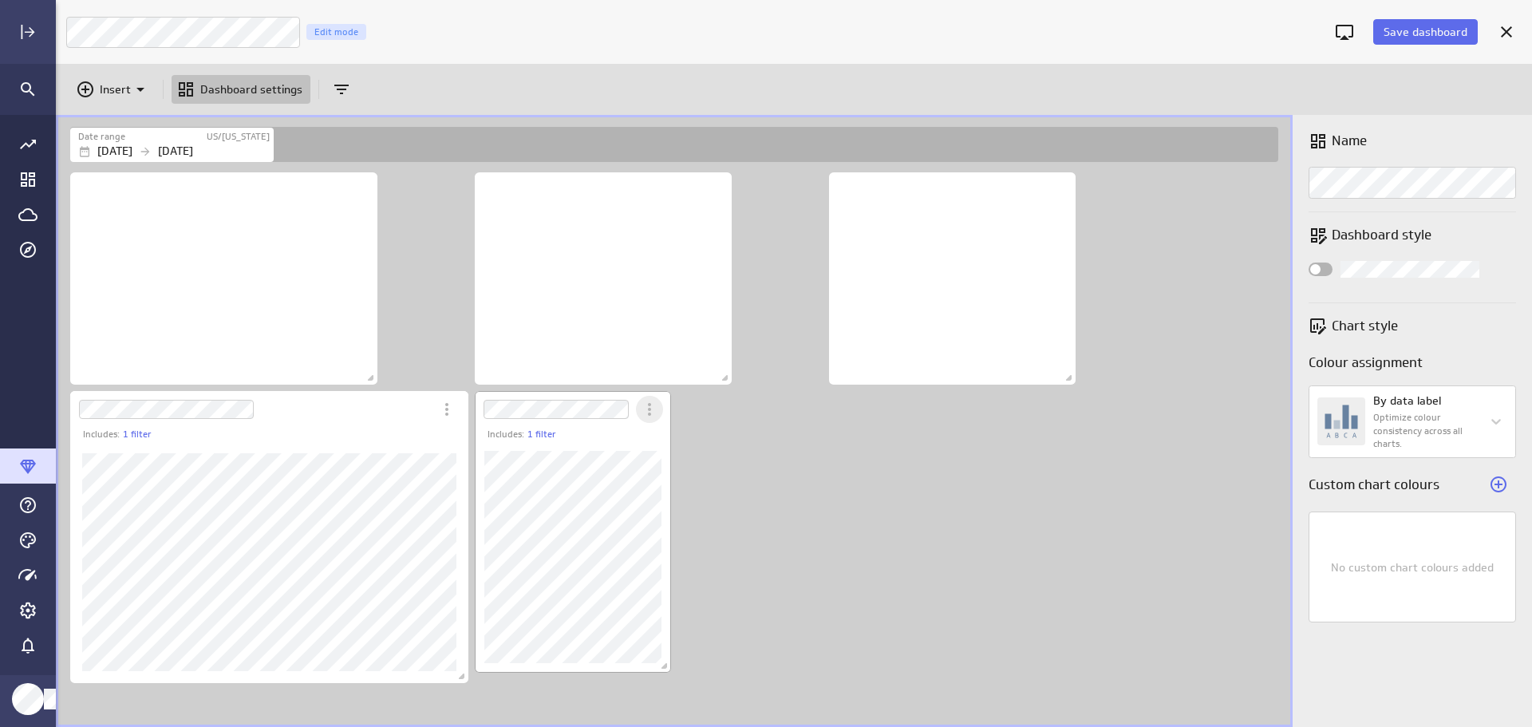
click at [650, 411] on icon "More actions" at bounding box center [649, 409] width 3 height 13
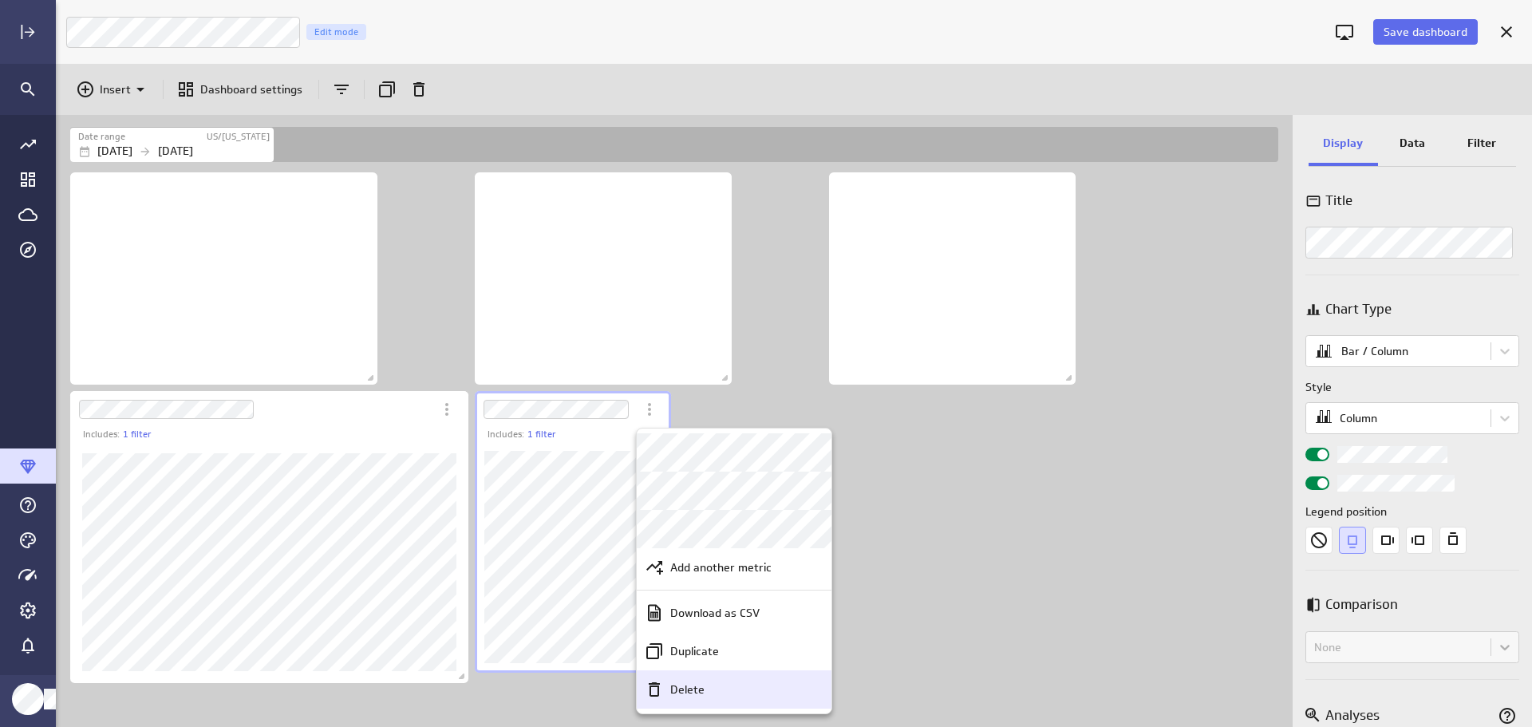
click at [714, 692] on div "Delete" at bounding box center [741, 690] width 155 height 17
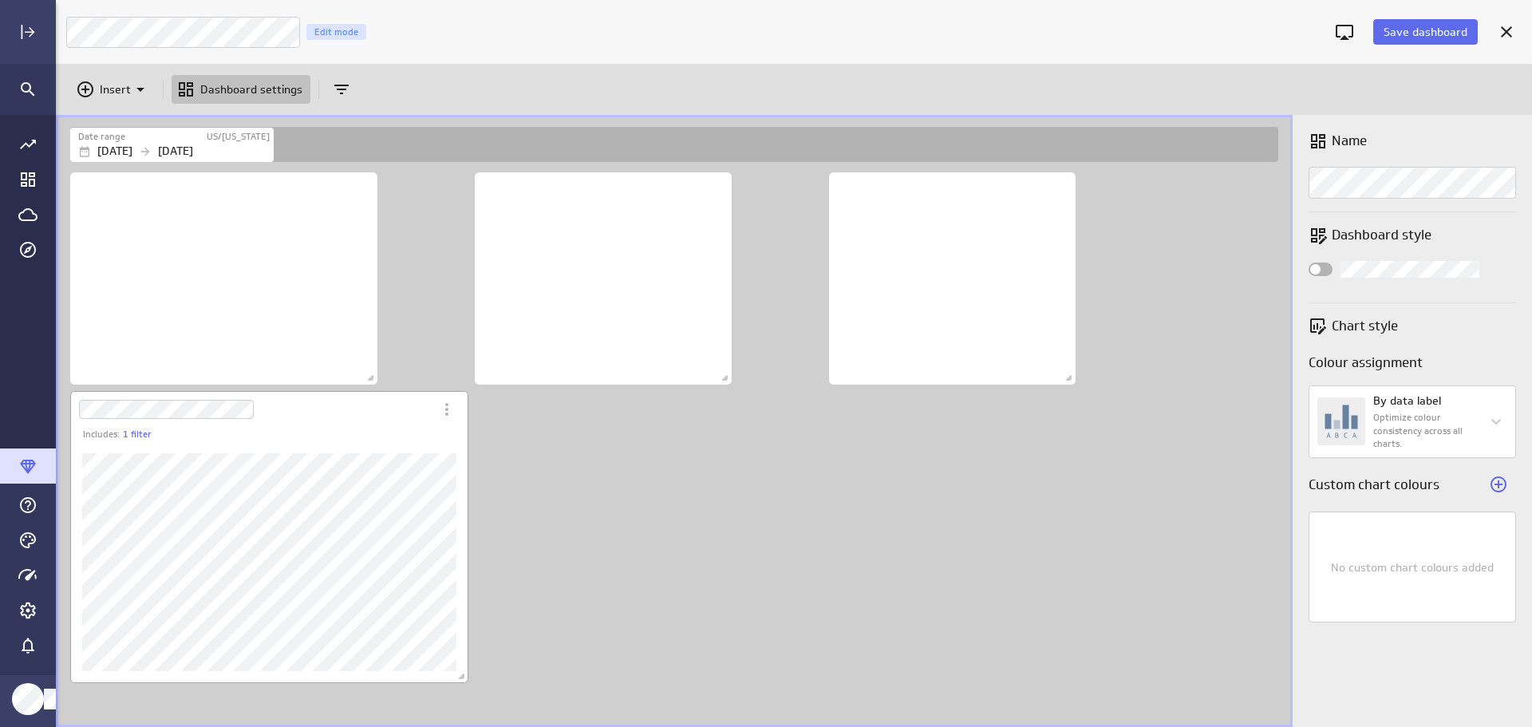
click at [392, 430] on div "Includes: 1 filter" at bounding box center [275, 435] width 385 height 14
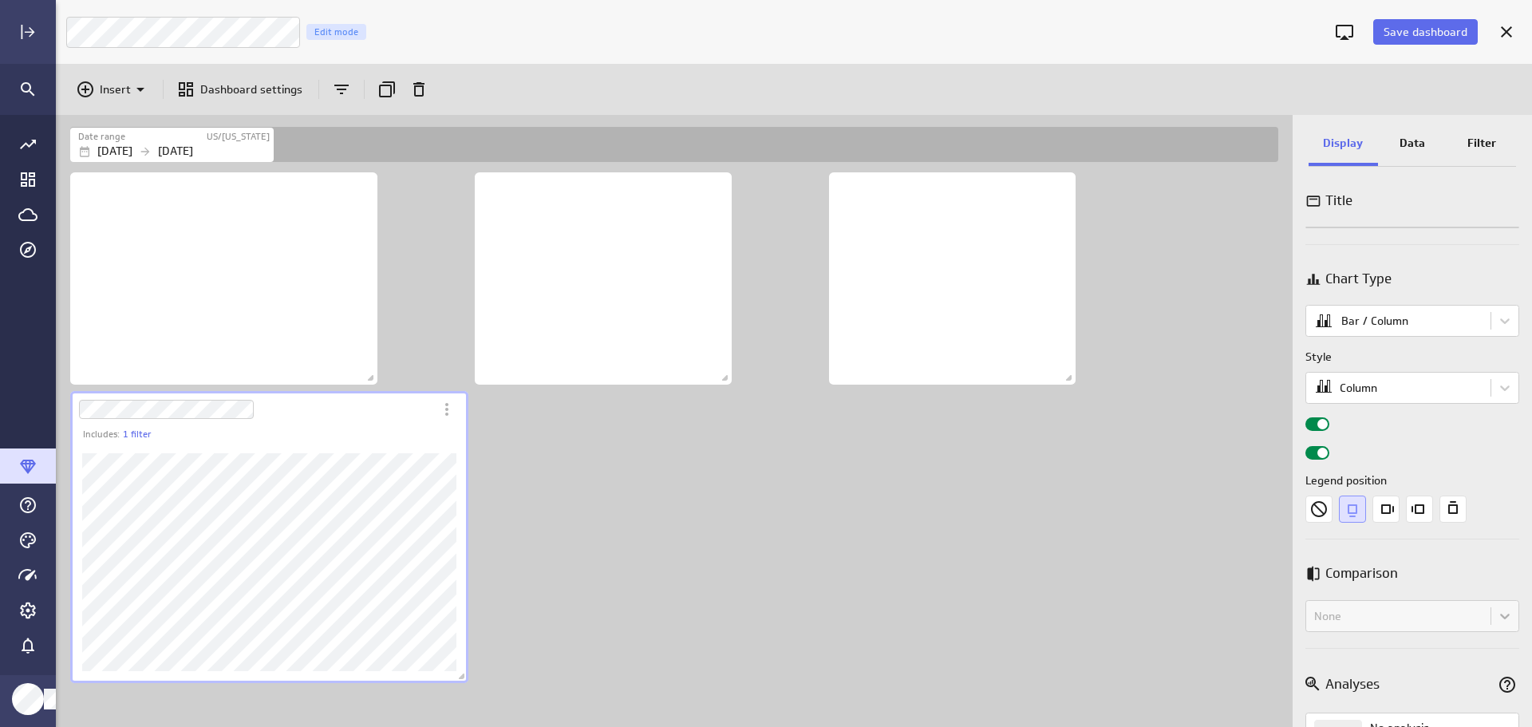
click at [338, 421] on div "Dashboard Widget" at bounding box center [251, 409] width 363 height 37
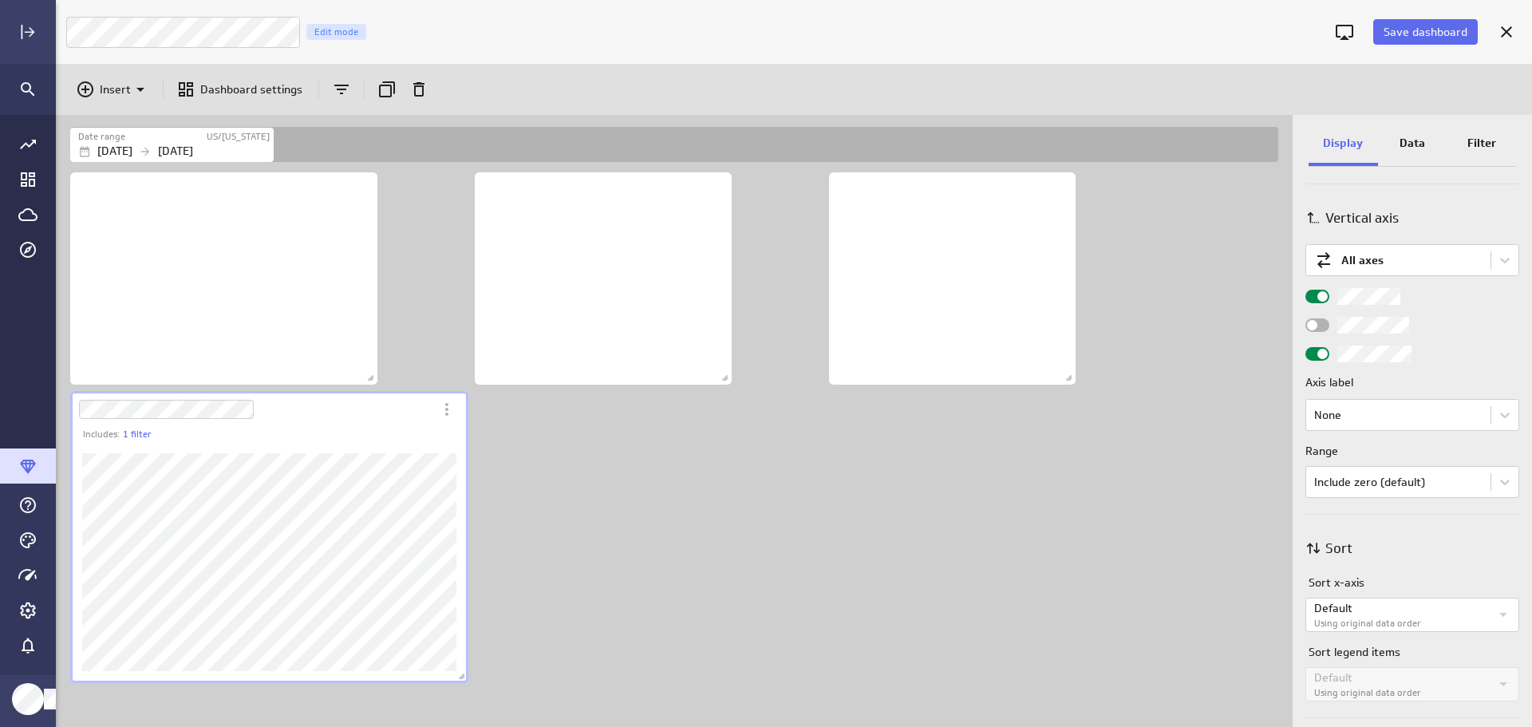
scroll to position [662, 0]
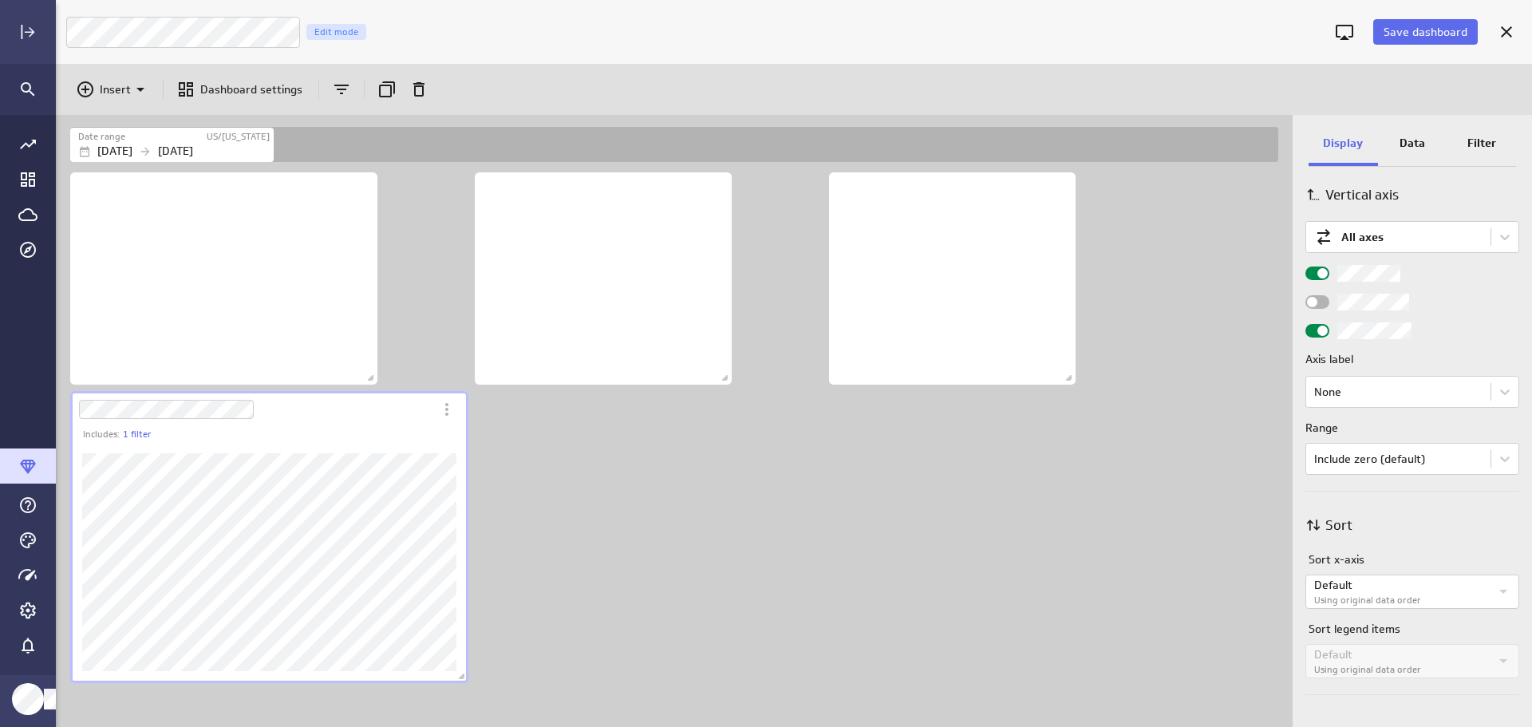
click at [1401, 147] on p "Data" at bounding box center [1413, 143] width 26 height 17
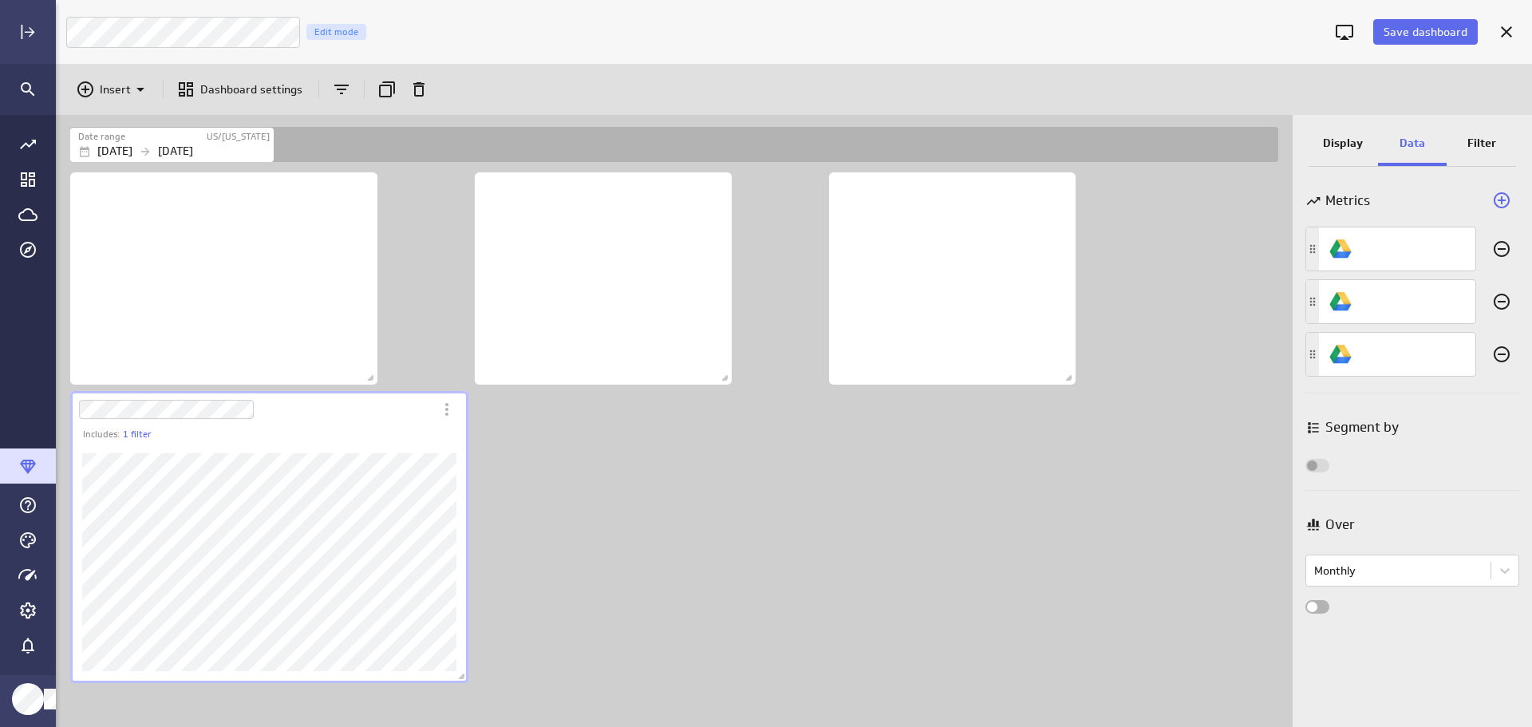
scroll to position [0, 0]
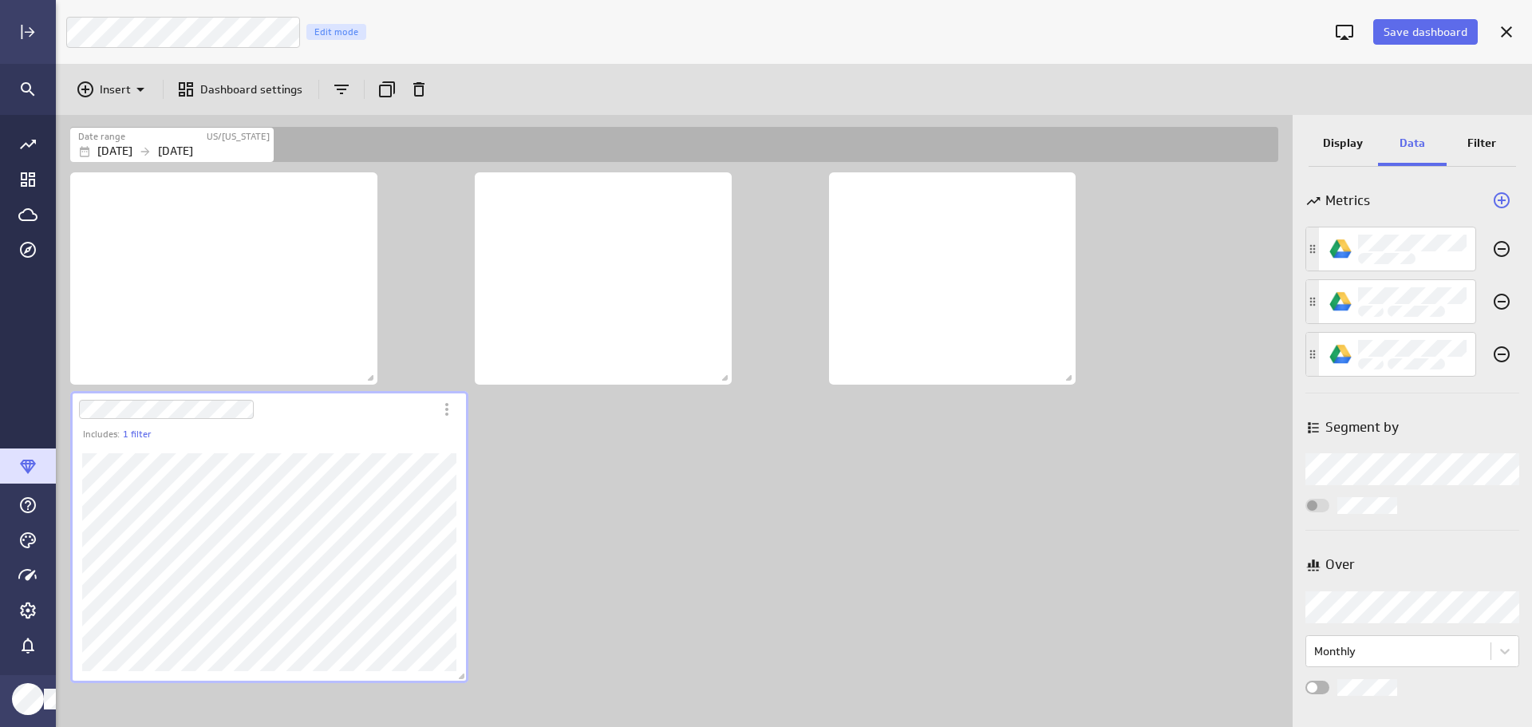
click at [1345, 142] on p "Display" at bounding box center [1343, 143] width 40 height 17
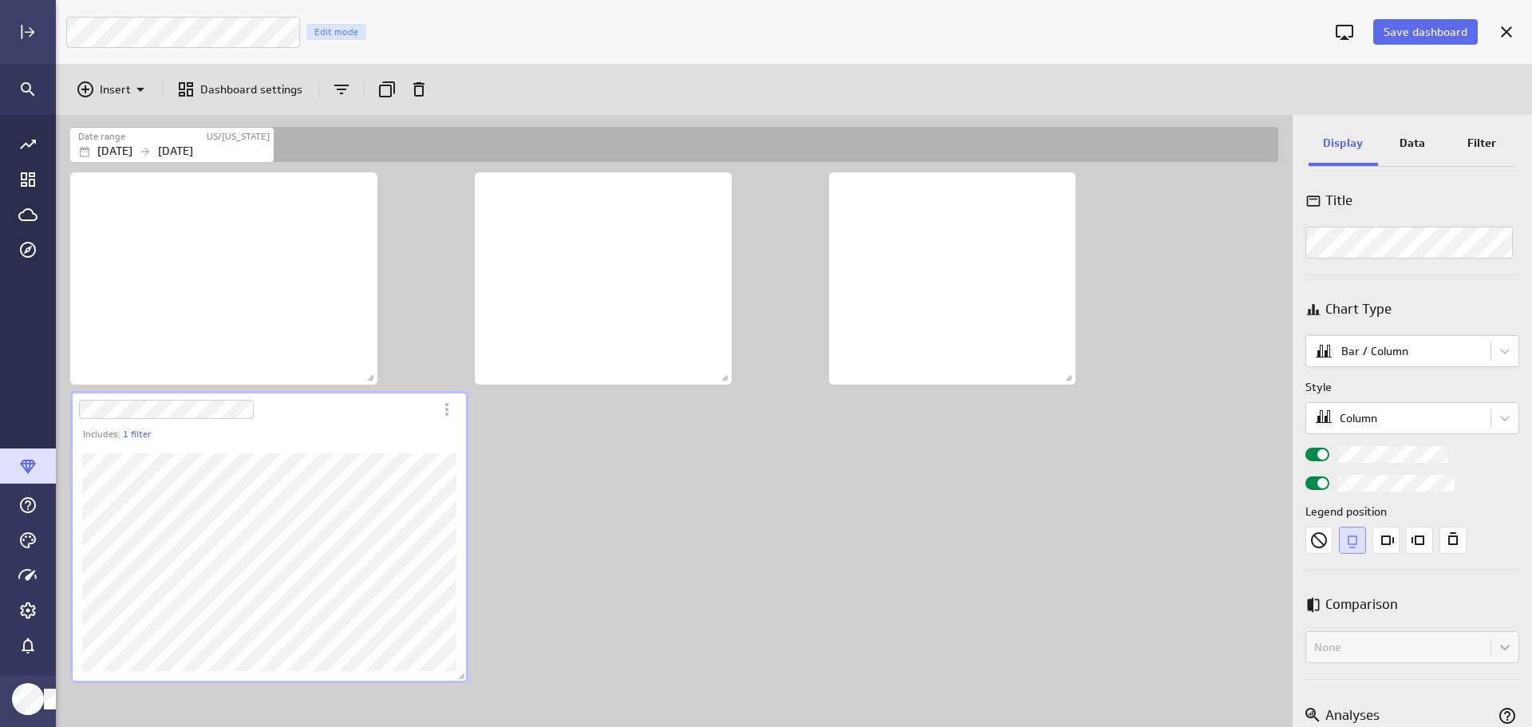
click at [1313, 455] on div "Widget Properties" at bounding box center [1318, 455] width 24 height 14
click at [0, 0] on input "Widget Properties" at bounding box center [0, 0] width 0 height 0
click at [92, 90] on icon "Insert" at bounding box center [85, 89] width 16 height 16
click at [113, 206] on p "Text" at bounding box center [116, 205] width 22 height 17
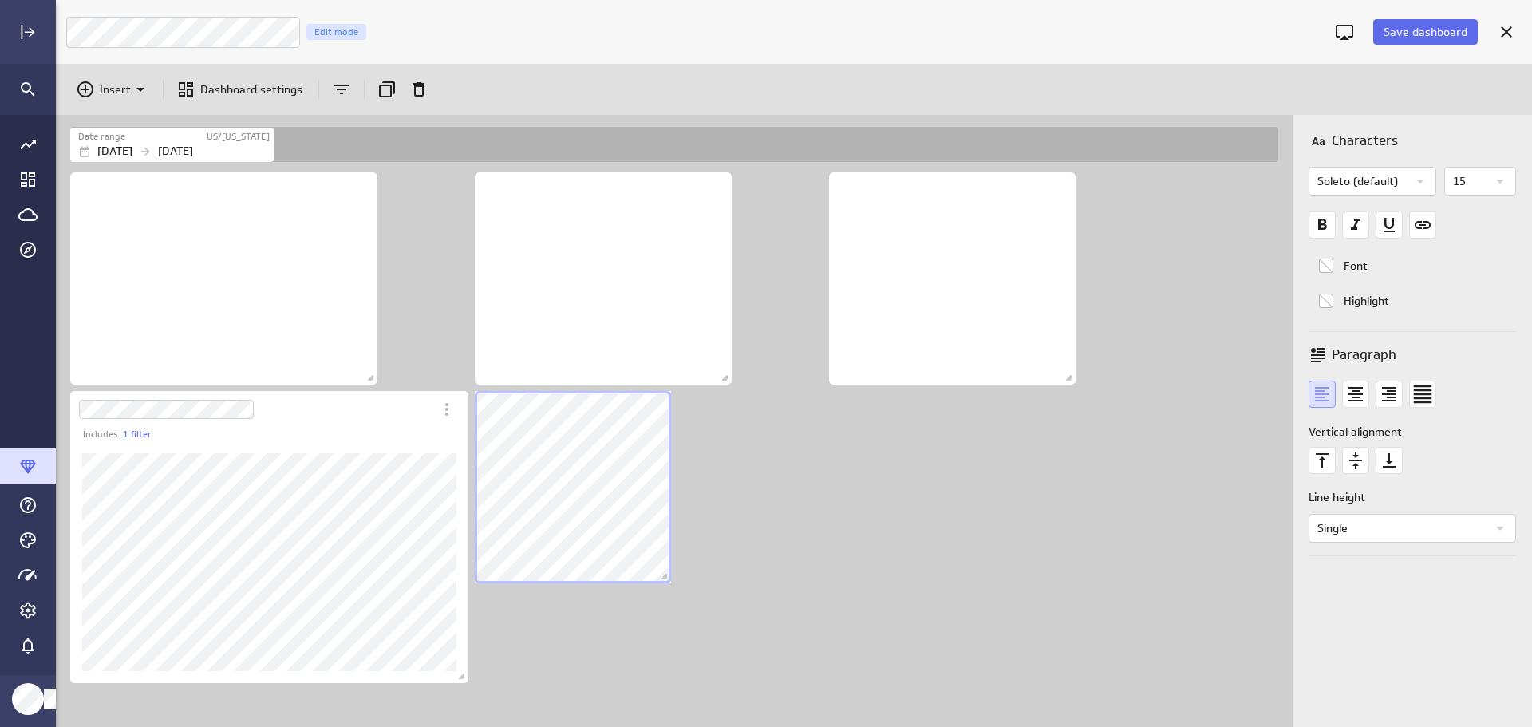
click at [755, 459] on div "Includes: 1 filter" at bounding box center [677, 448] width 1221 height 558
